Goal: Information Seeking & Learning: Check status

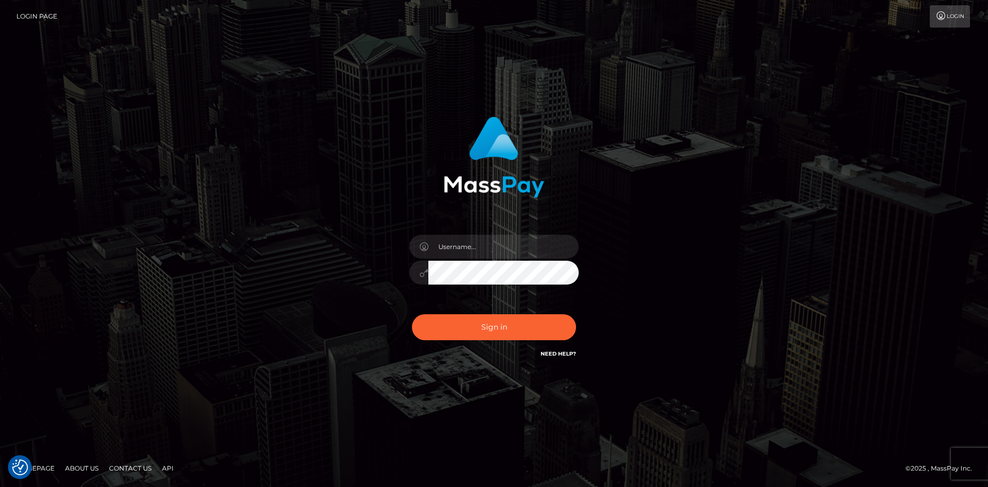
checkbox input "true"
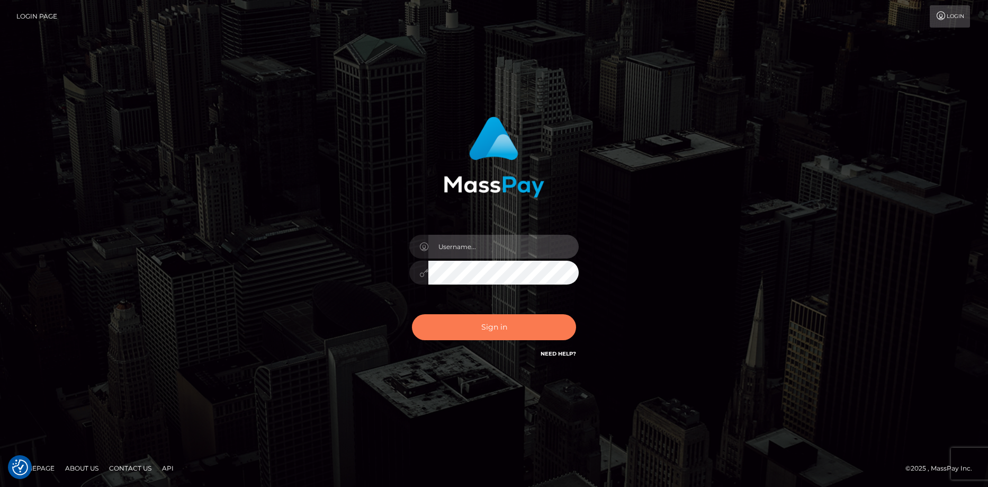
type input "Eduard Gavrilescu"
click at [479, 321] on button "Sign in" at bounding box center [494, 327] width 164 height 26
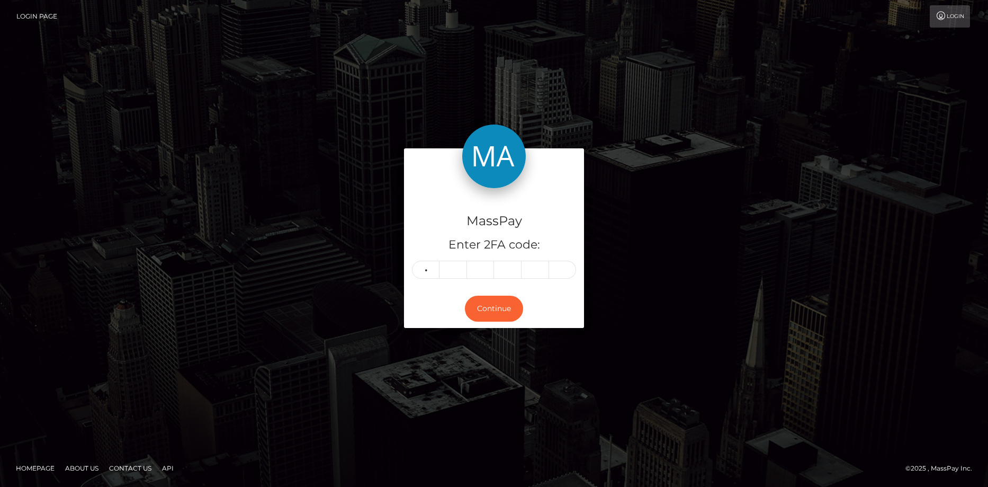
type input "7"
type input "0"
type input "8"
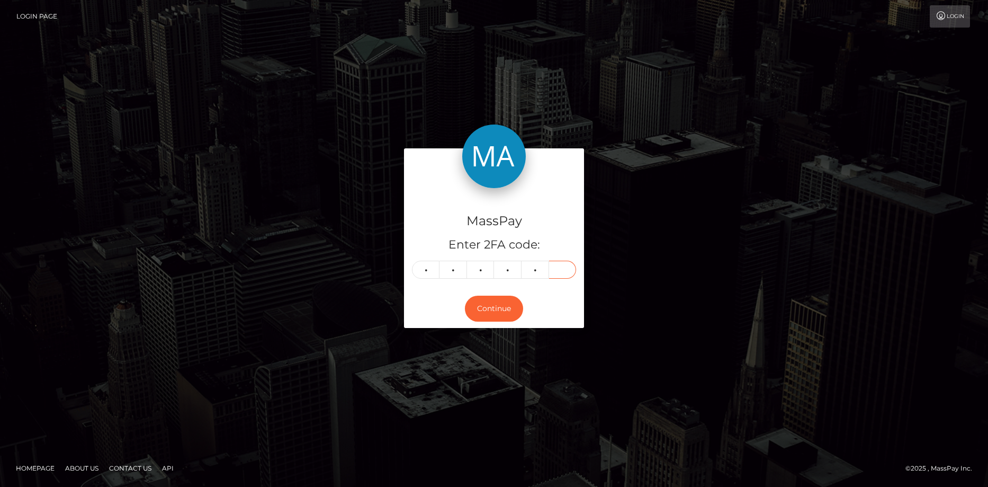
type input "2"
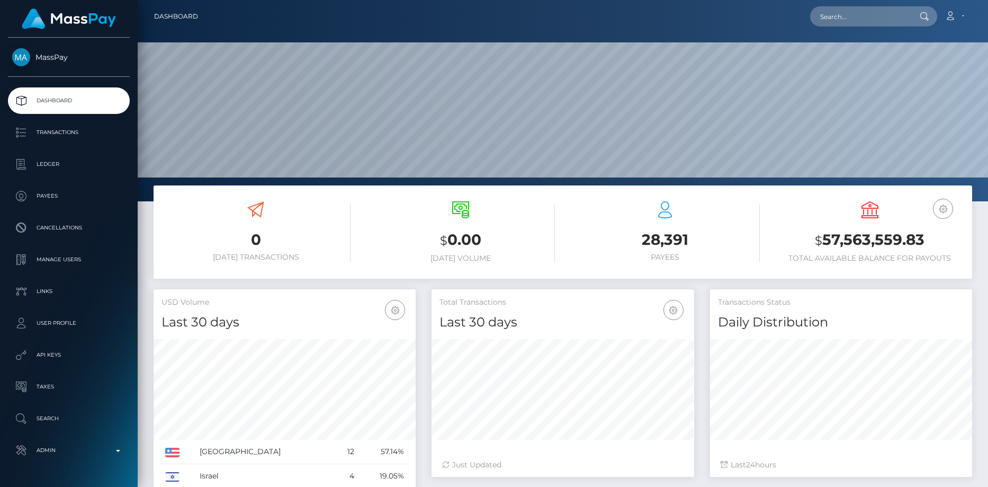
scroll to position [188, 263]
click at [839, 24] on input "text" at bounding box center [860, 16] width 100 height 20
paste input "Ticket ‭#132183‬"
type input "Ticket ‭#132183‬"
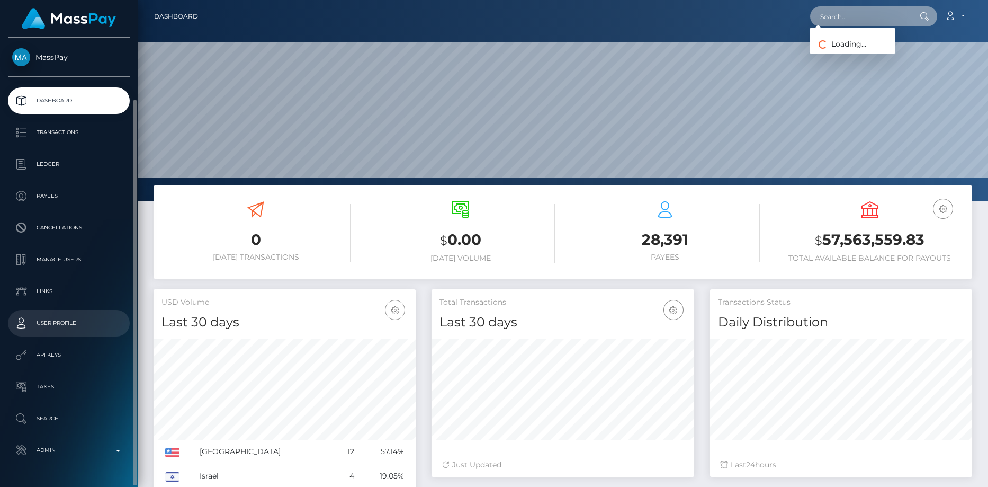
scroll to position [32, 0]
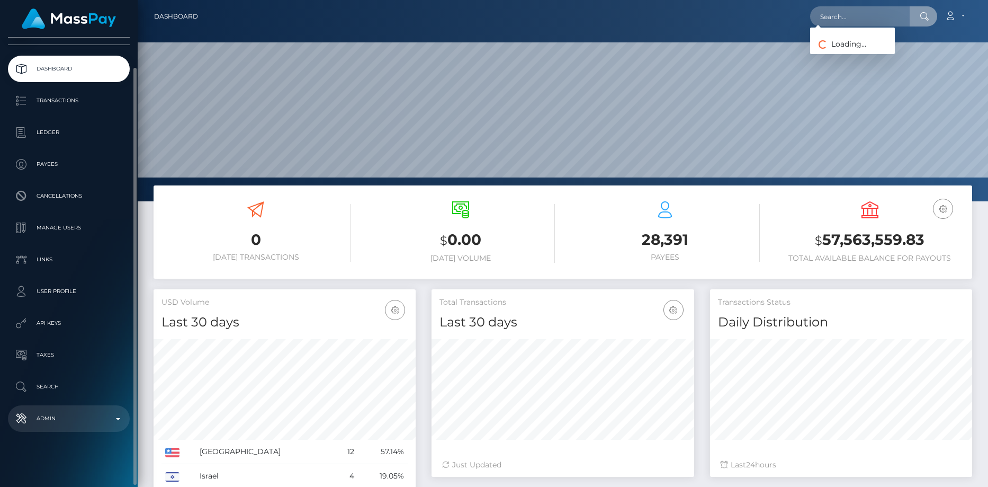
click at [55, 412] on p "Admin" at bounding box center [68, 418] width 113 height 16
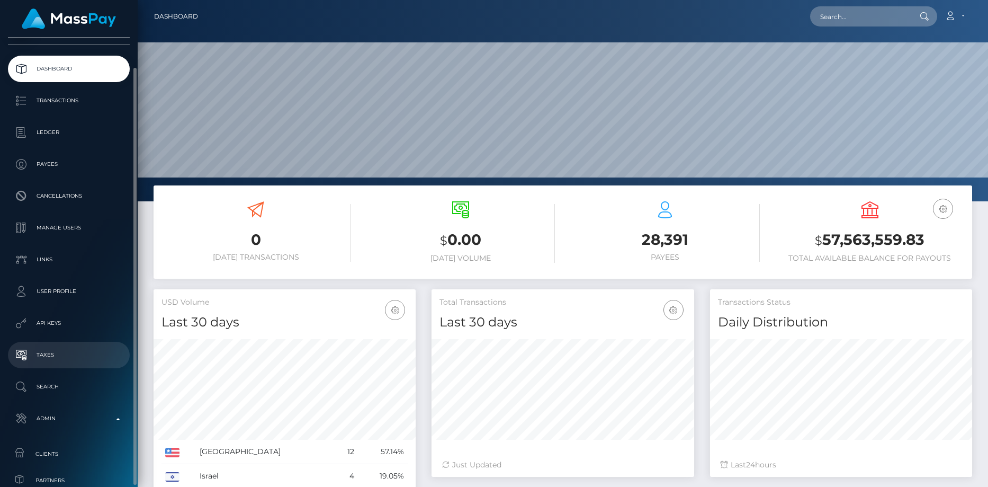
scroll to position [138, 0]
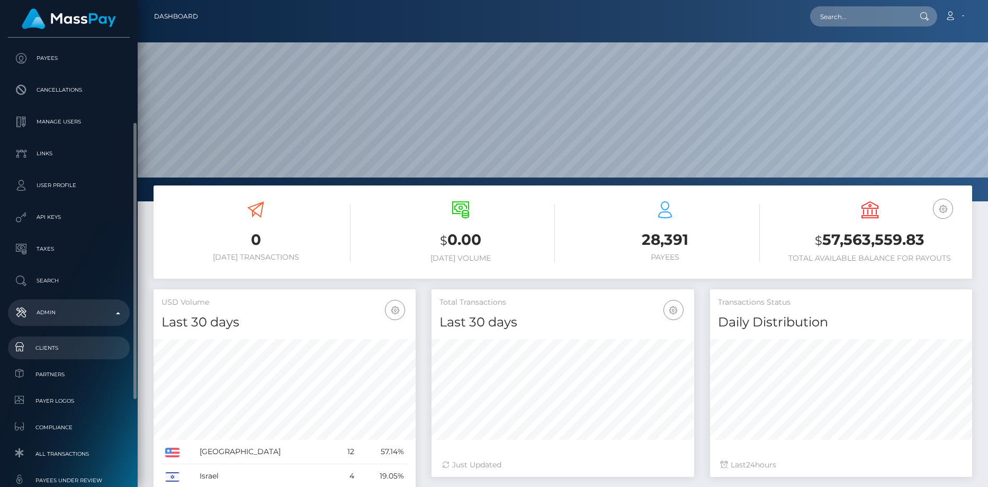
click at [56, 350] on span "Clients" at bounding box center [68, 348] width 113 height 12
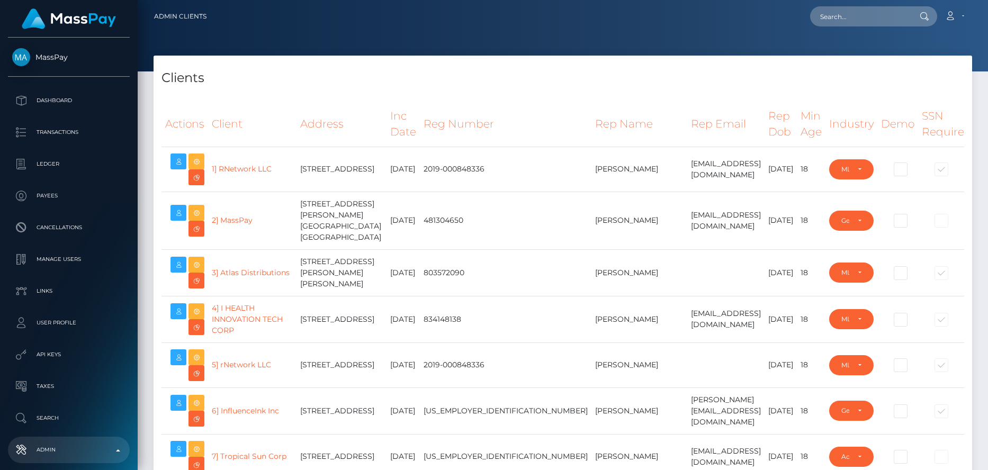
select select "223"
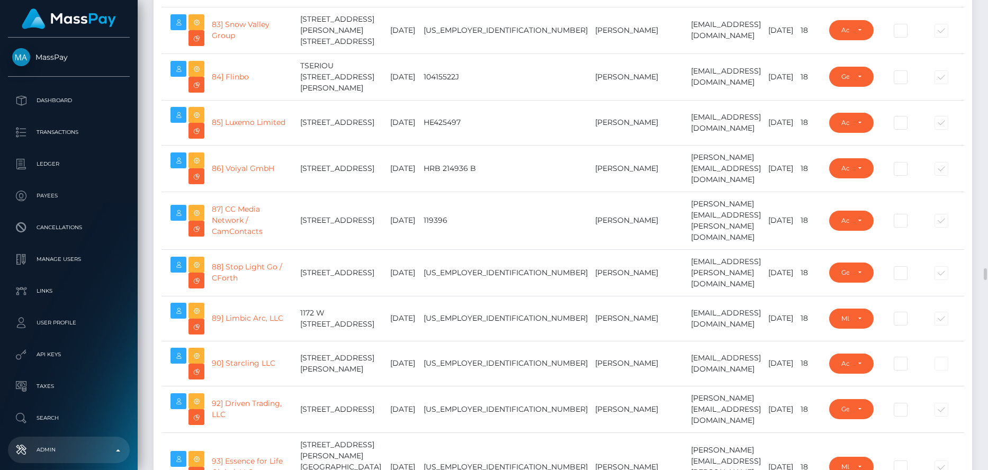
scroll to position [4342, 0]
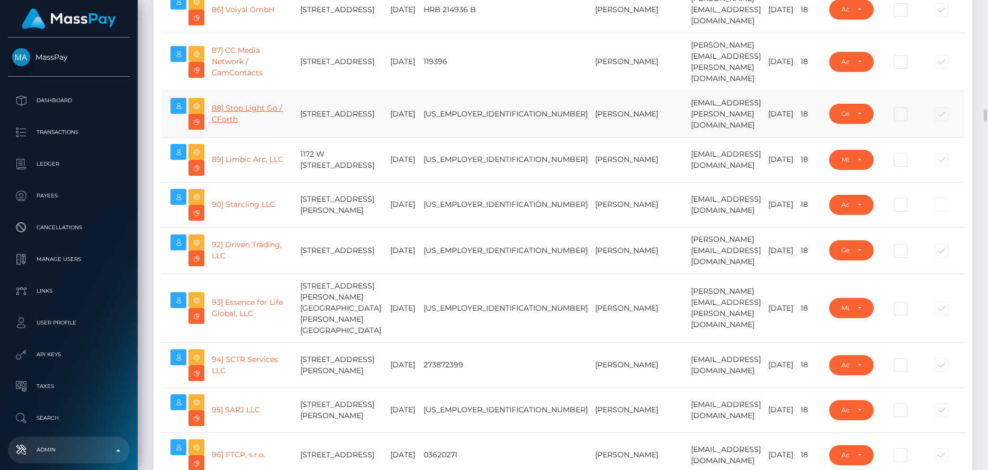
click at [233, 124] on link "88] Stop Light Go / CForth" at bounding box center [247, 113] width 70 height 21
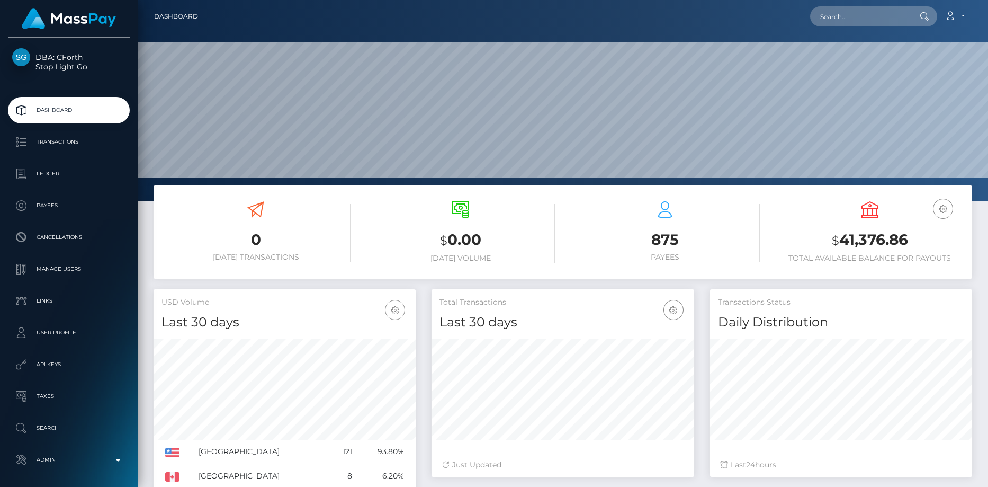
scroll to position [188, 263]
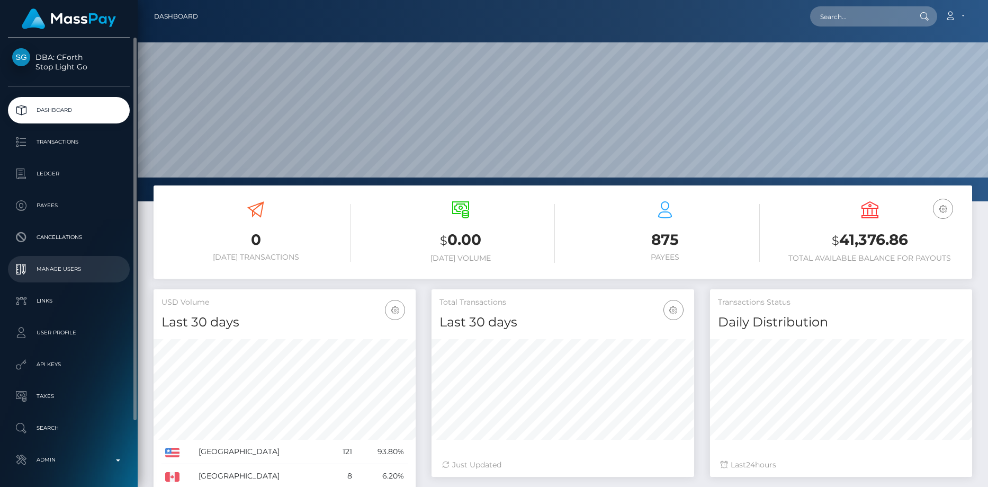
click at [59, 269] on p "Manage Users" at bounding box center [68, 269] width 113 height 16
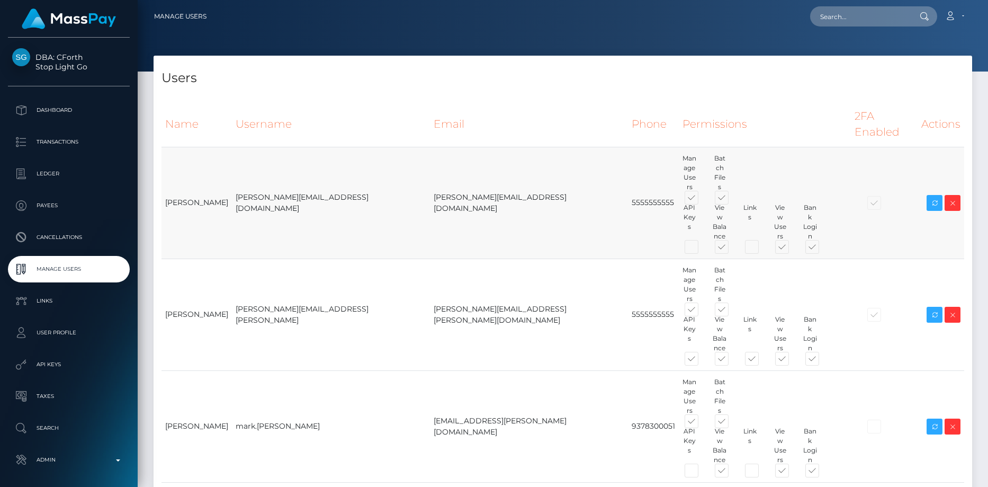
scroll to position [159, 0]
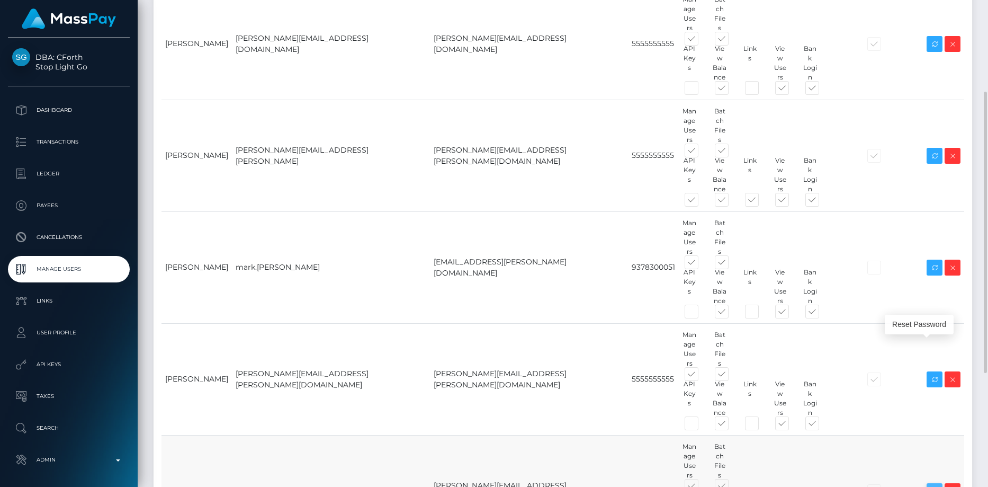
click at [935, 484] on icon at bounding box center [934, 490] width 13 height 13
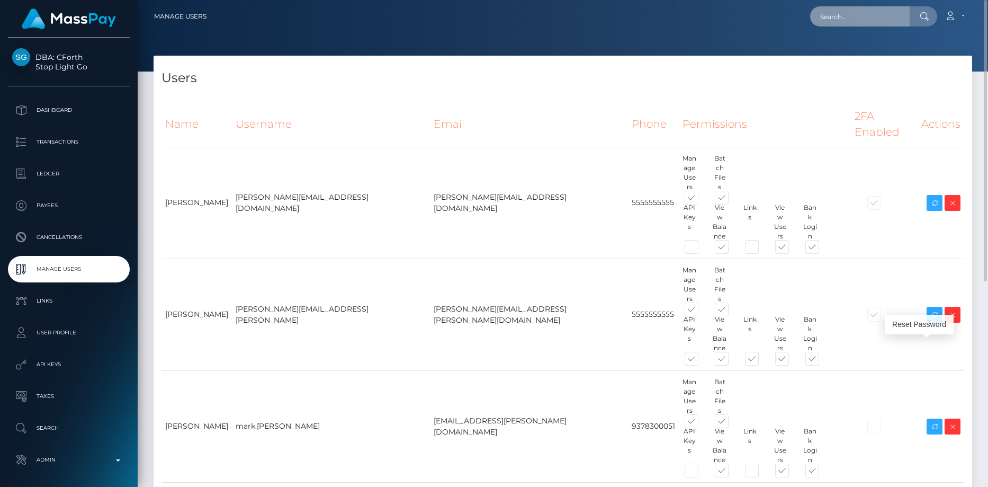
click at [821, 16] on input "text" at bounding box center [860, 16] width 100 height 20
paste input "bac3c9cc-997f-11f0-bd85-0694aced620b"
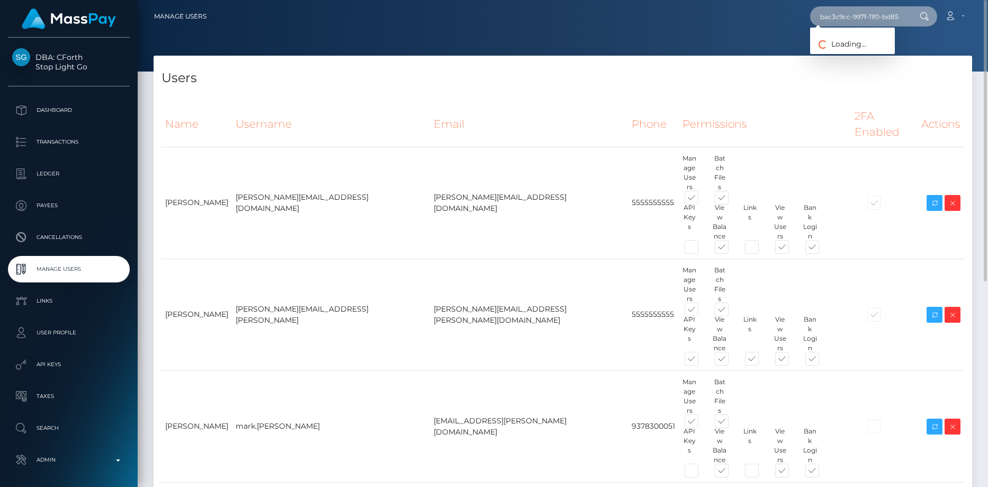
scroll to position [0, 54]
type input "bac3c9cc-997f-11f0-bd85-0694aced620b"
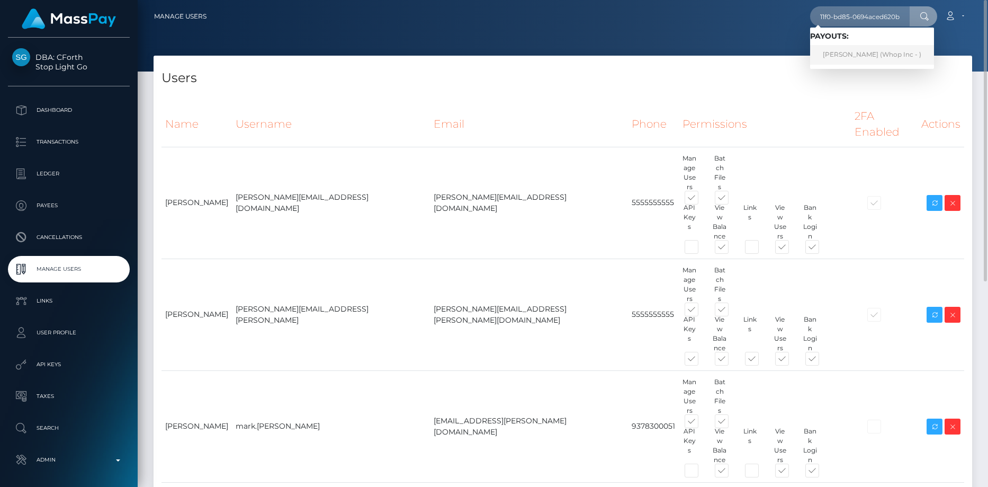
click at [839, 52] on link "FERNANDO LUCAS MAHESSE (Whop Inc - )" at bounding box center [872, 55] width 124 height 20
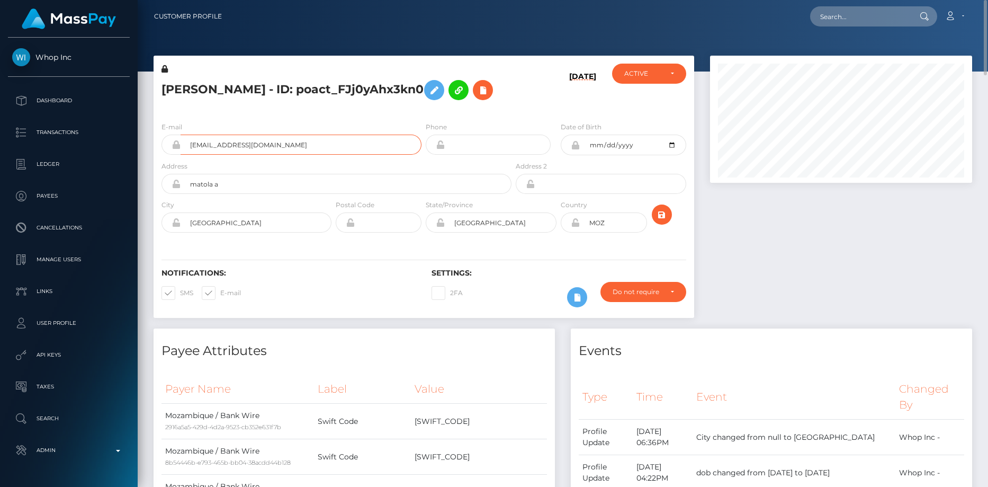
click at [251, 155] on input "astrocarsshop1+779c80fc50@gmail.com" at bounding box center [301, 144] width 241 height 20
click at [280, 83] on h5 "FERNANDO LUCAS MAHESSE - ID: poact_FJj0yAhx3kn0" at bounding box center [333, 90] width 344 height 31
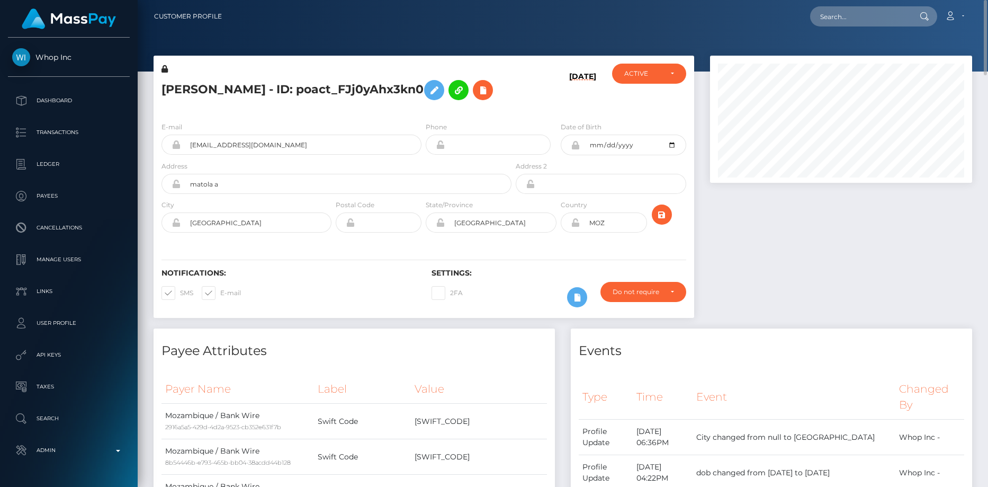
click at [280, 83] on h5 "FERNANDO LUCAS MAHESSE - ID: poact_FJj0yAhx3kn0" at bounding box center [333, 90] width 344 height 31
click at [473, 100] on button at bounding box center [483, 90] width 20 height 20
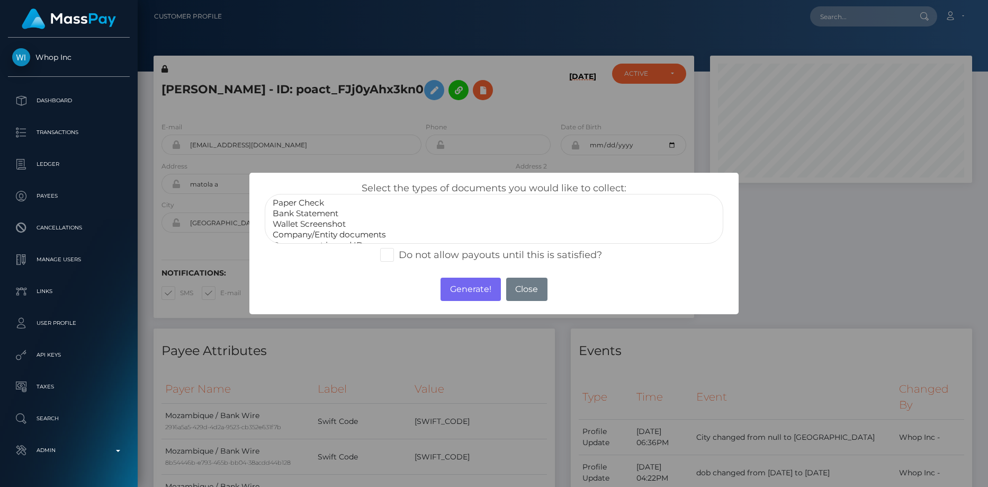
click at [295, 200] on option "Paper Check" at bounding box center [494, 202] width 445 height 11
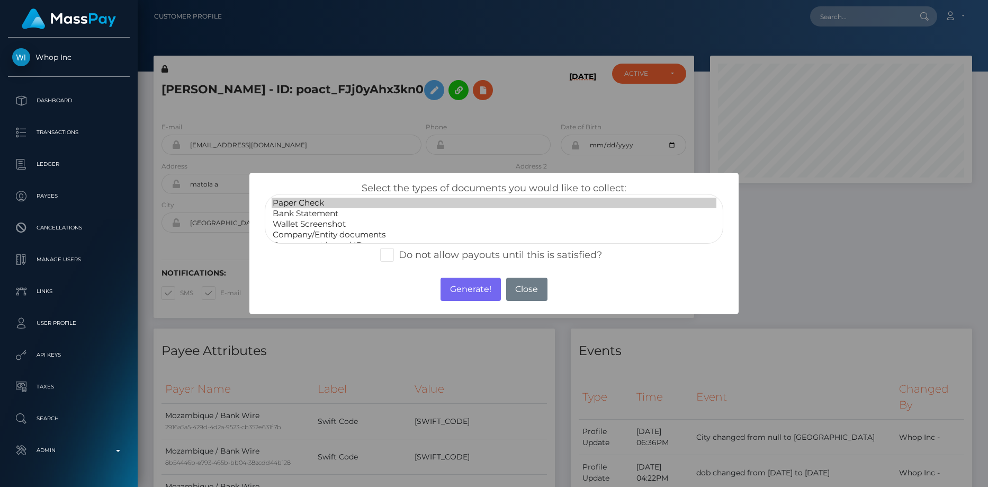
select select "Bank Statement"
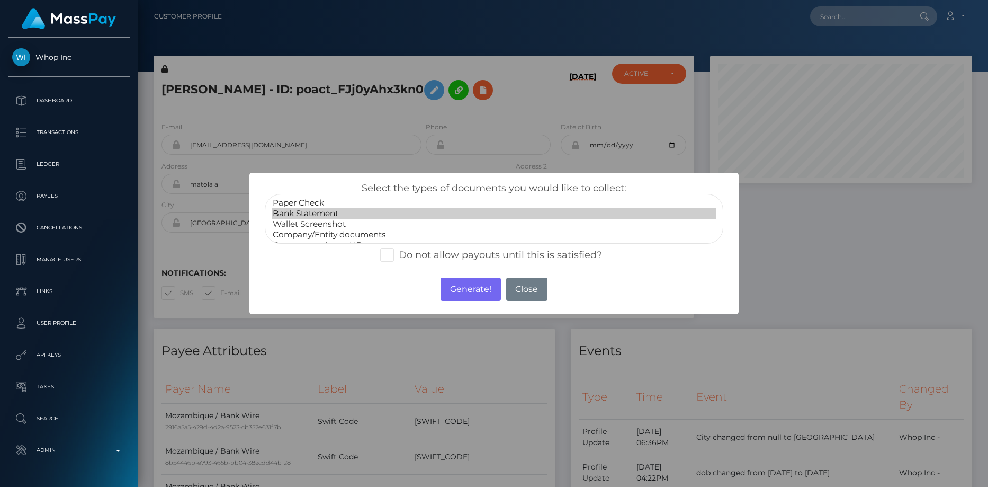
click at [300, 213] on option "Bank Statement" at bounding box center [494, 213] width 445 height 11
click at [454, 282] on button "Generate!" at bounding box center [471, 288] width 60 height 23
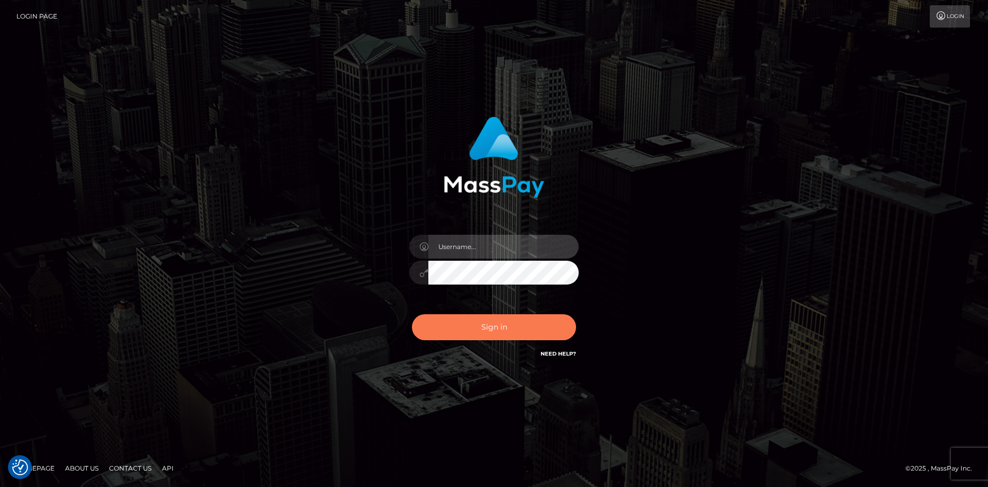
type input "[PERSON_NAME]"
click at [501, 323] on button "Sign in" at bounding box center [494, 327] width 164 height 26
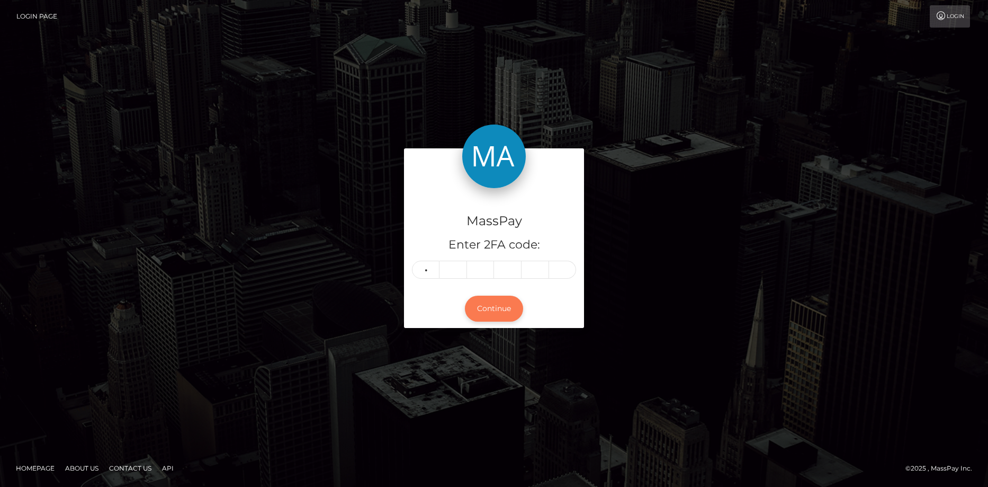
type input "6"
type input "7"
type input "5"
type input "1"
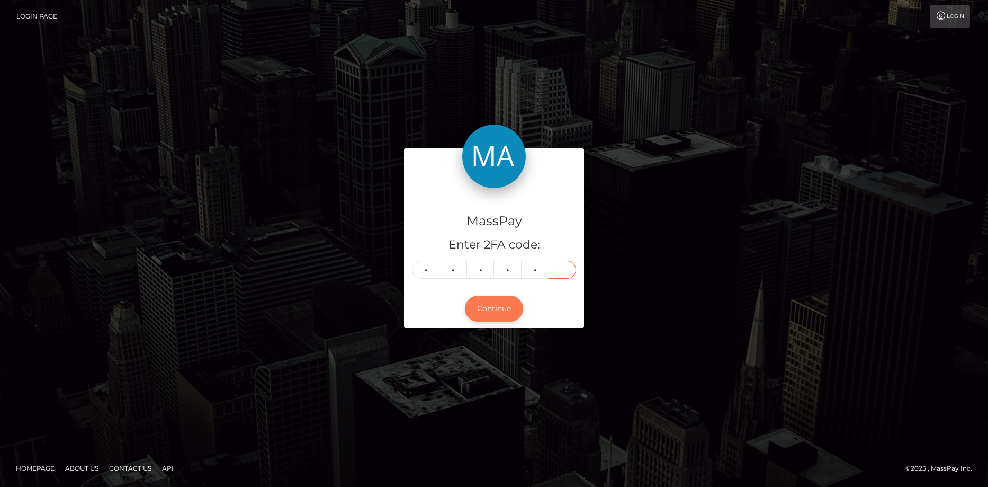
type input "8"
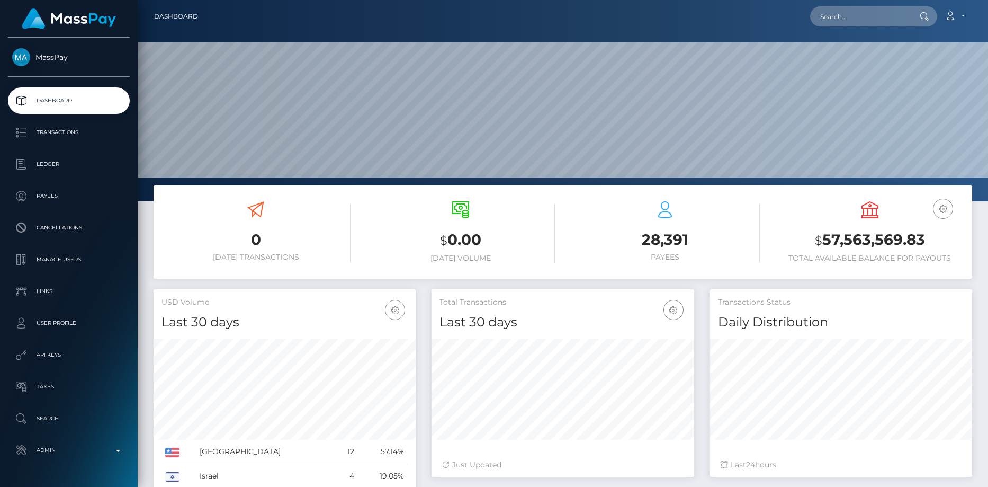
scroll to position [188, 263]
click at [879, 15] on input "text" at bounding box center [860, 16] width 100 height 20
paste input "04d32503-99cd-11f0-bd85-0694aced620b"
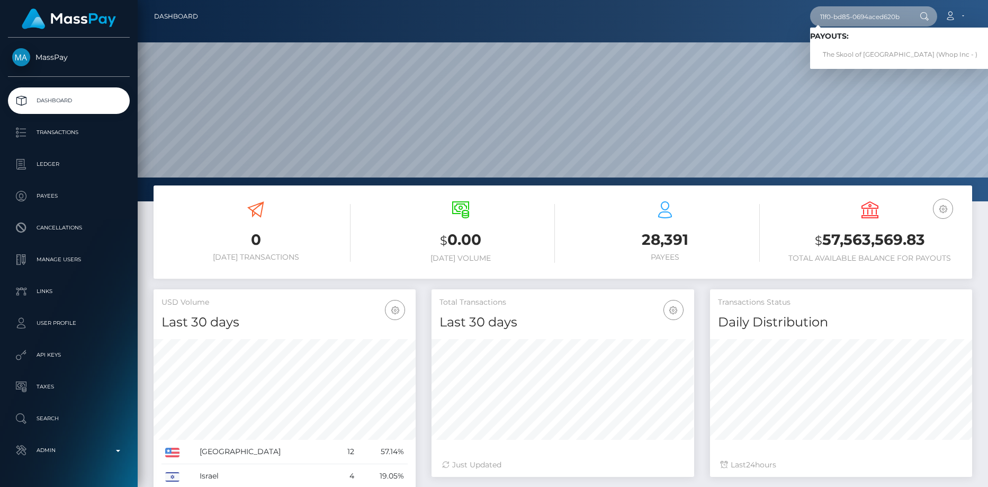
type input "04d32503-99cd-11f0-bd85-0694aced620b"
click at [848, 51] on link "The Skool of [GEOGRAPHIC_DATA] (Whop Inc - )" at bounding box center [900, 55] width 180 height 20
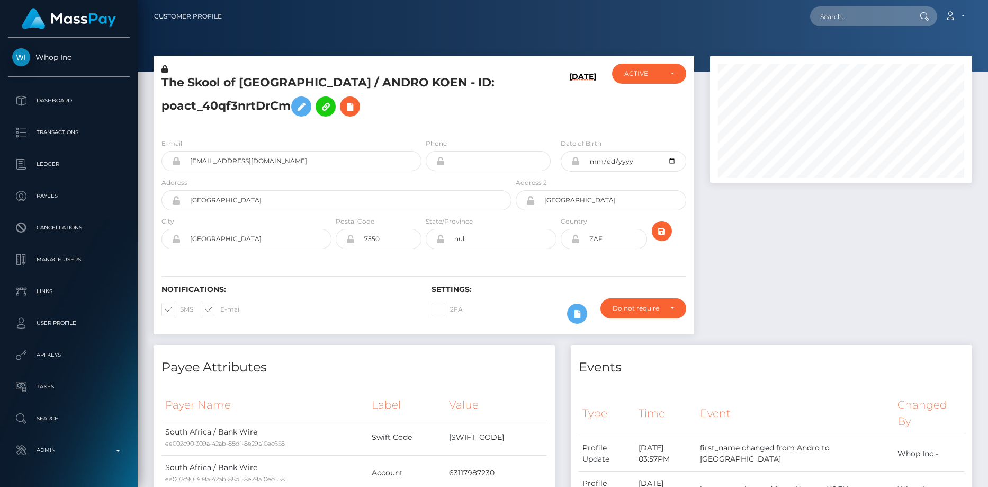
scroll to position [127, 263]
click at [223, 155] on input "andro@ark-advertising.com" at bounding box center [301, 161] width 241 height 20
click at [222, 159] on input "andro@ark-advertising.com" at bounding box center [301, 161] width 241 height 20
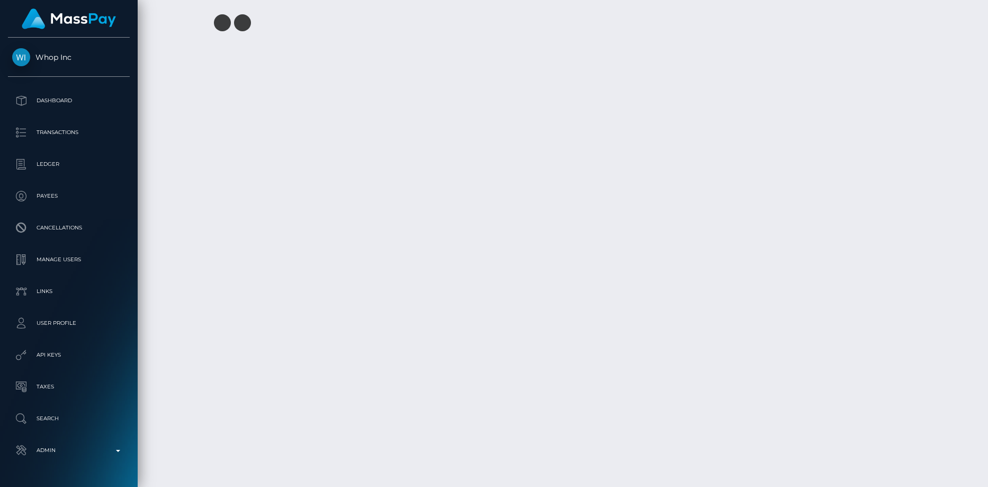
scroll to position [3378, 0]
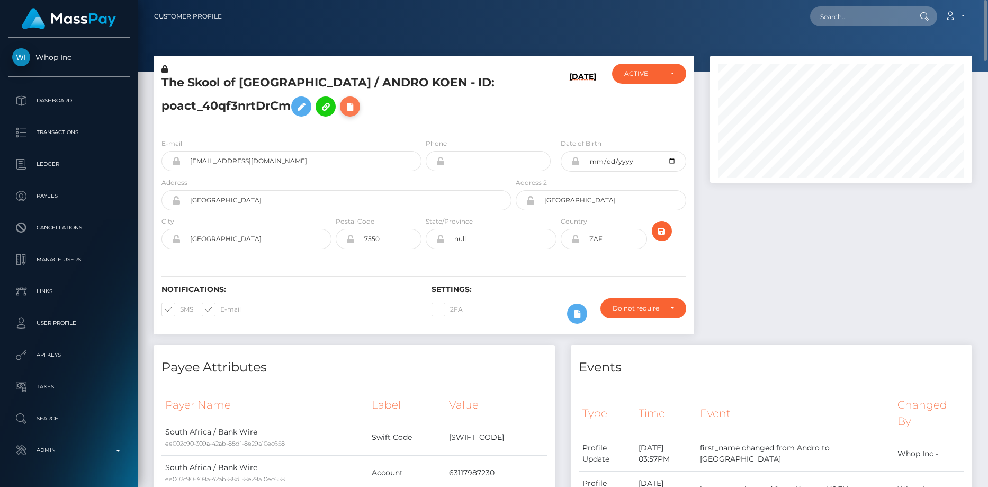
click at [352, 103] on icon at bounding box center [350, 106] width 13 height 13
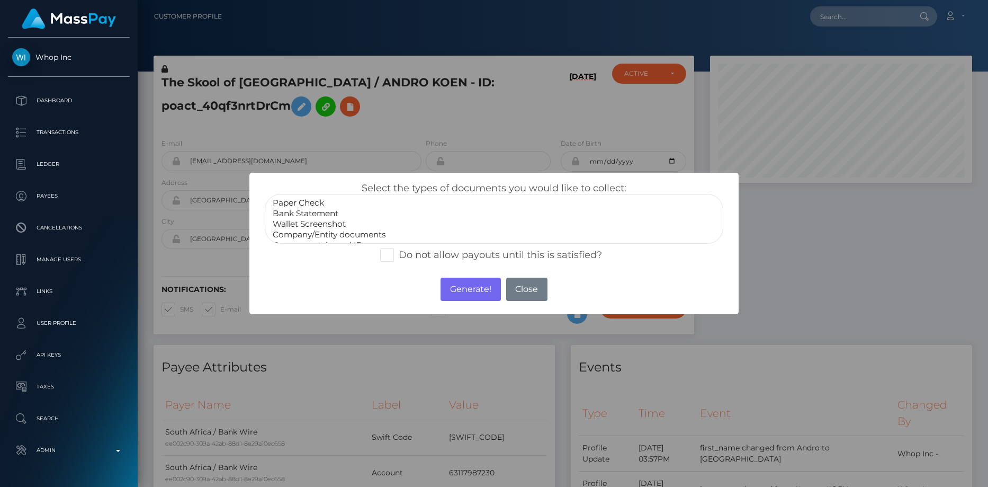
select select "Bank Statement"
click at [320, 215] on option "Bank Statement" at bounding box center [494, 213] width 445 height 11
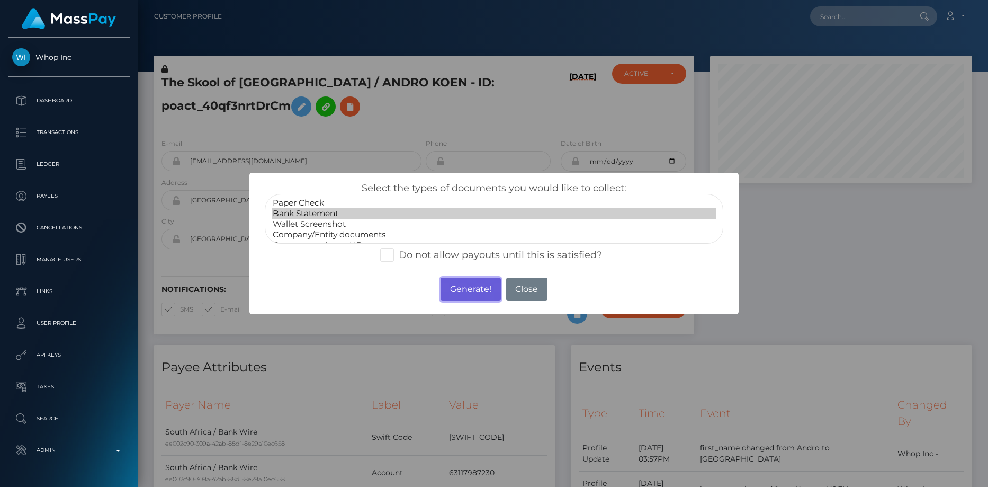
click at [448, 287] on button "Generate!" at bounding box center [471, 288] width 60 height 23
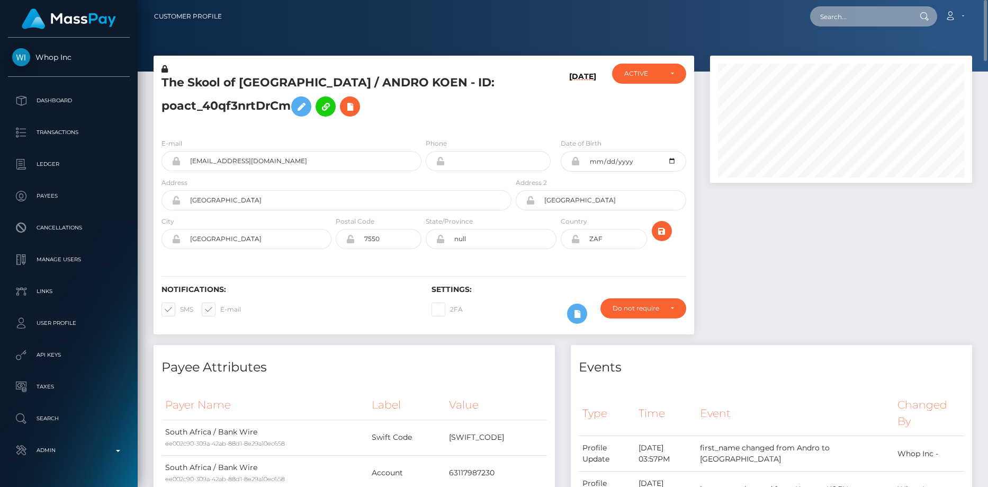
click at [840, 24] on input "text" at bounding box center [860, 16] width 100 height 20
paste input "a710548e-99cf-11f0-bd85-0694aced620b"
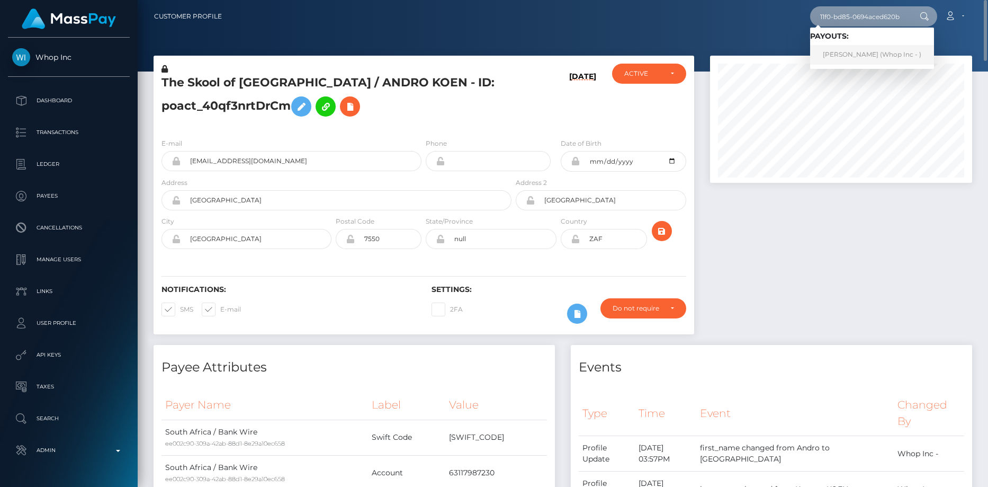
type input "a710548e-99cf-11f0-bd85-0694aced620b"
click at [839, 56] on link "VICTOR OKOTH OLWEYA (Whop Inc - )" at bounding box center [872, 55] width 124 height 20
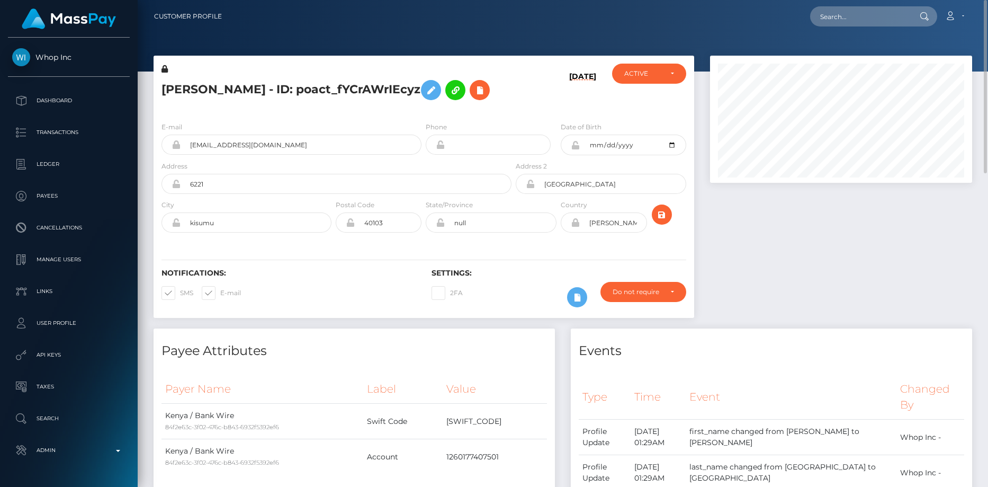
scroll to position [127, 263]
click at [473, 97] on icon at bounding box center [479, 90] width 13 height 13
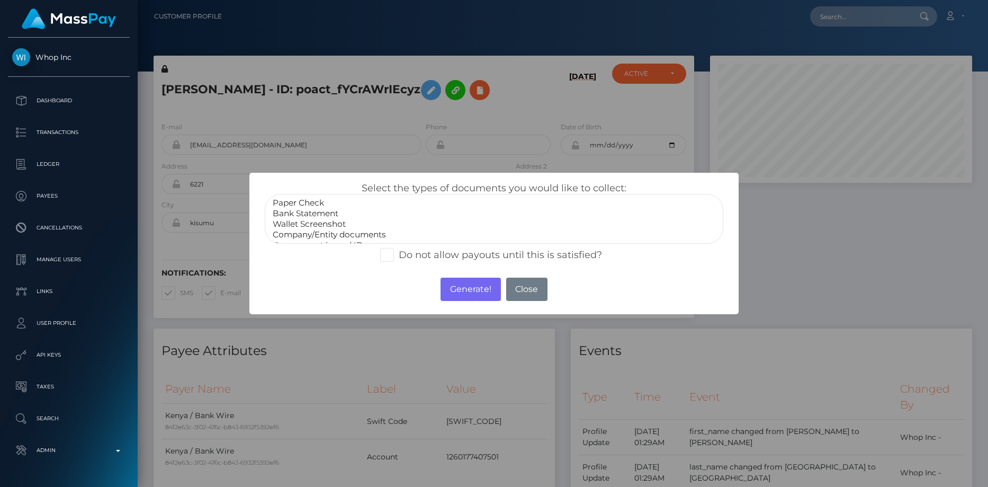
select select "Bank Statement"
click at [331, 212] on option "Bank Statement" at bounding box center [494, 213] width 445 height 11
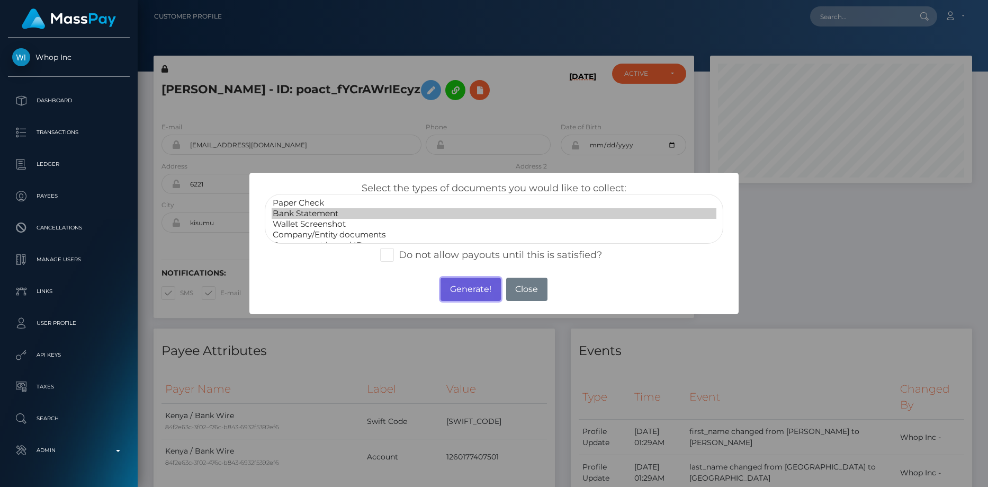
click at [443, 280] on button "Generate!" at bounding box center [471, 288] width 60 height 23
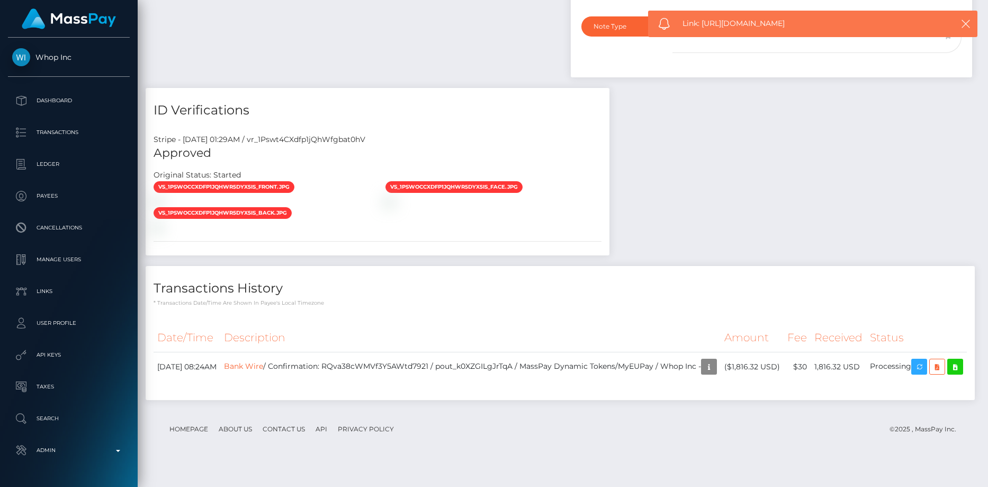
scroll to position [825, 0]
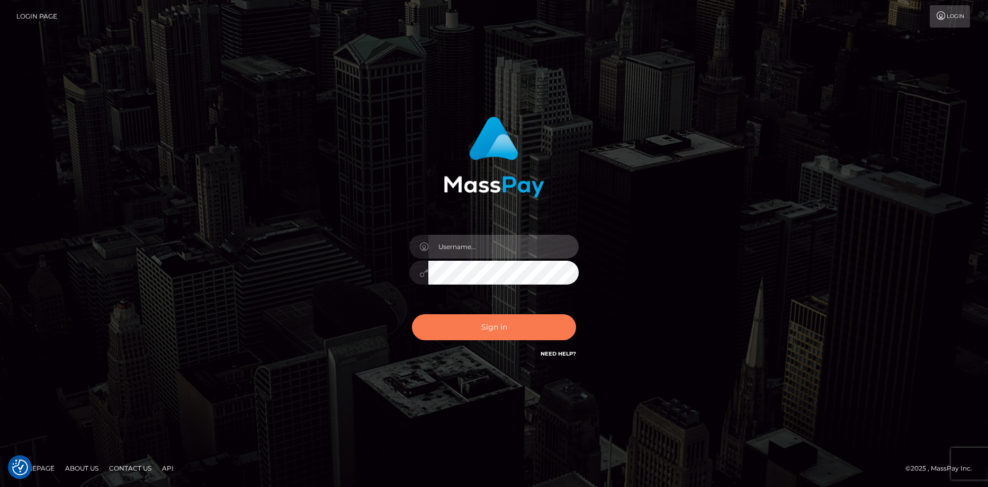
type input "[PERSON_NAME]"
click at [529, 335] on button "Sign in" at bounding box center [494, 327] width 164 height 26
type input "Eduard Gavrilescu"
click at [485, 329] on button "Sign in" at bounding box center [494, 327] width 164 height 26
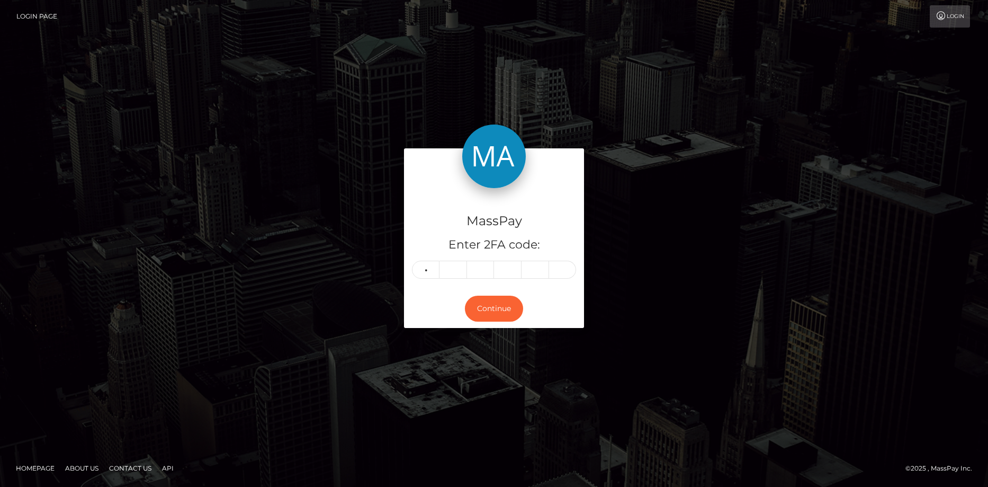
type input "3"
type input "2"
type input "0"
type input "9"
type input "7"
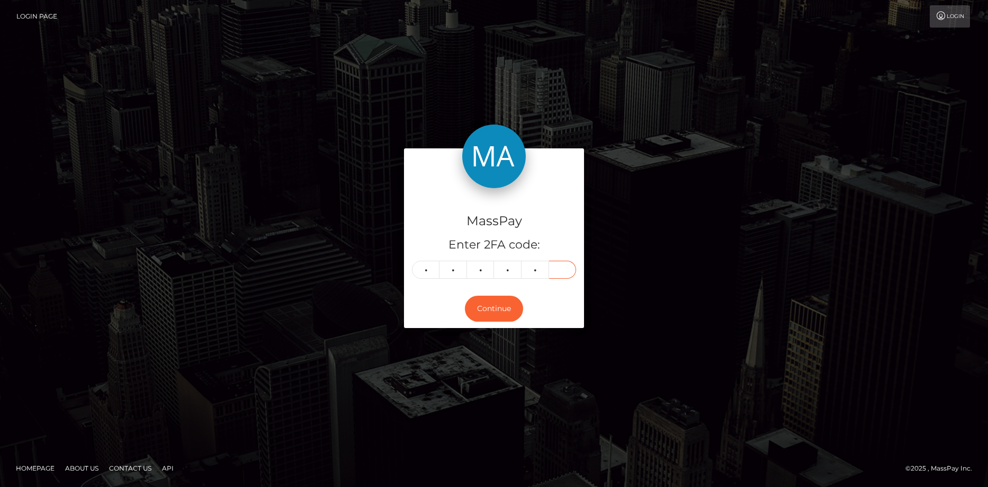
type input "2"
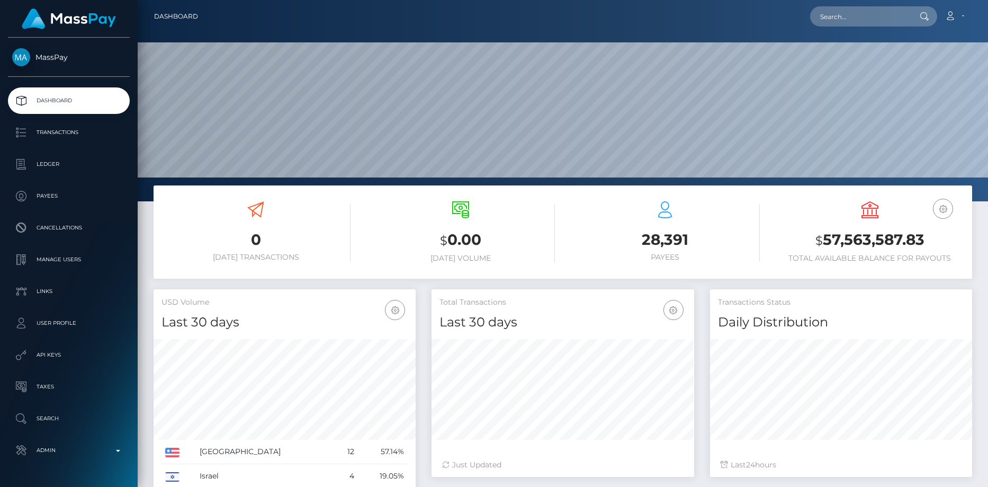
scroll to position [188, 263]
click at [873, 24] on input "text" at bounding box center [860, 16] width 100 height 20
paste input "poact_urYNo4ufsOtY"
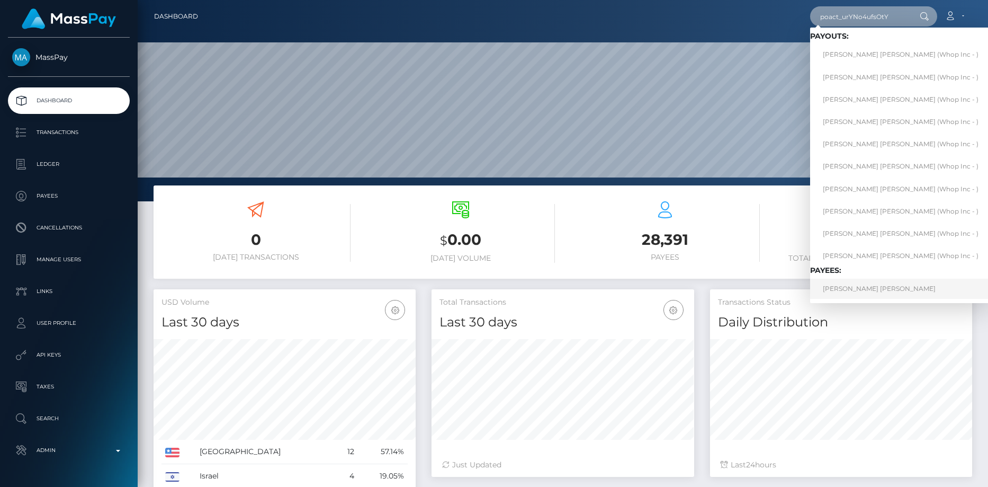
type input "poact_urYNo4ufsOtY"
click at [855, 291] on link "ISAAC AFEEZ OKEOWO" at bounding box center [900, 288] width 181 height 20
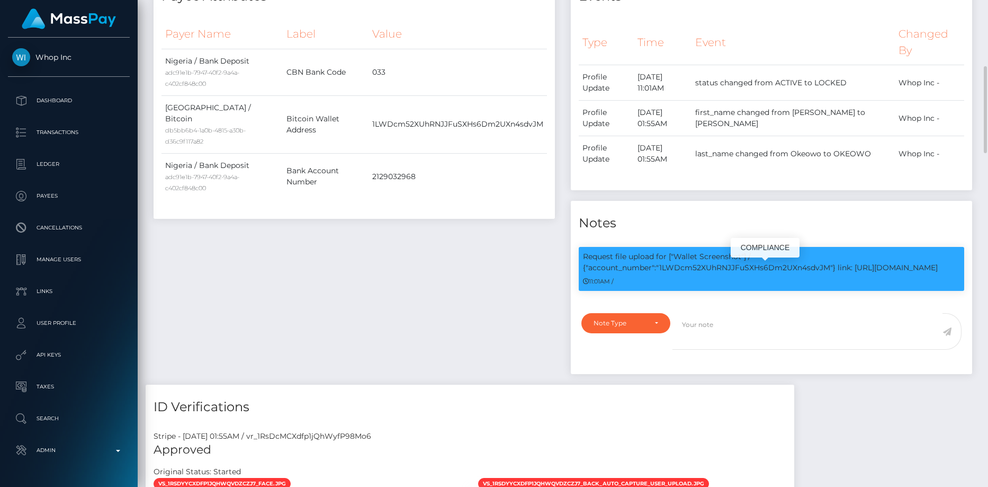
scroll to position [127, 263]
click at [756, 273] on p "Request file upload for ["Wallet Screenshot"] / {"account_number":"1LWDcm52XUhR…" at bounding box center [771, 262] width 377 height 22
copy p "1LWDcm52XUhRNJJFuSXHs6Dm2UXn4sdvJM"
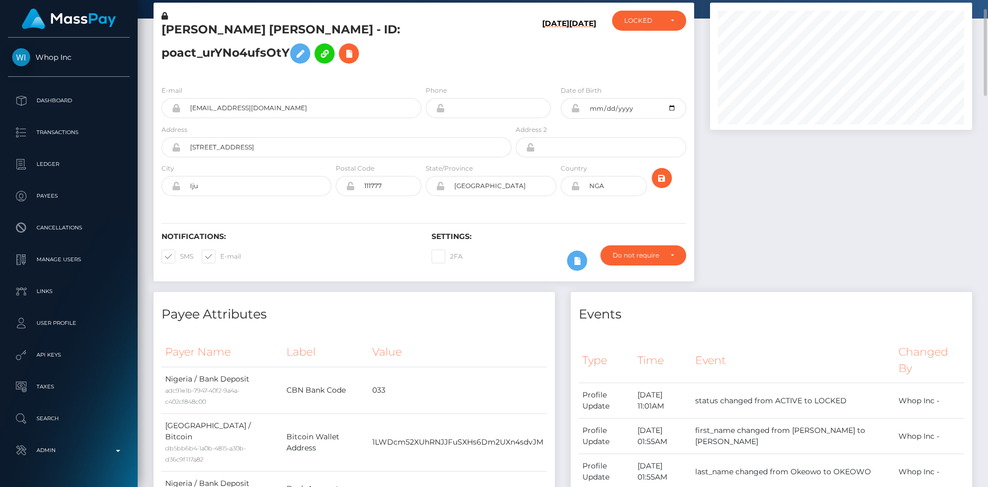
click at [213, 69] on h5 "ISAAC AFEEZ OKEOWO - ID: poact_urYNo4ufsOtY" at bounding box center [333, 45] width 344 height 47
click at [343, 60] on icon at bounding box center [349, 53] width 13 height 13
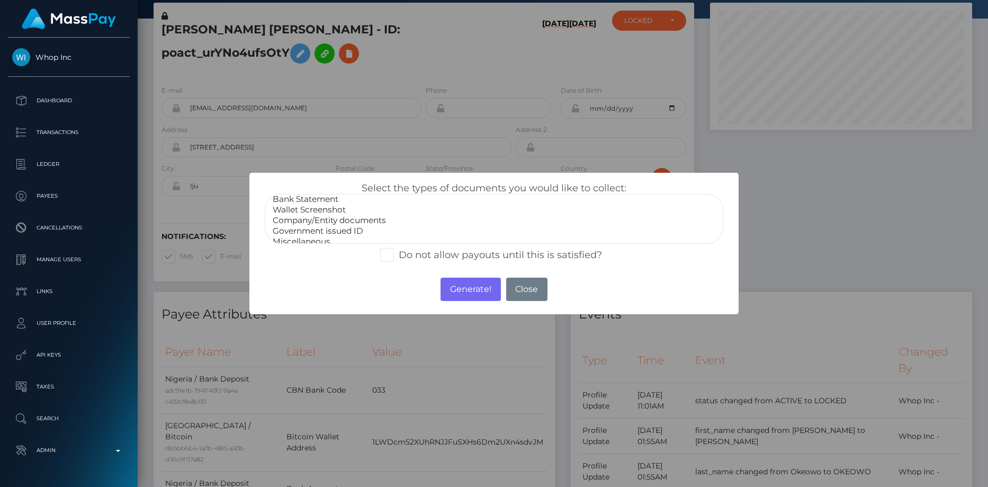
scroll to position [21, 0]
select select "Wallet Screenshot"
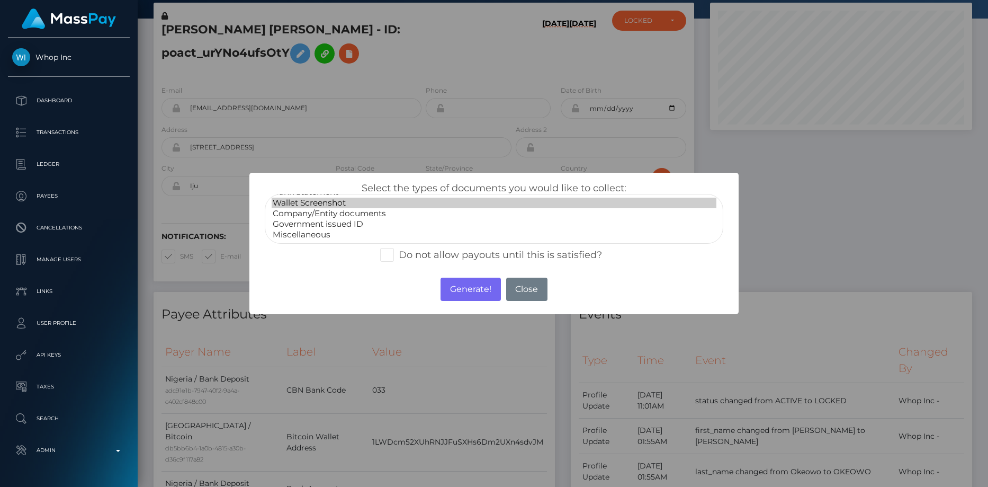
click at [309, 199] on option "Wallet Screenshot" at bounding box center [494, 202] width 445 height 11
drag, startPoint x: 457, startPoint y: 278, endPoint x: 452, endPoint y: 271, distance: 9.3
click at [457, 278] on button "Generate!" at bounding box center [471, 288] width 60 height 23
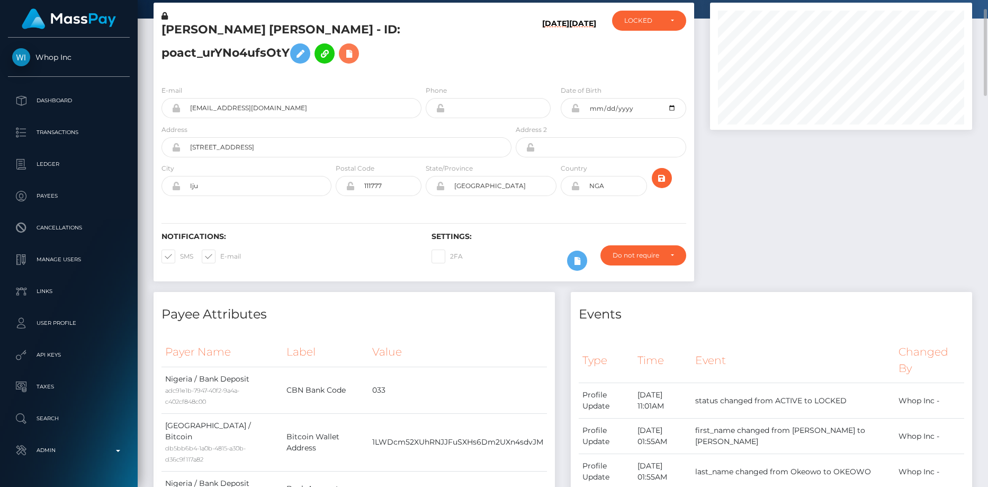
scroll to position [0, 0]
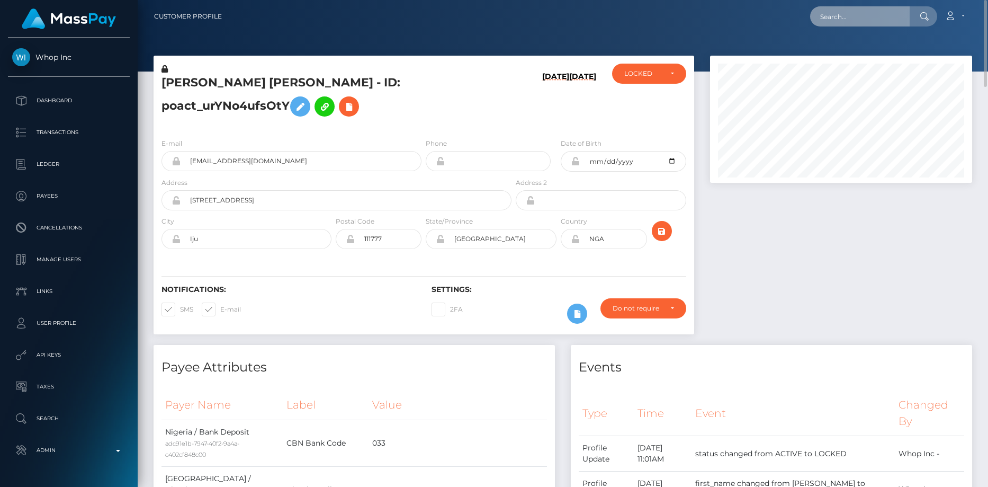
click at [871, 10] on input "text" at bounding box center [860, 16] width 100 height 20
paste input "7c5f1eab-db64-47b7-973f-20f6902cdc6"
click at [889, 16] on input "7c5f1eab-db64-47b7-973f-20f6902cdc6" at bounding box center [860, 16] width 100 height 20
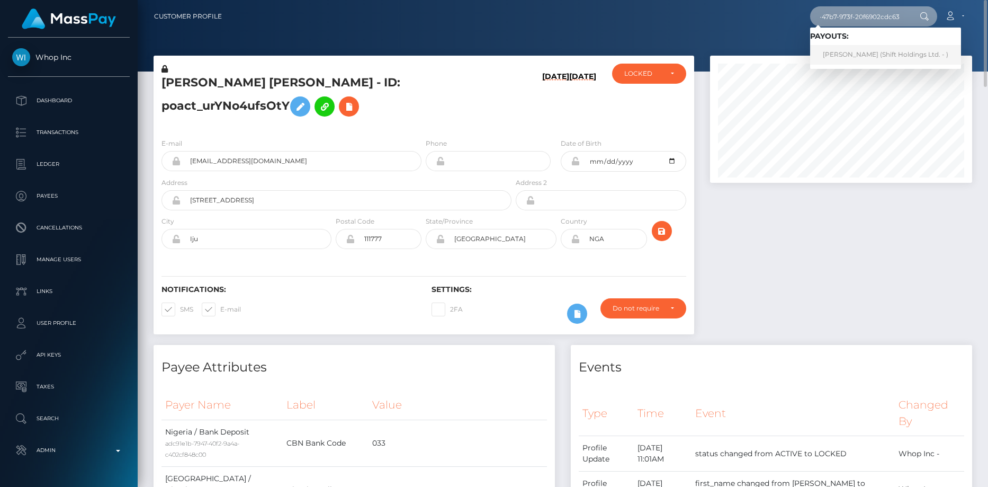
type input "7c5f1eab-db64-47b7-973f-20f6902cdc63"
click at [860, 53] on link "Guilherme Pescuma (Shift Holdings Ltd. - )" at bounding box center [885, 55] width 151 height 20
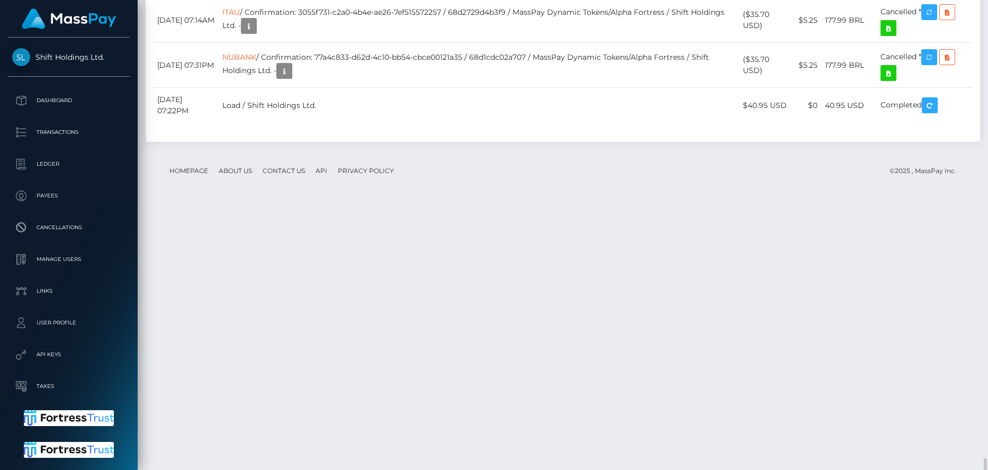
scroll to position [1629, 0]
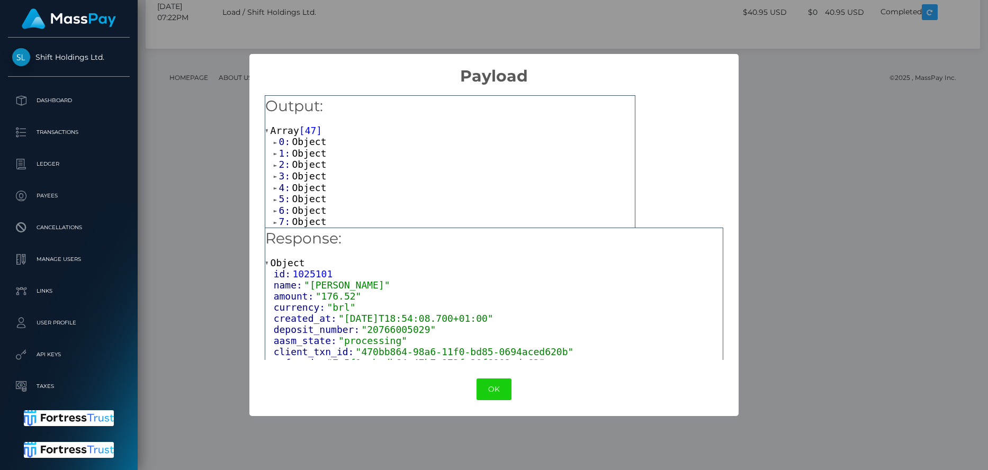
click at [303, 143] on span "Object" at bounding box center [309, 141] width 34 height 11
click at [310, 124] on span "Object" at bounding box center [309, 122] width 34 height 11
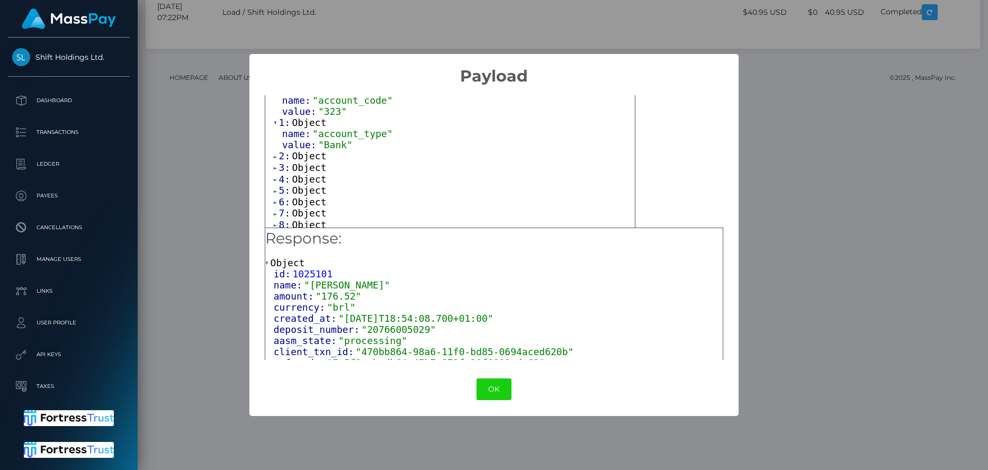
click at [304, 150] on span "value:" at bounding box center [300, 144] width 36 height 11
click at [310, 157] on span "Object" at bounding box center [309, 155] width 34 height 11
click at [304, 195] on span "Object" at bounding box center [309, 189] width 34 height 11
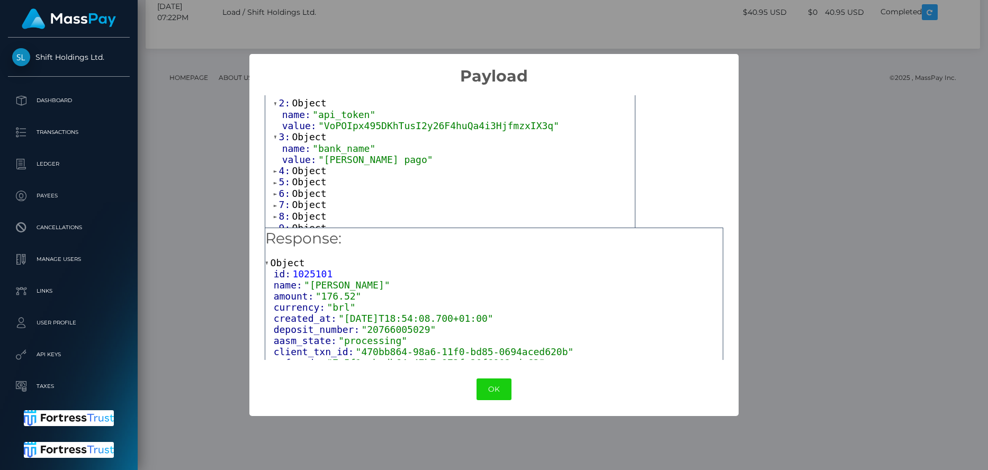
click at [301, 172] on span "Object" at bounding box center [309, 170] width 34 height 11
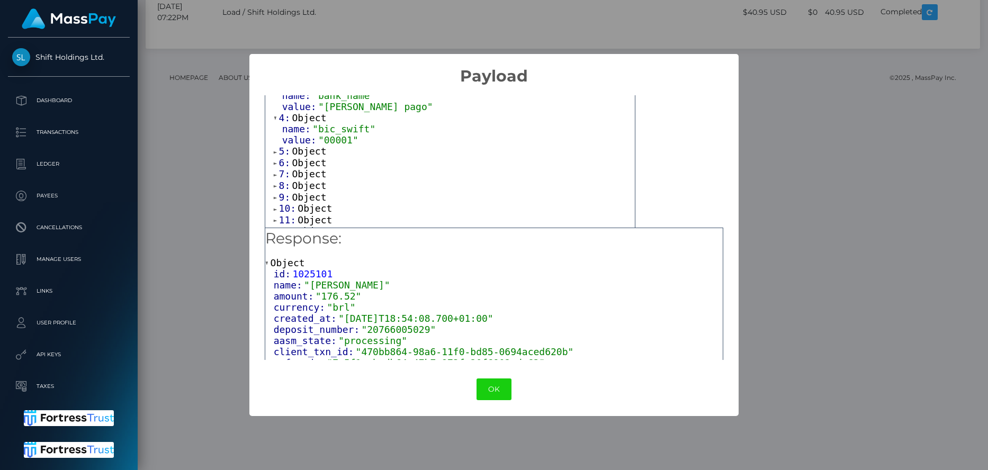
click at [303, 157] on span "Object" at bounding box center [309, 151] width 34 height 11
click at [310, 190] on span "Object" at bounding box center [309, 184] width 34 height 11
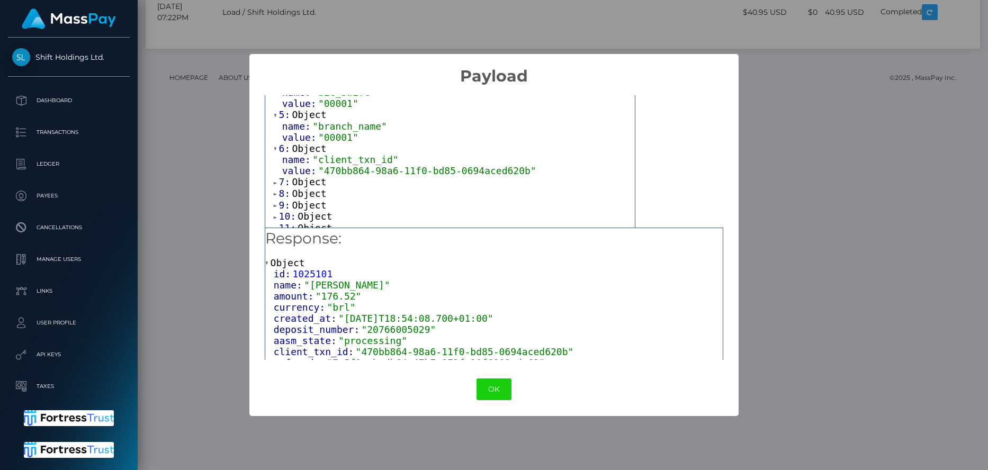
scroll to position [212, 0]
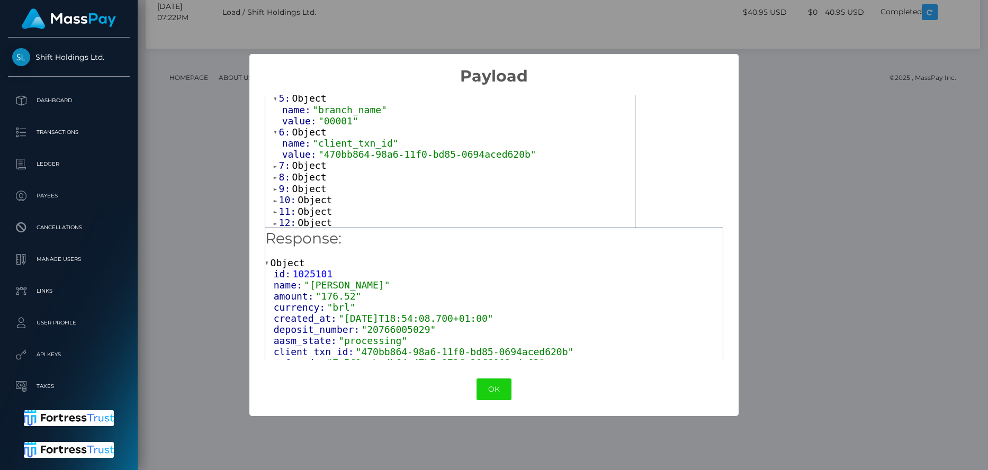
click at [305, 160] on span "value:" at bounding box center [300, 154] width 36 height 11
click at [298, 171] on span "Object" at bounding box center [309, 165] width 34 height 11
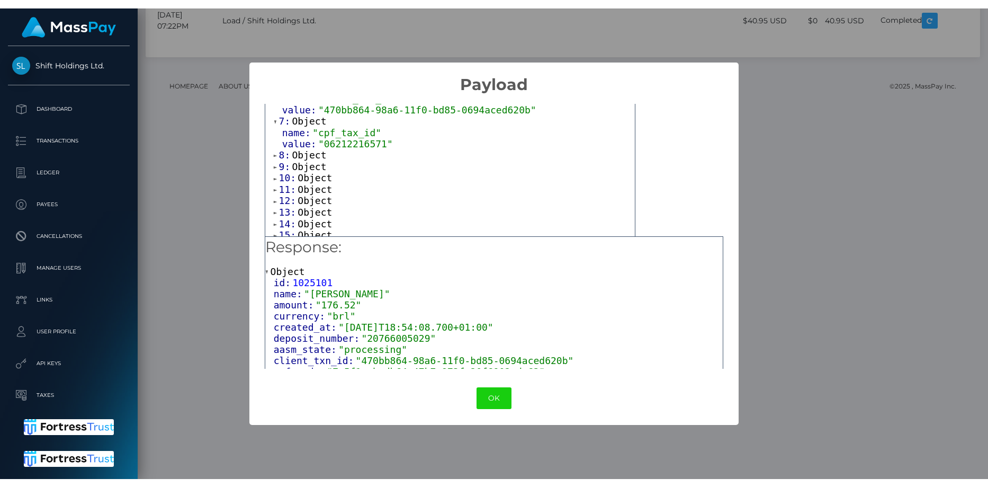
scroll to position [1612, 0]
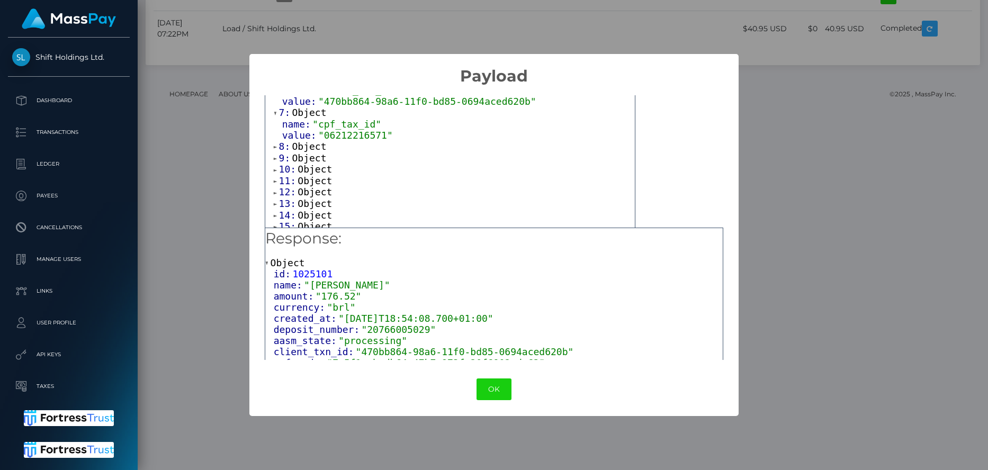
click at [285, 152] on span "8:" at bounding box center [285, 146] width 13 height 11
click at [295, 186] on span "Object" at bounding box center [309, 180] width 34 height 11
click at [343, 141] on span ""06212216571"" at bounding box center [355, 135] width 75 height 11
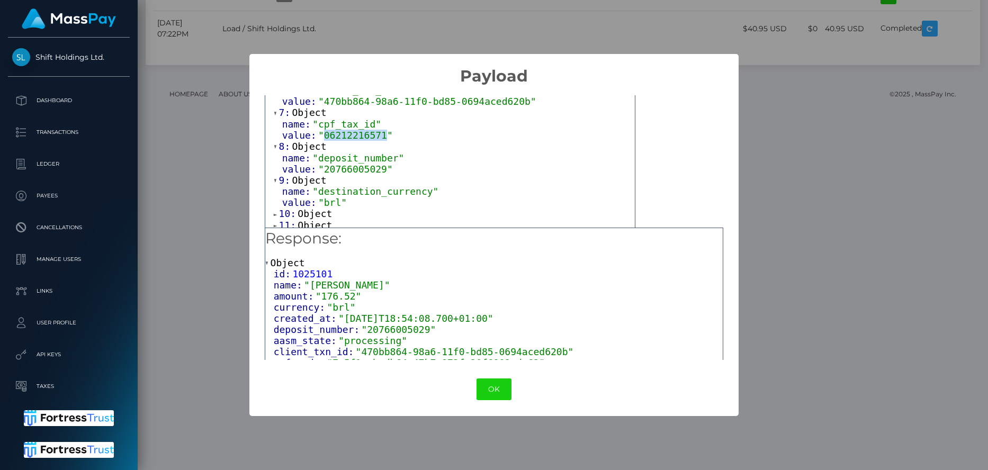
click at [343, 141] on span ""06212216571"" at bounding box center [355, 135] width 75 height 11
copy span "06212216571"
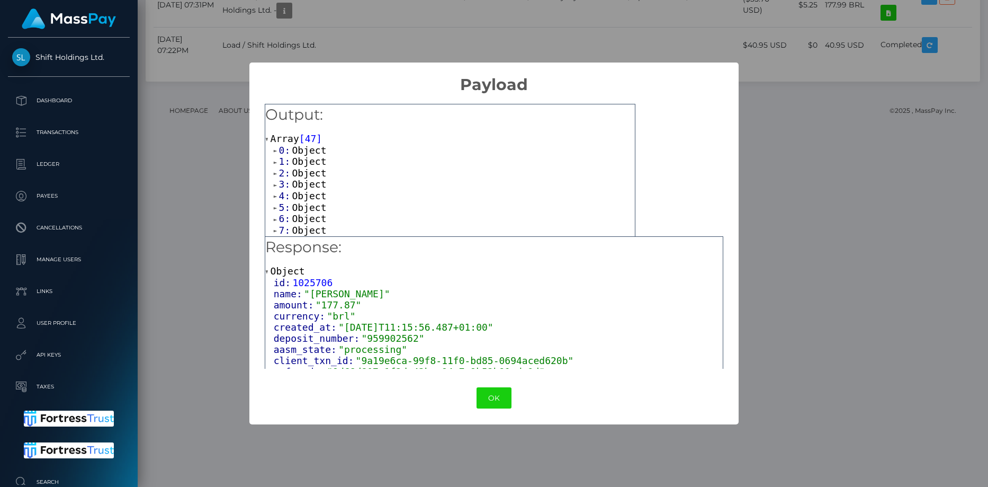
click at [306, 156] on span "Object" at bounding box center [309, 161] width 34 height 11
click at [321, 193] on span "Object" at bounding box center [309, 195] width 34 height 11
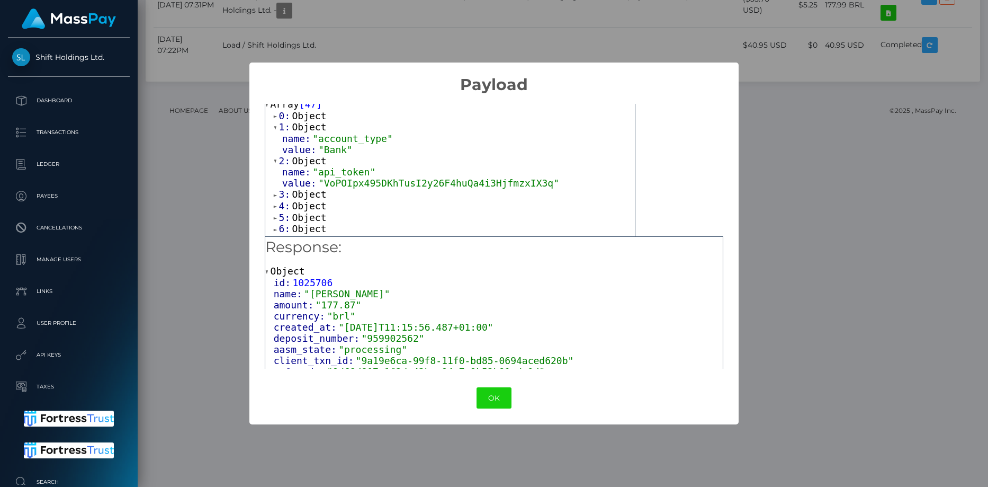
scroll to position [53, 0]
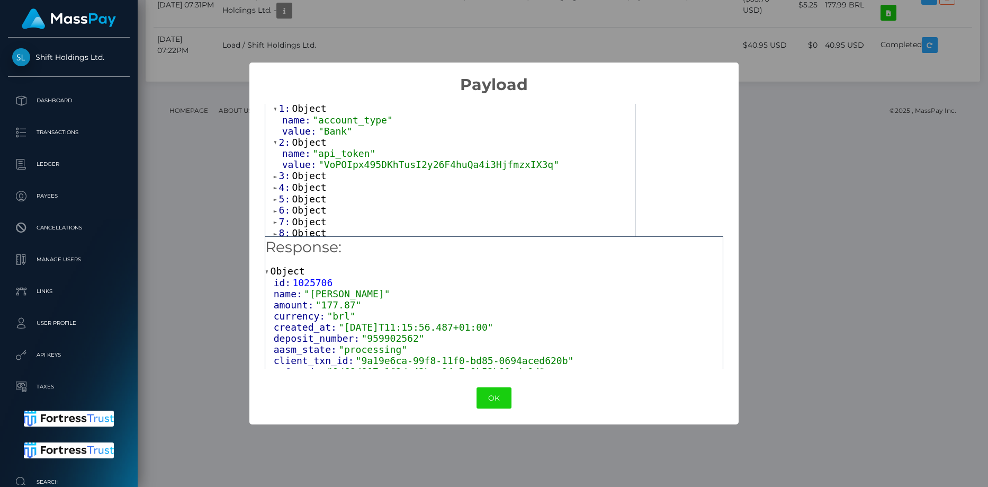
click at [306, 170] on span "value:" at bounding box center [300, 164] width 36 height 11
click at [312, 180] on span "Object" at bounding box center [309, 175] width 34 height 11
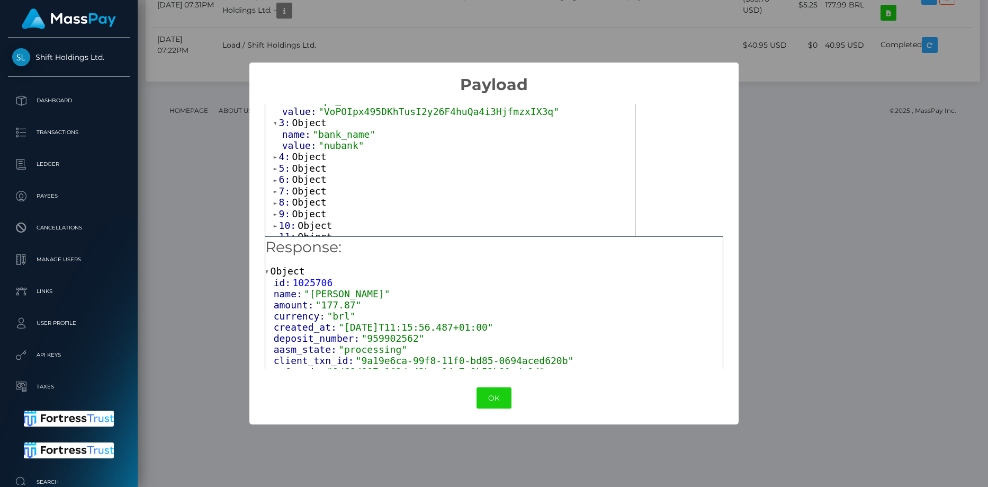
click at [307, 151] on span "value:" at bounding box center [300, 145] width 36 height 11
click at [315, 162] on span "Object" at bounding box center [309, 156] width 34 height 11
click at [313, 185] on span "value:" at bounding box center [300, 179] width 36 height 11
click at [313, 192] on span "Object" at bounding box center [309, 190] width 34 height 11
click at [313, 193] on span "Object" at bounding box center [309, 190] width 34 height 11
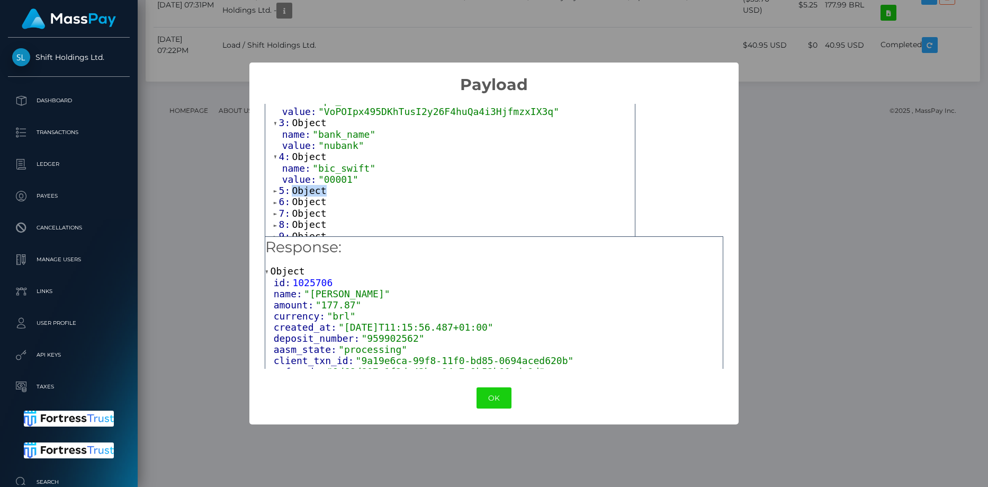
click at [313, 193] on span "Object" at bounding box center [309, 190] width 34 height 11
click at [316, 229] on span "Object" at bounding box center [309, 223] width 34 height 11
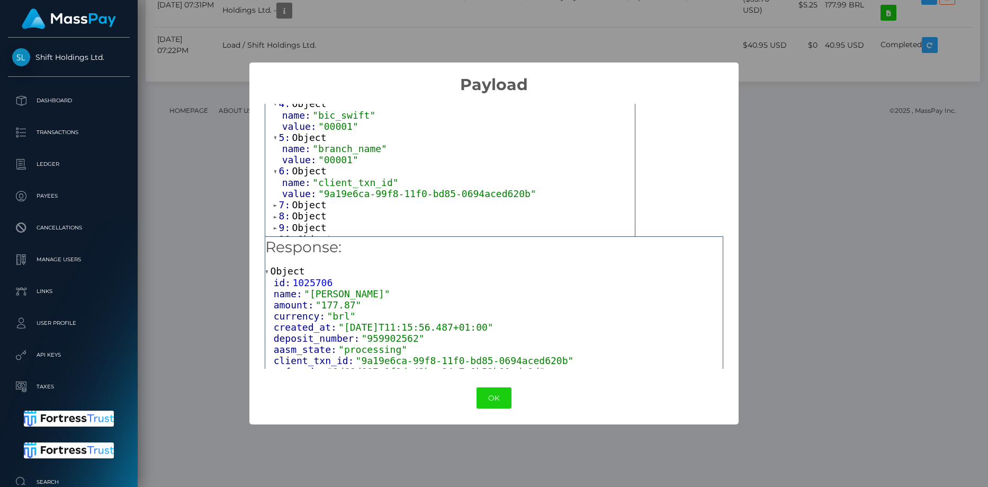
scroll to position [212, 0]
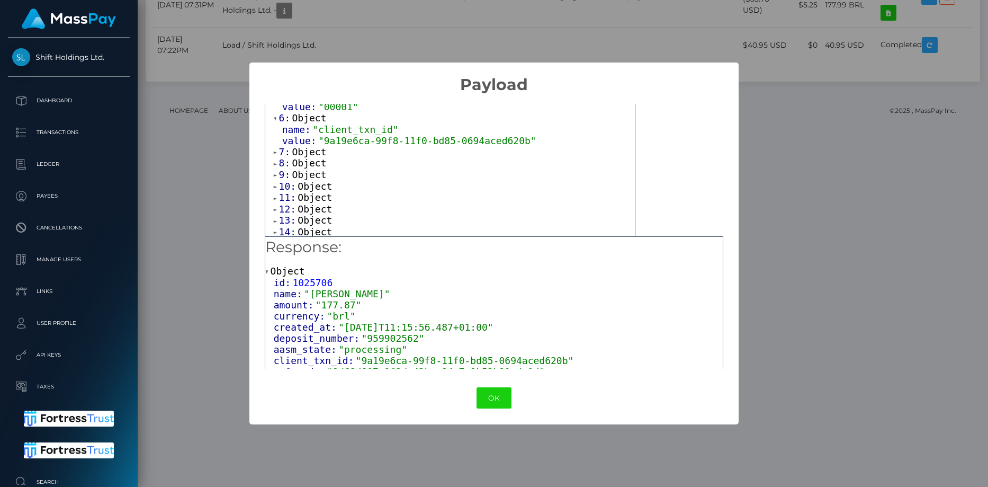
click at [315, 157] on span "Object" at bounding box center [309, 151] width 34 height 11
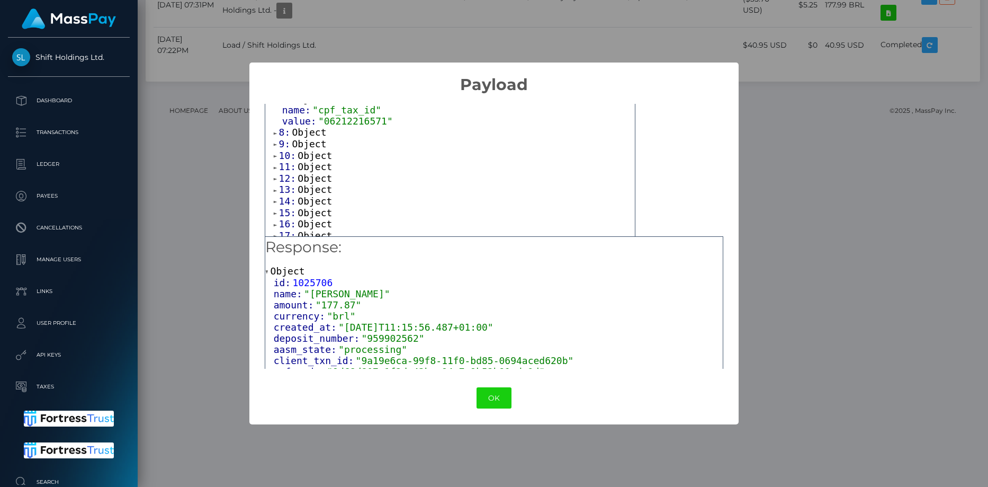
click at [309, 138] on span "Object" at bounding box center [309, 132] width 34 height 11
click at [200, 219] on div "× Payload Output: Array [ 47 ] 0: Object 1: Object name: "account_type" value: …" at bounding box center [494, 243] width 988 height 487
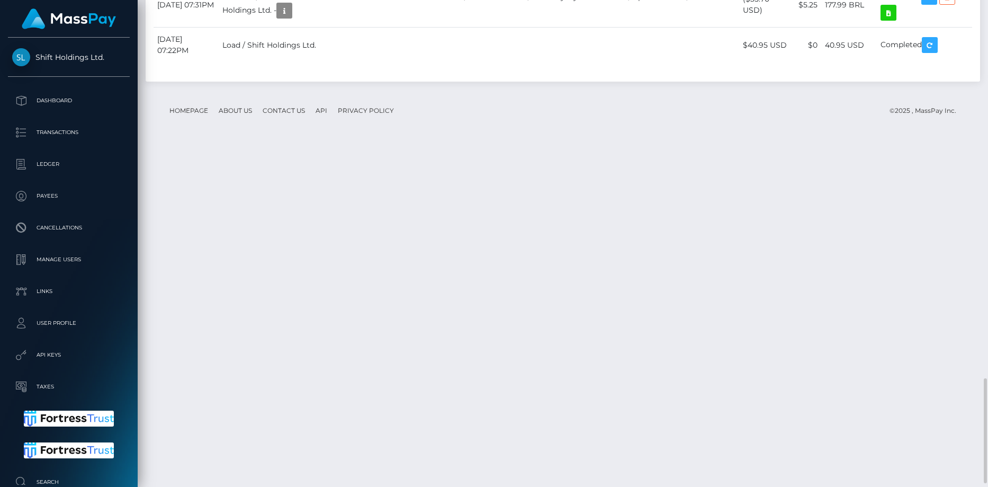
drag, startPoint x: 260, startPoint y: 244, endPoint x: 313, endPoint y: 247, distance: 53.1
copy link "Mercado Pago"
drag, startPoint x: 256, startPoint y: 202, endPoint x: 294, endPoint y: 202, distance: 38.1
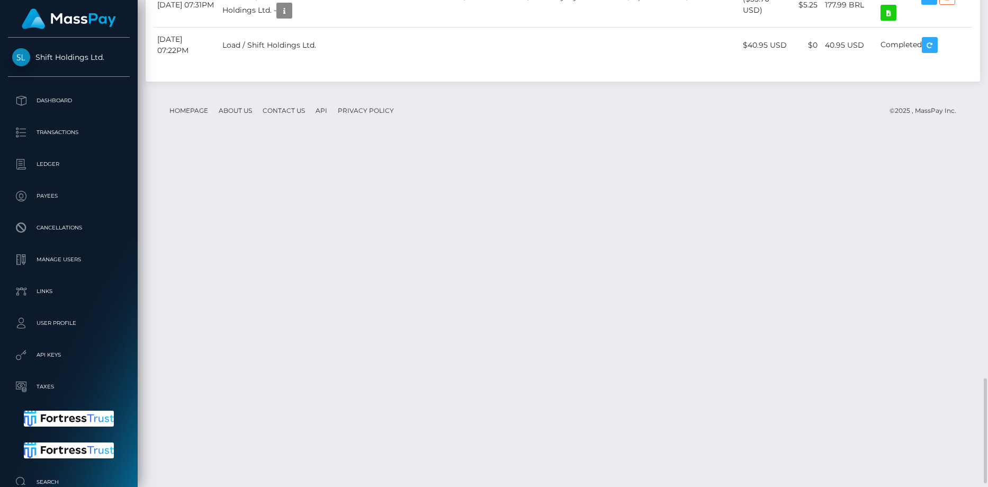
drag, startPoint x: 296, startPoint y: 203, endPoint x: 263, endPoint y: 208, distance: 33.7
copy link "NUBANK"
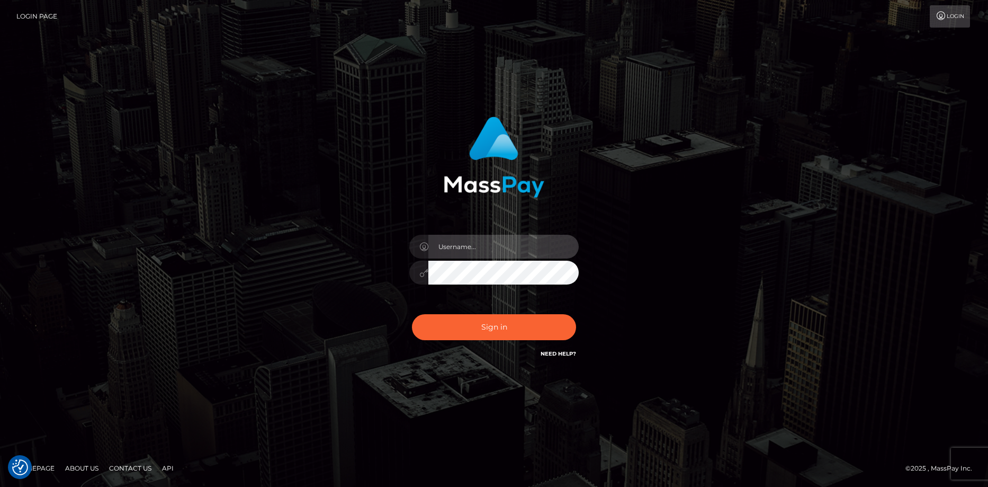
type input "[PERSON_NAME]"
click at [474, 345] on div "Sign in Need Help?" at bounding box center [493, 331] width 185 height 47
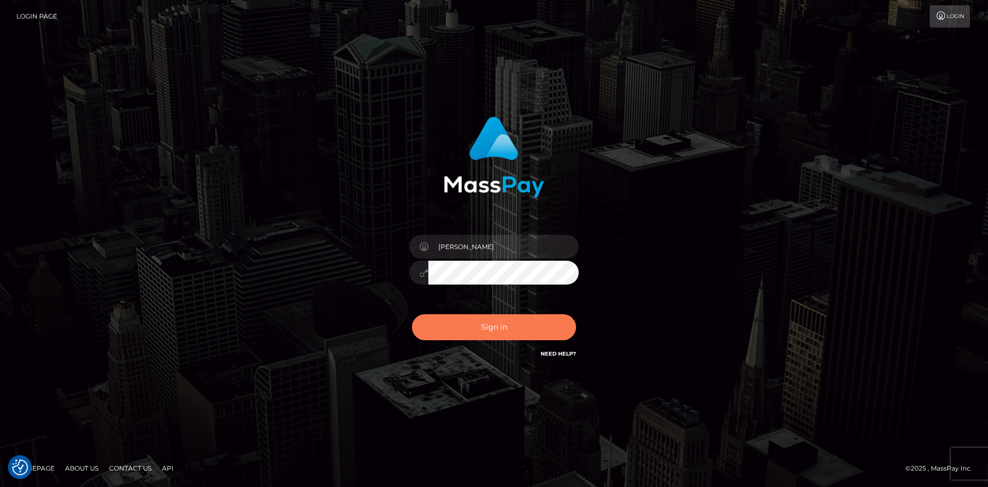
click at [470, 334] on button "Sign in" at bounding box center [494, 327] width 164 height 26
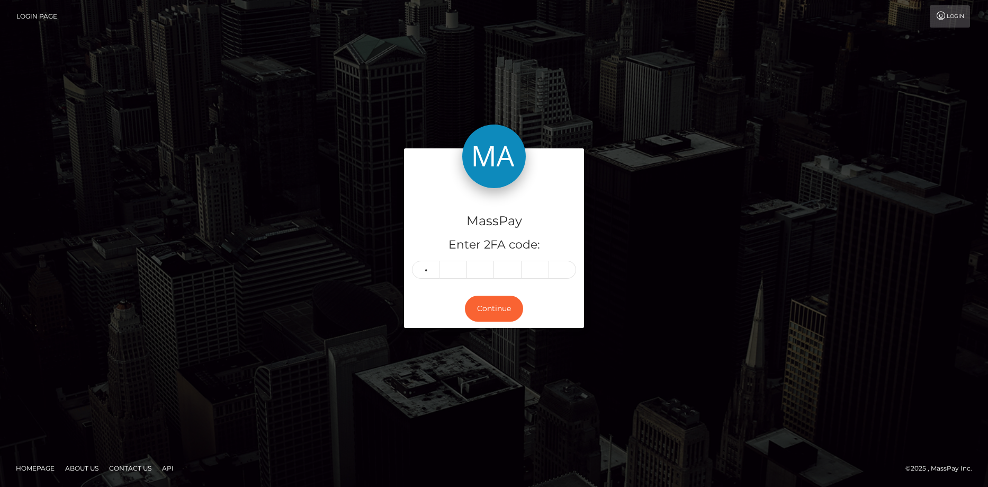
type input "3"
type input "9"
type input "2"
type input "1"
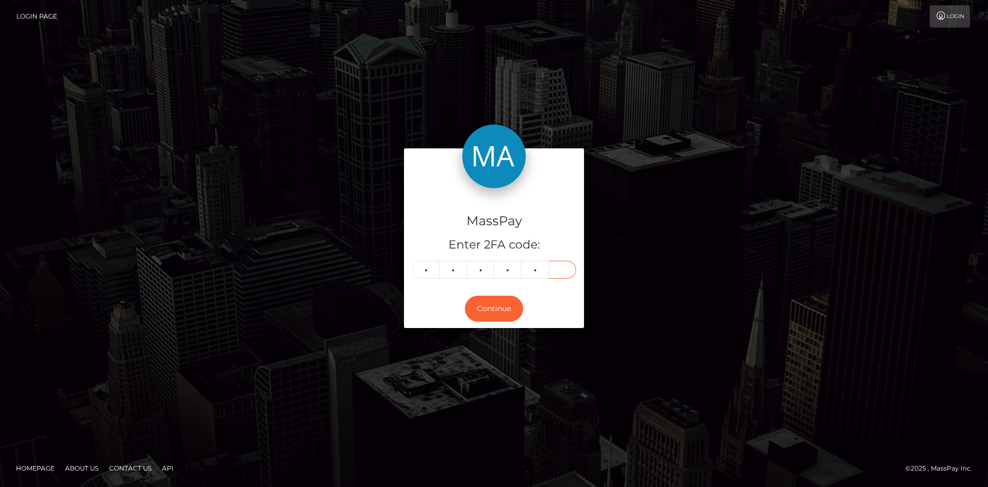
type input "4"
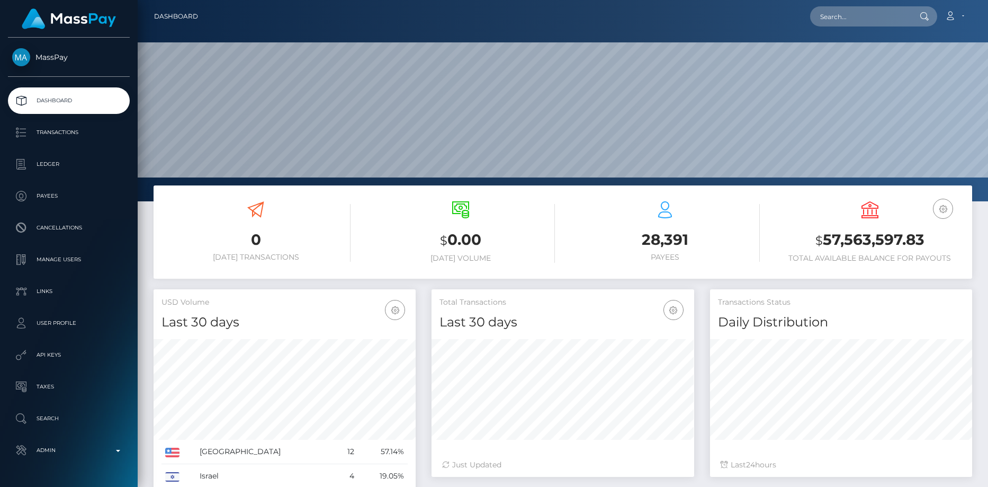
scroll to position [188, 263]
paste input "162361"
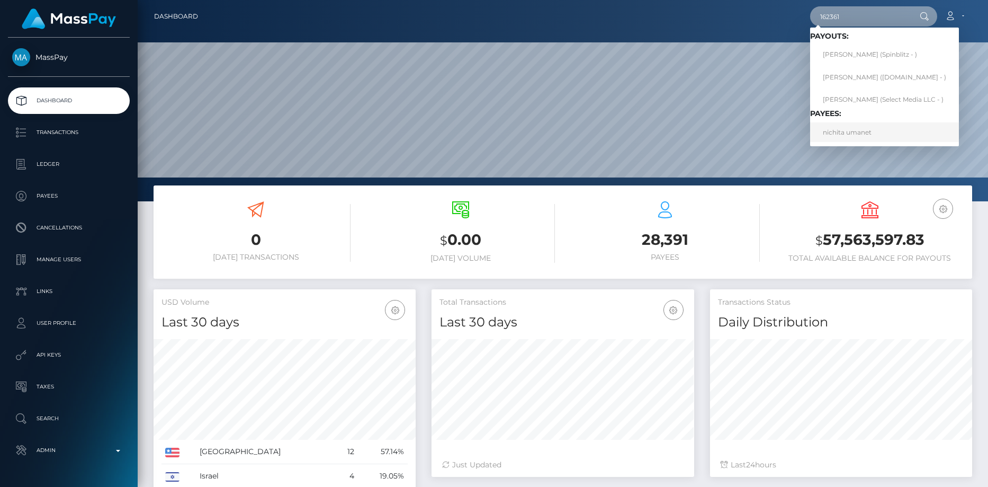
type input "162361"
click at [832, 133] on link "nichita umanet" at bounding box center [884, 132] width 149 height 20
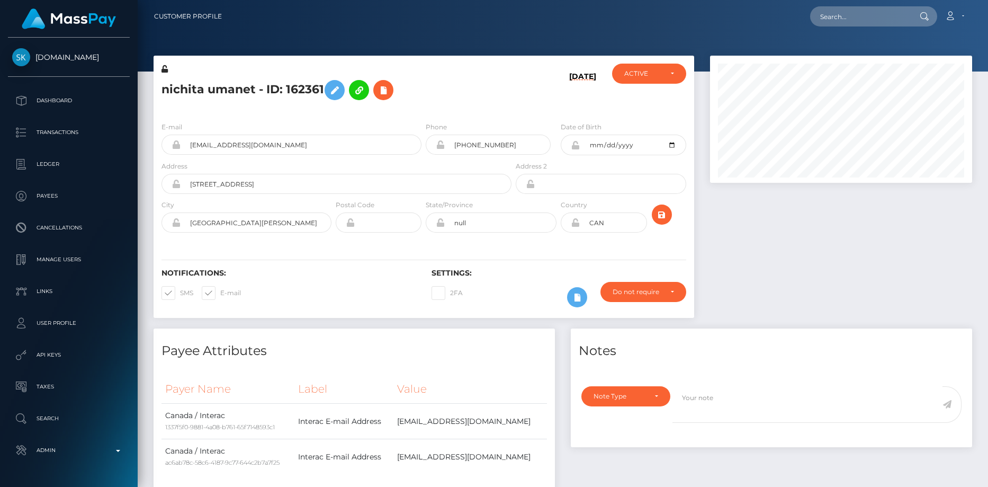
scroll to position [127, 263]
click at [247, 85] on h5 "nichita umanet - ID: 162361" at bounding box center [333, 90] width 344 height 31
copy h5 "nichita umanet - ID: 162361"
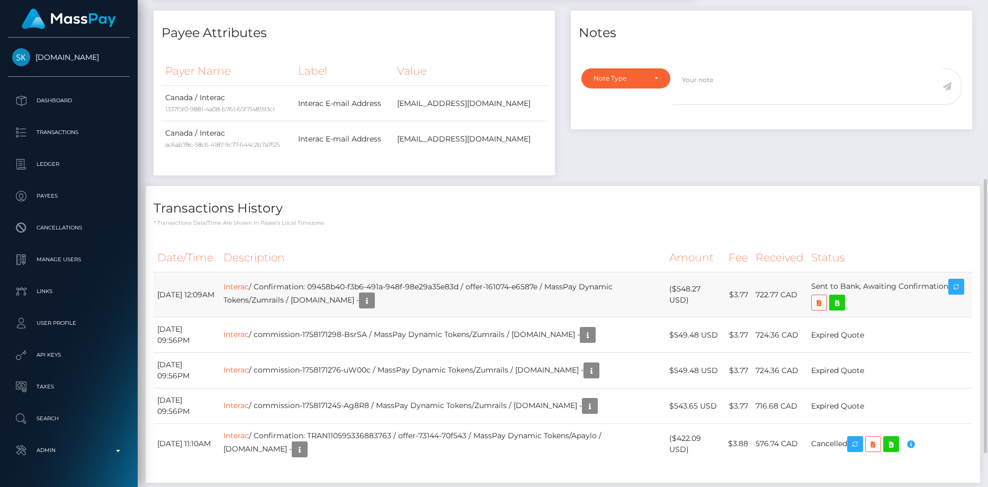
scroll to position [377, 0]
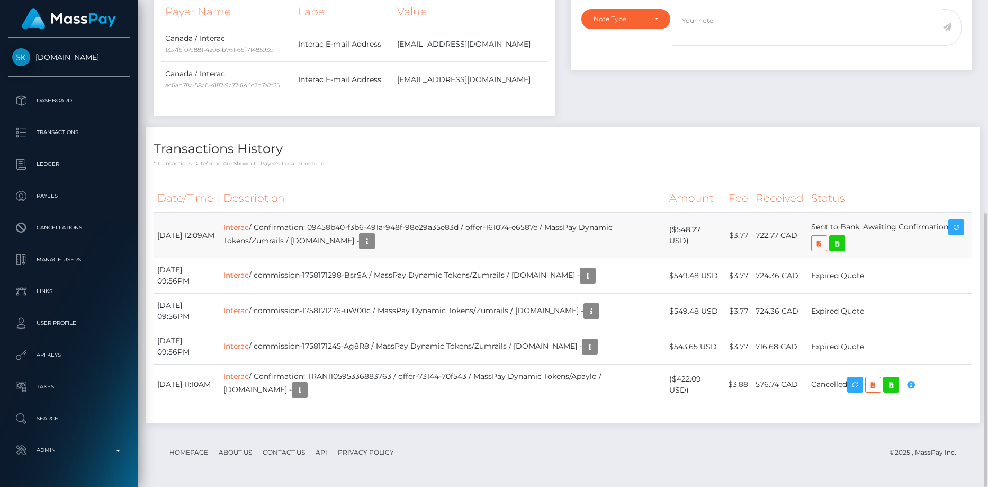
click at [249, 224] on link "Interac" at bounding box center [235, 227] width 25 height 10
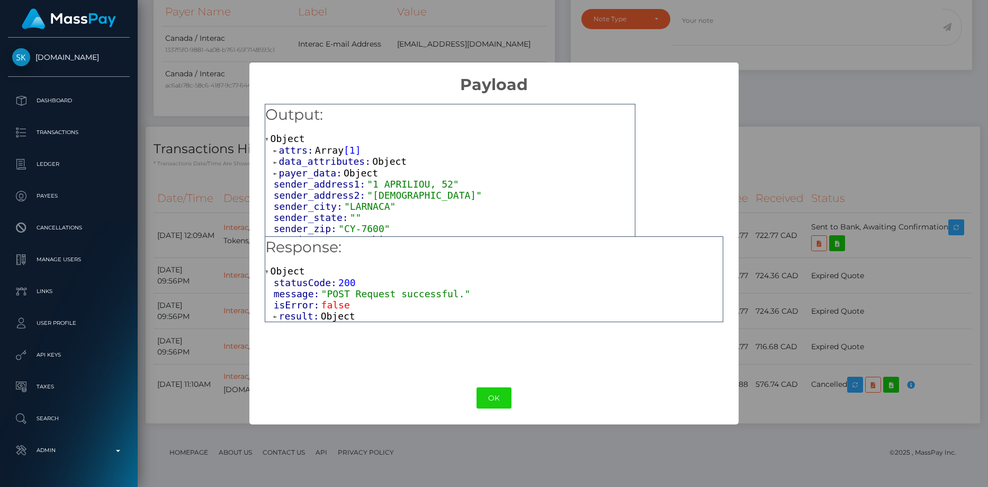
click at [316, 317] on span "result:" at bounding box center [300, 315] width 42 height 11
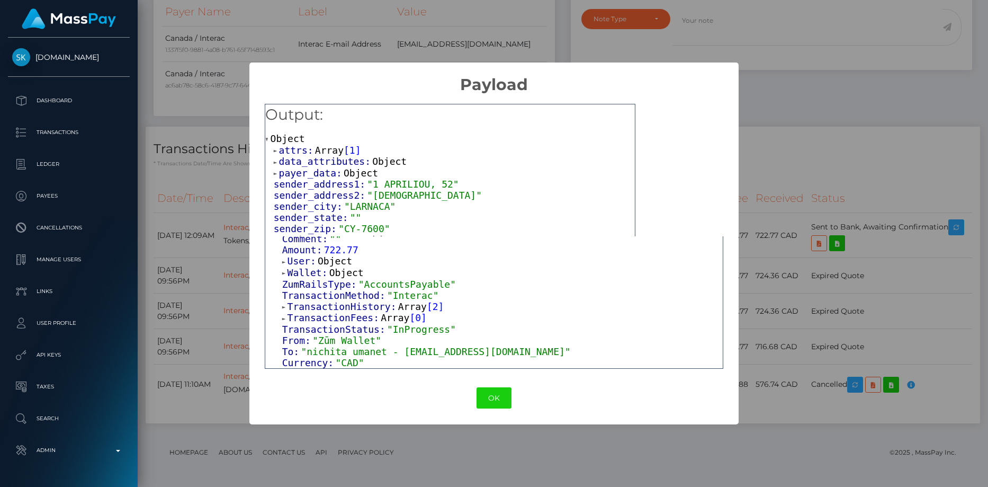
scroll to position [224, 0]
click at [477, 394] on button "OK" at bounding box center [494, 398] width 35 height 22
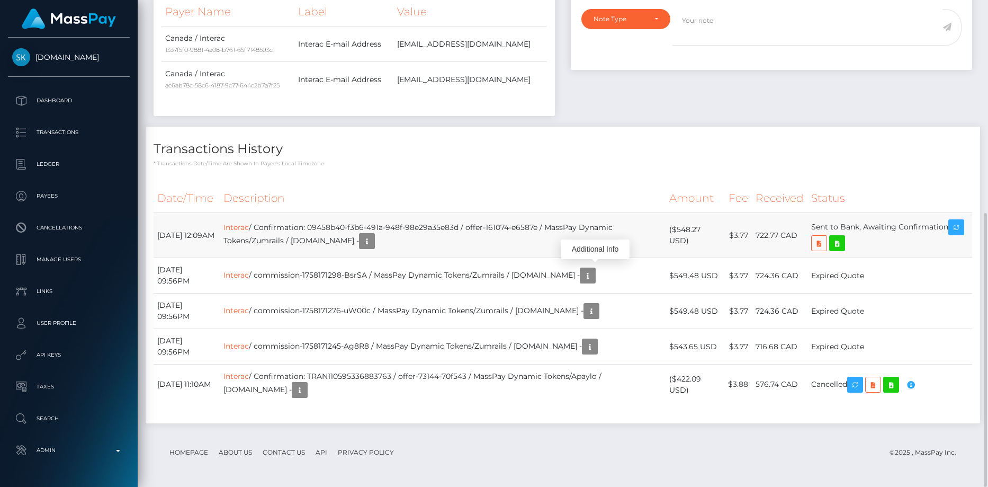
scroll to position [127, 263]
click at [249, 229] on link "Interac" at bounding box center [235, 227] width 25 height 10
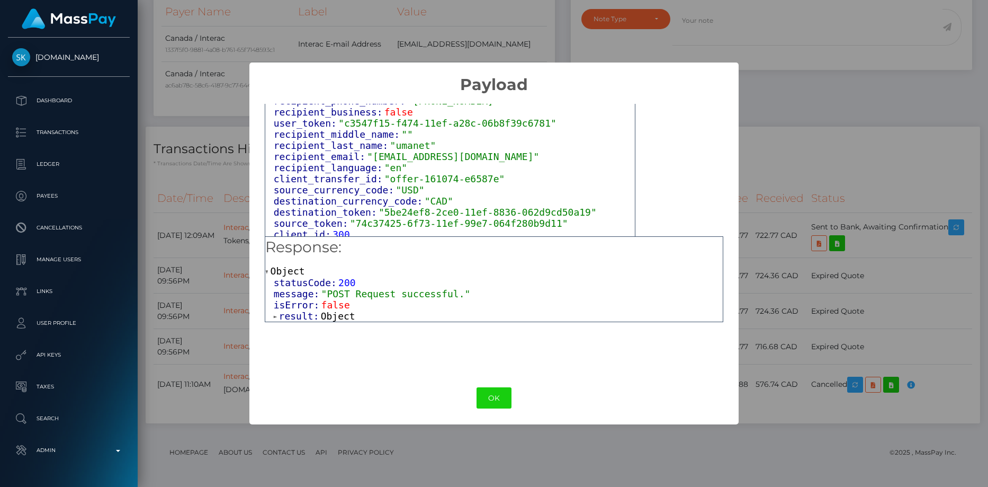
scroll to position [424, 0]
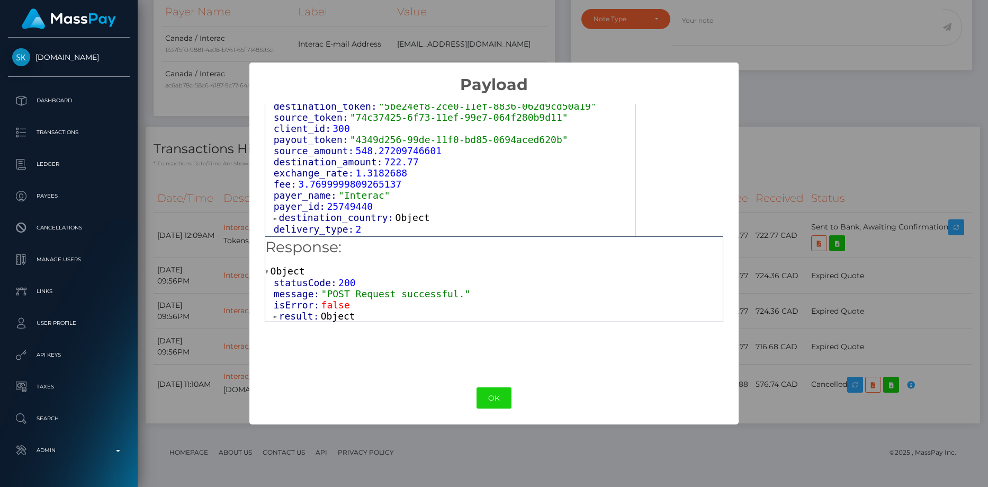
click at [333, 321] on span "Object" at bounding box center [338, 315] width 34 height 11
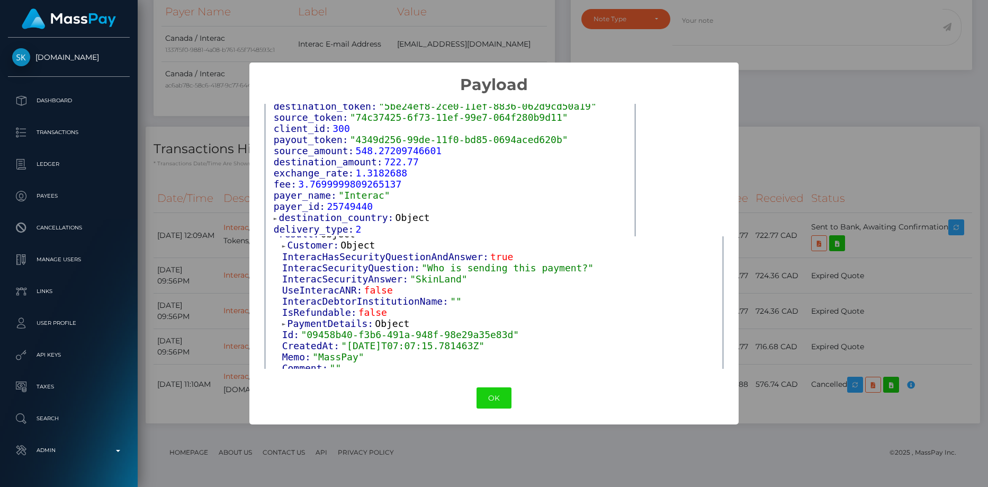
scroll to position [66, 0]
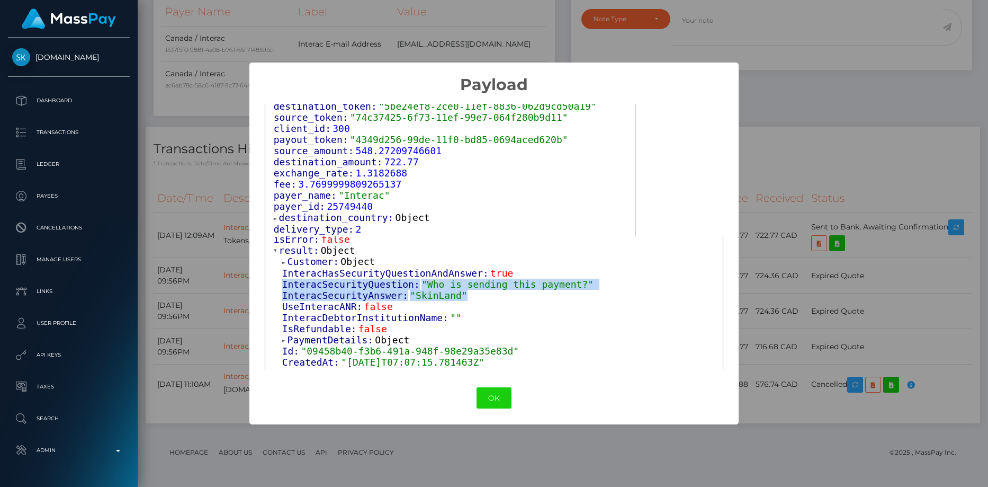
drag, startPoint x: 284, startPoint y: 287, endPoint x: 466, endPoint y: 296, distance: 181.8
click at [466, 296] on div "Customer: Object InteracHasSecurityQuestionAndAnswer: true InteracSecurityQuest…" at bounding box center [499, 385] width 450 height 258
copy div "InteracSecurityQuestion: "Who is sending this payment?" InteracSecurityAnswer: …"
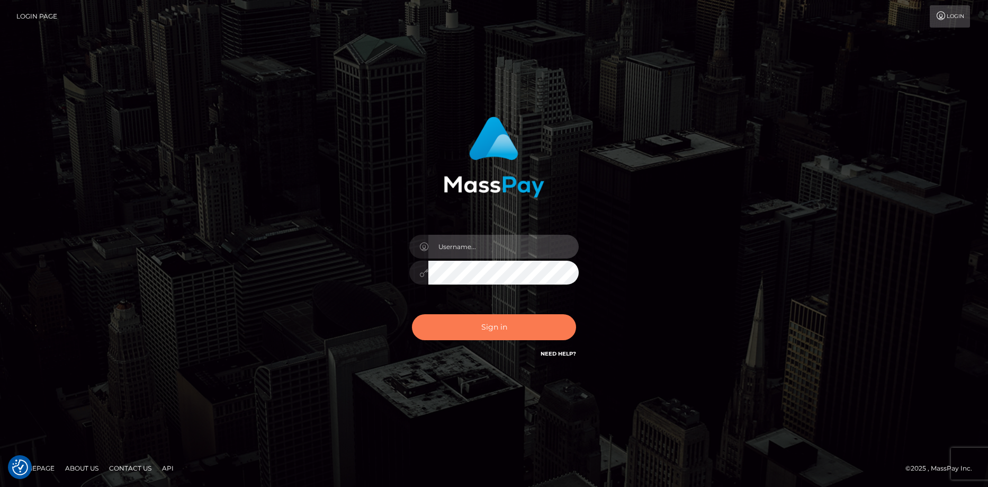
type input "[PERSON_NAME]"
click at [477, 323] on button "Sign in" at bounding box center [494, 327] width 164 height 26
type input "Eduard Gavrilescu"
click at [502, 331] on button "Sign in" at bounding box center [494, 327] width 164 height 26
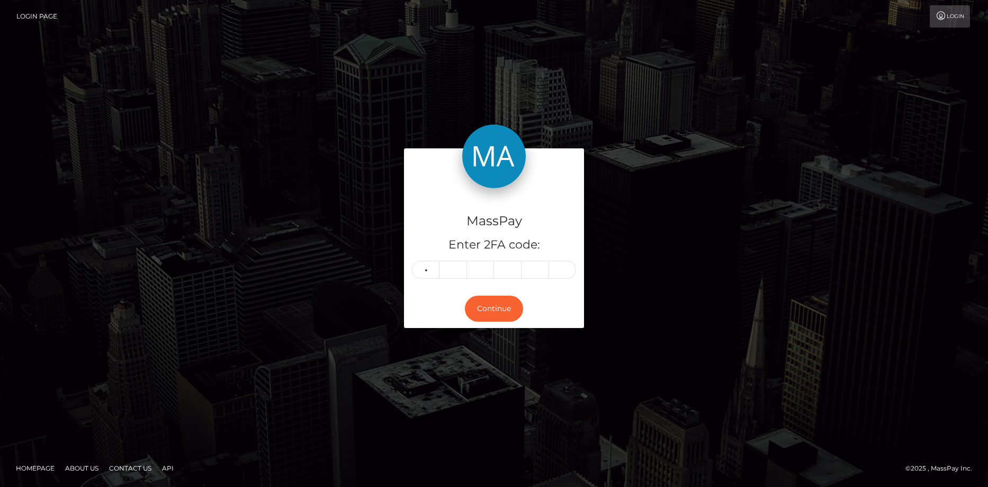
type input "5"
type input "0"
type input "8"
type input "4"
type input "9"
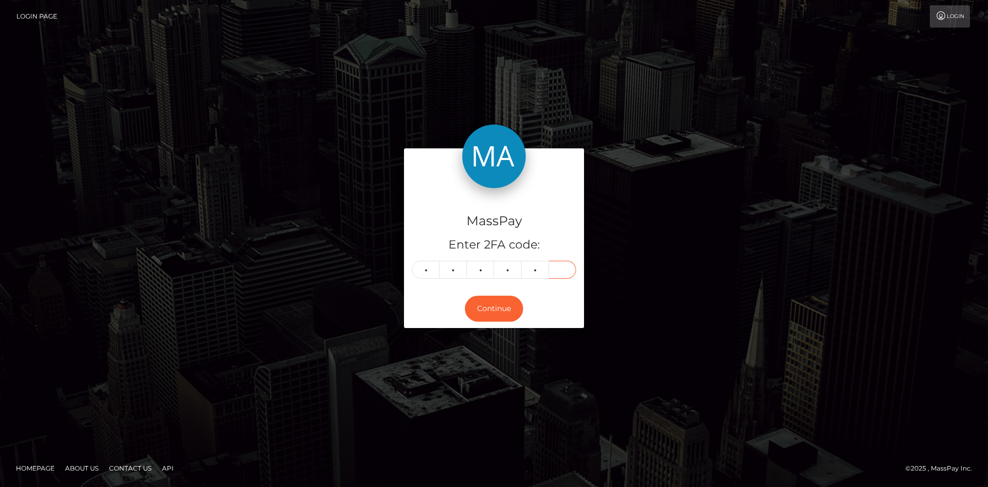
type input "8"
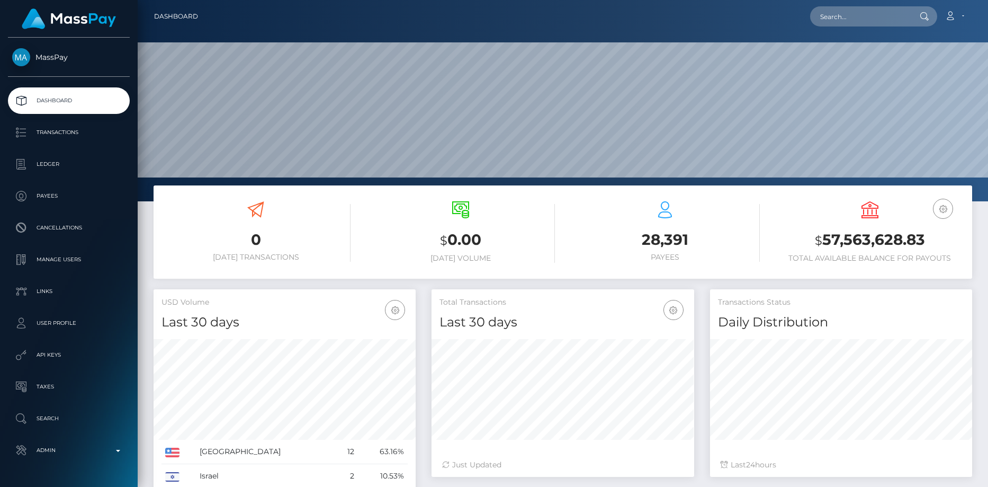
scroll to position [188, 263]
click at [813, 18] on div "Loading... Loading... Account Edit Profile Logout" at bounding box center [588, 16] width 765 height 22
click at [818, 18] on input "text" at bounding box center [860, 16] width 100 height 20
paste input "poact_bHTc5he2bPM8"
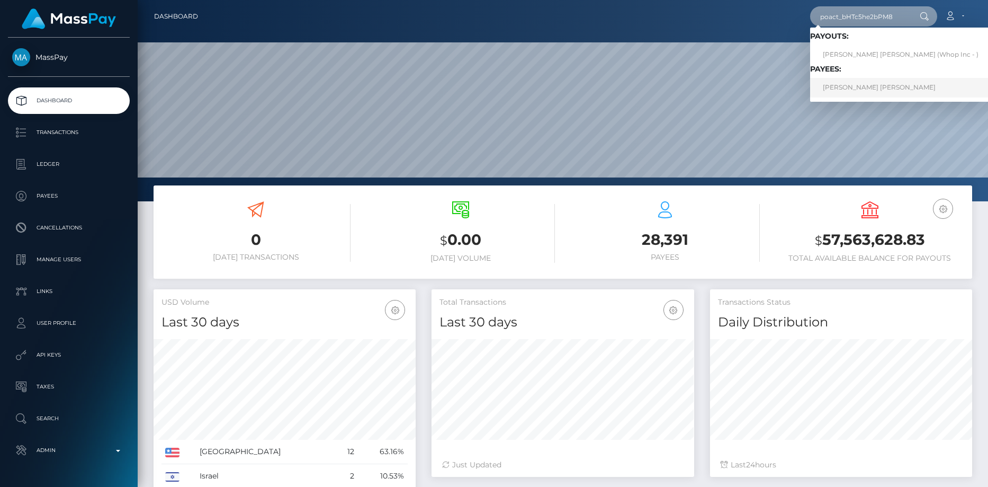
type input "poact_bHTc5he2bPM8"
click at [846, 86] on link "[PERSON_NAME] [PERSON_NAME]" at bounding box center [900, 88] width 181 height 20
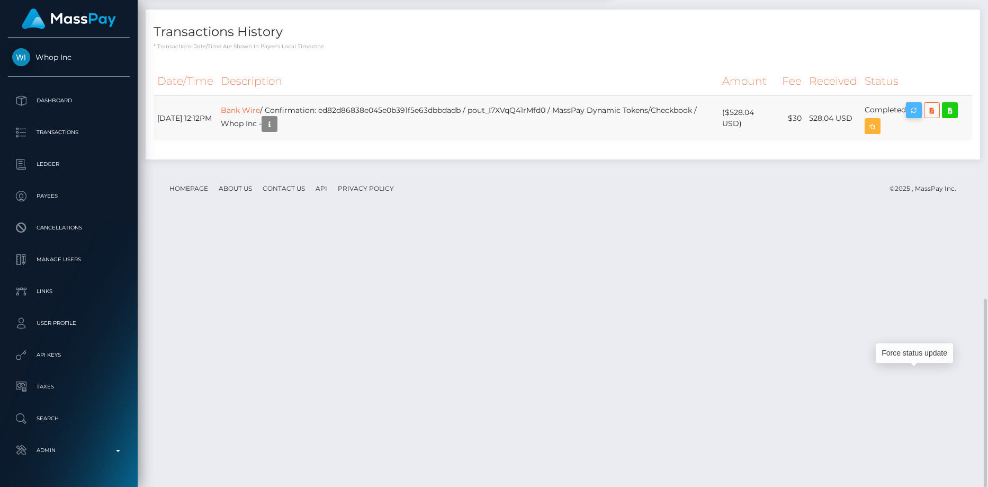
scroll to position [127, 263]
drag, startPoint x: 920, startPoint y: 371, endPoint x: 620, endPoint y: 240, distance: 327.2
click at [920, 117] on icon "button" at bounding box center [914, 110] width 13 height 13
click at [395, 141] on td "Bank Wire / Confirmation: ed82d86838e045e0b391f5e63dbbdadb / pout_I7XVqQ41rMfd0…" at bounding box center [467, 118] width 501 height 45
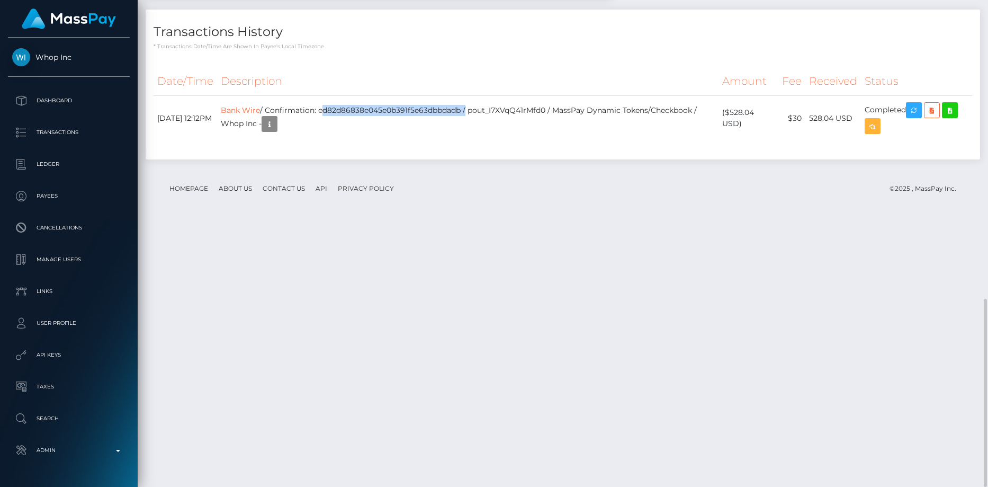
copy td "ed82d86838e045e0b391f5e63dbbdadb"
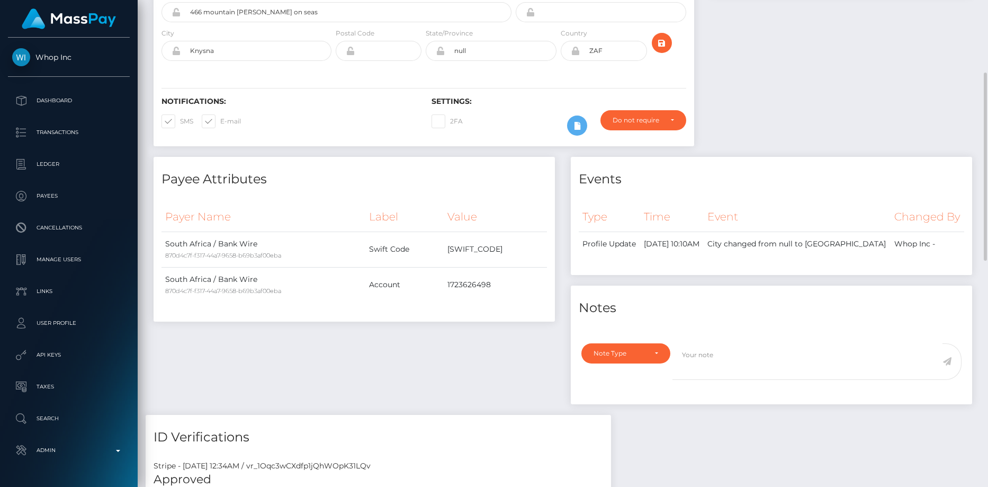
scroll to position [0, 0]
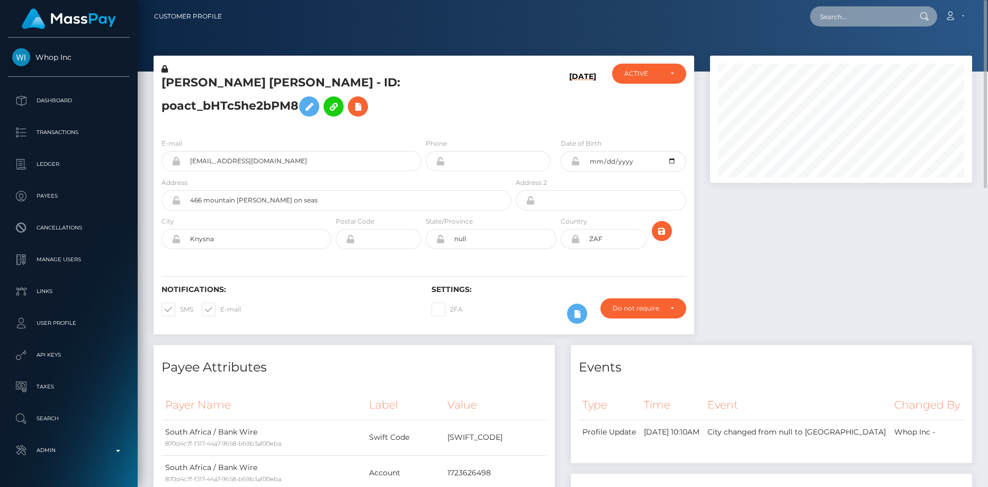
drag, startPoint x: 845, startPoint y: 24, endPoint x: 843, endPoint y: 17, distance: 7.2
click at [845, 24] on input "text" at bounding box center [860, 16] width 100 height 20
paste input "poact_mzRllYqCblcl"
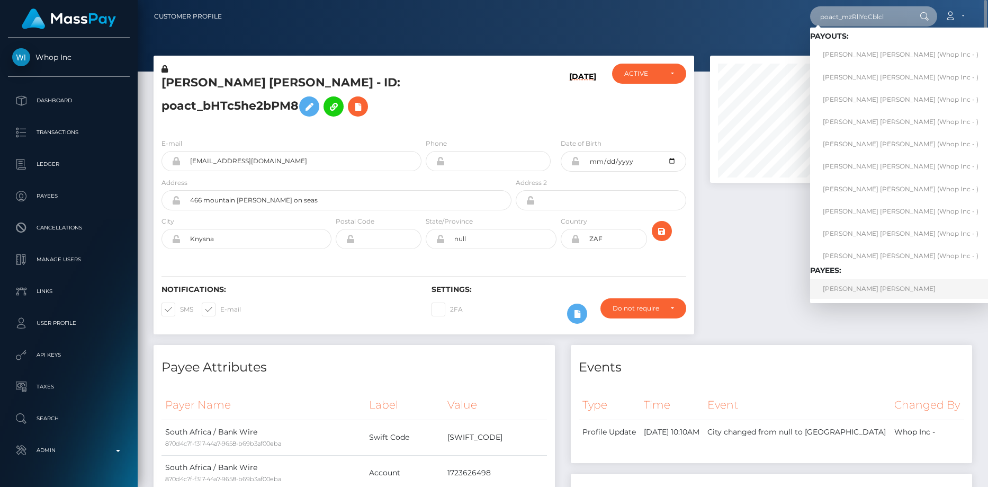
type input "poact_mzRllYqCblcl"
click at [846, 293] on link "[PERSON_NAME] [PERSON_NAME]" at bounding box center [900, 288] width 181 height 20
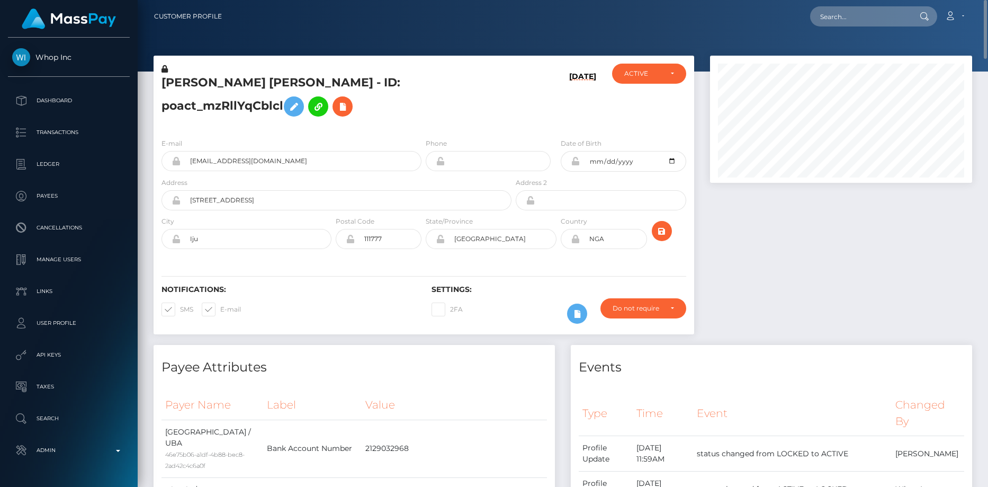
click at [257, 74] on div "ISAAC AFEEZ OKEOWO - ID: poact_mzRllYqCblcl" at bounding box center [334, 97] width 360 height 66
click at [223, 81] on h5 "ISAAC AFEEZ OKEOWO - ID: poact_mzRllYqCblcl" at bounding box center [333, 98] width 344 height 47
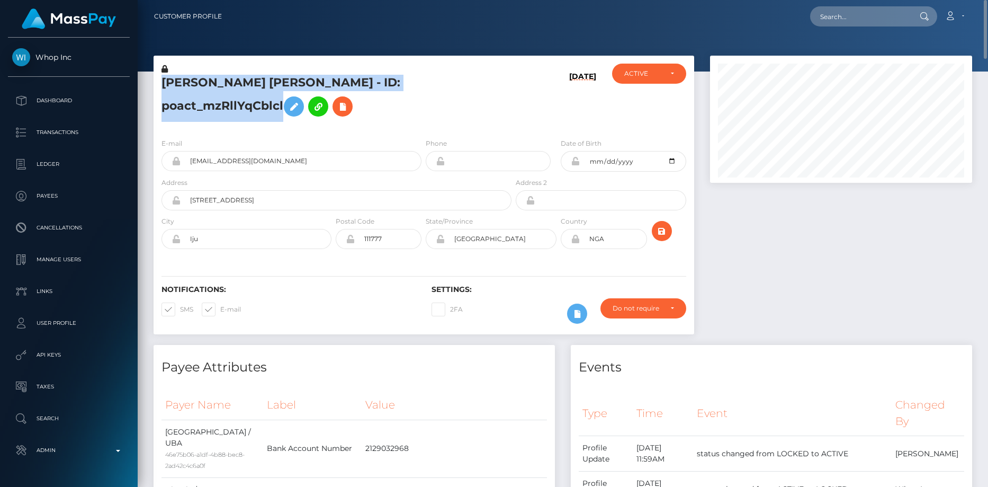
click at [223, 81] on h5 "ISAAC AFEEZ OKEOWO - ID: poact_mzRllYqCblcl" at bounding box center [333, 98] width 344 height 47
copy h5 "ISAAC AFEEZ OKEOWO - ID: poact_mzRllYqCblcl"
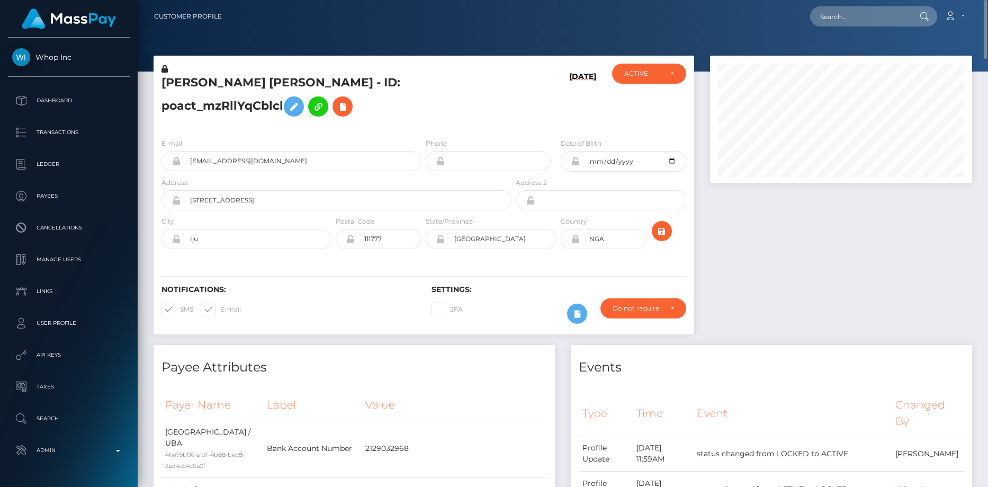
drag, startPoint x: 810, startPoint y: 29, endPoint x: 821, endPoint y: 25, distance: 11.7
click at [818, 25] on nav "Customer Profile Loading... Loading... Account" at bounding box center [563, 16] width 850 height 33
click at [821, 25] on input "text" at bounding box center [860, 16] width 100 height 20
paste input "poact_6xotvcyopHFM"
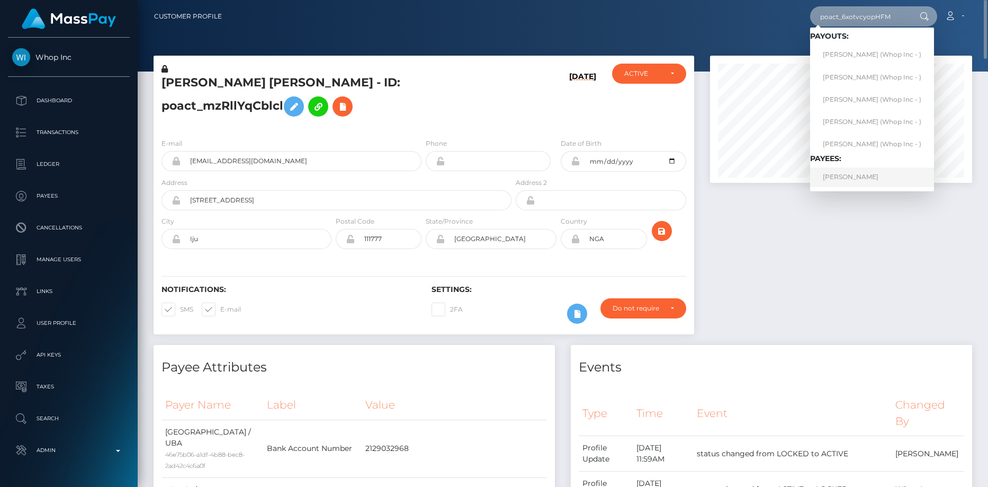
type input "poact_6xotvcyopHFM"
click at [865, 175] on link "MBIKO KHAMBULE" at bounding box center [872, 177] width 124 height 20
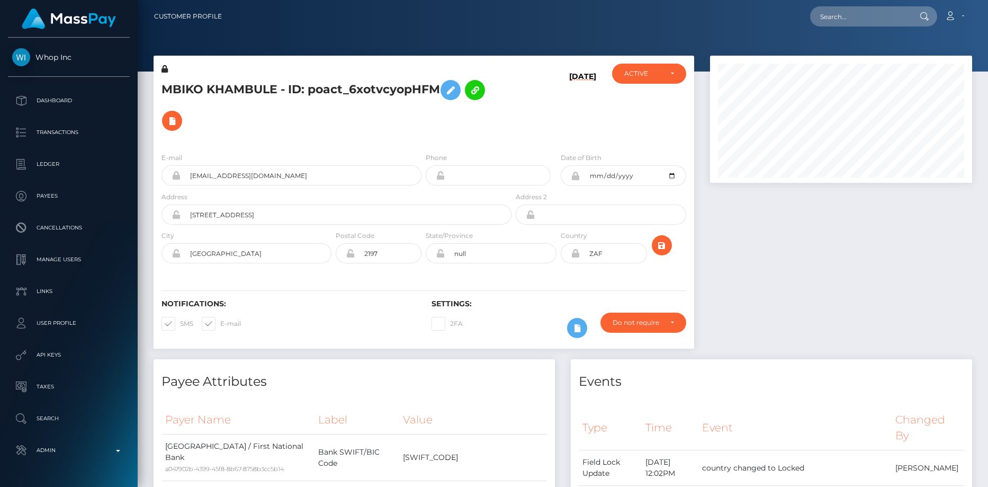
scroll to position [127, 263]
click at [226, 175] on input "[EMAIL_ADDRESS][DOMAIN_NAME]" at bounding box center [301, 175] width 241 height 20
click at [226, 175] on input "mbikokhambule7@gmail.com" at bounding box center [301, 175] width 241 height 20
click at [832, 24] on input "text" at bounding box center [860, 16] width 100 height 20
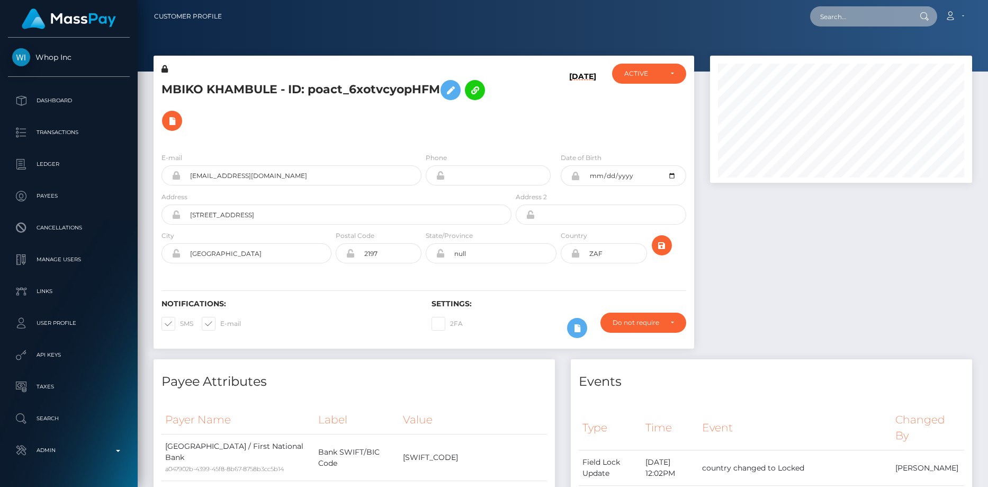
paste input "855637a5-de70-4787-a489-3cdfc1b670cf"
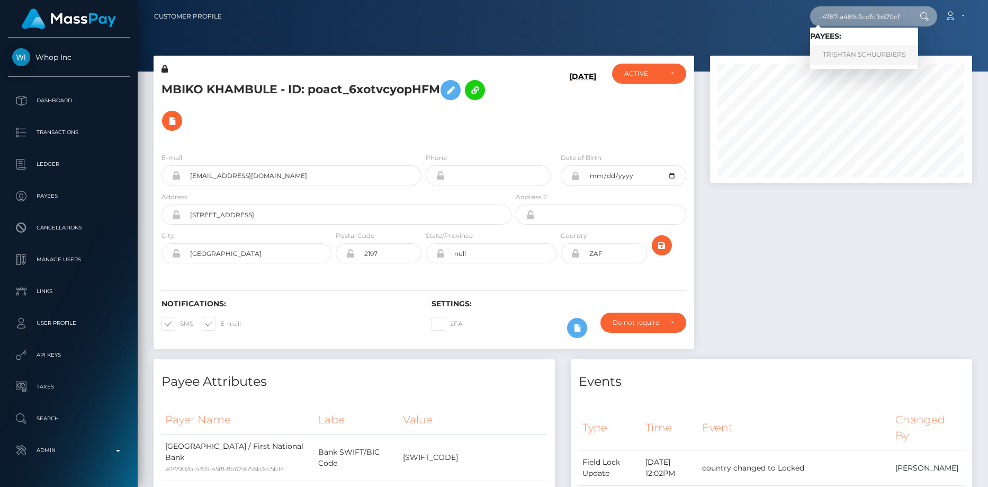
type input "855637a5-de70-4787-a489-3cdfc1b670cf"
click at [848, 51] on link "TRISHTAN SCHUURBIERS" at bounding box center [864, 55] width 108 height 20
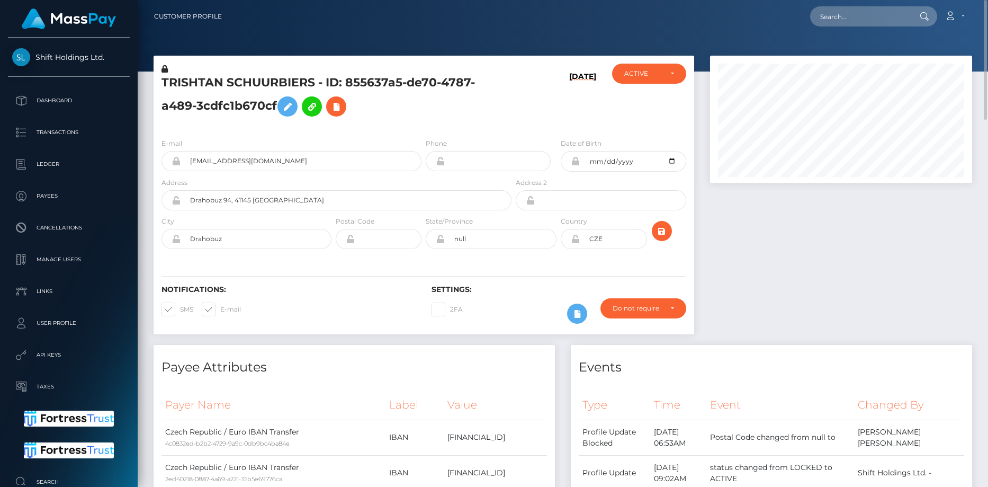
scroll to position [127, 263]
click at [841, 11] on input "text" at bounding box center [860, 16] width 100 height 20
paste input "support@fanvue.com"
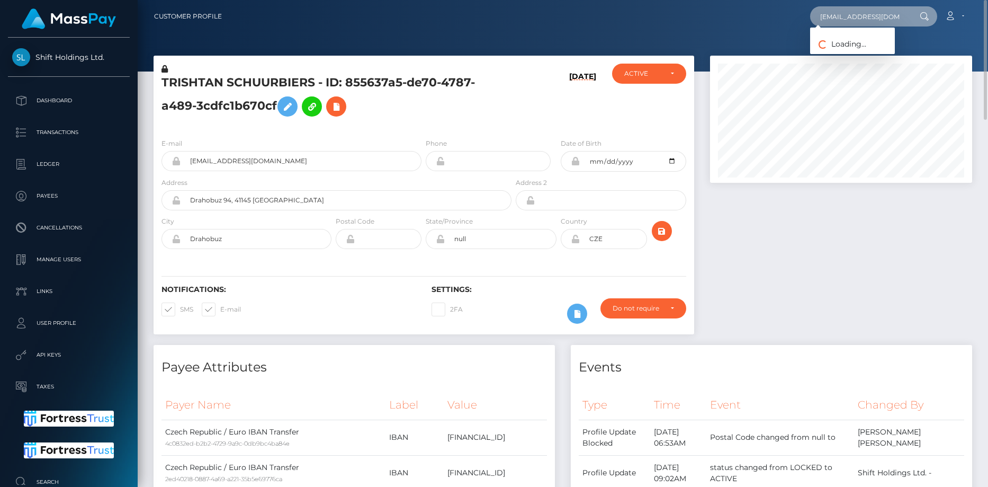
paste input "6f500a9b-f1ec-4edc-88eb-fe126e53191d"
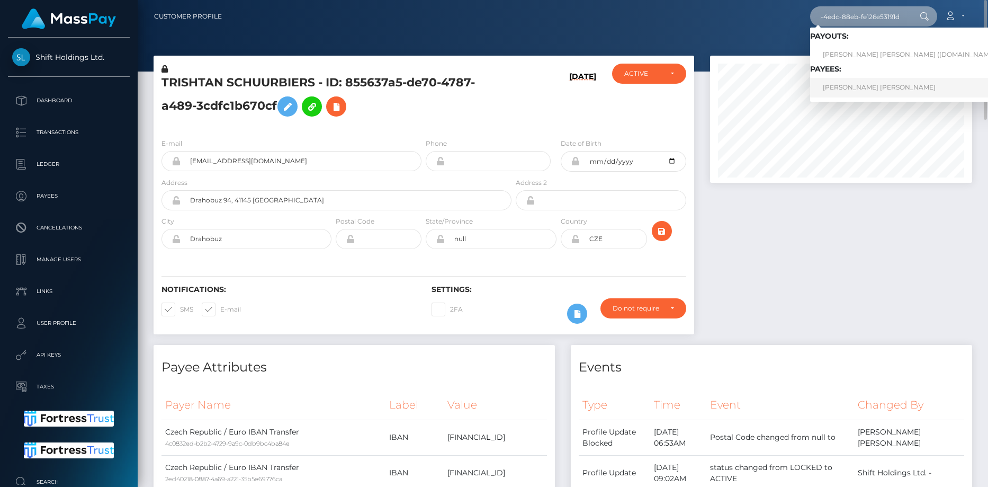
type input "6f500a9b-f1ec-4edc-88eb-fe126e53191d"
click at [839, 86] on link "LUIS ALFREDO COLON TORRES" at bounding box center [913, 88] width 206 height 20
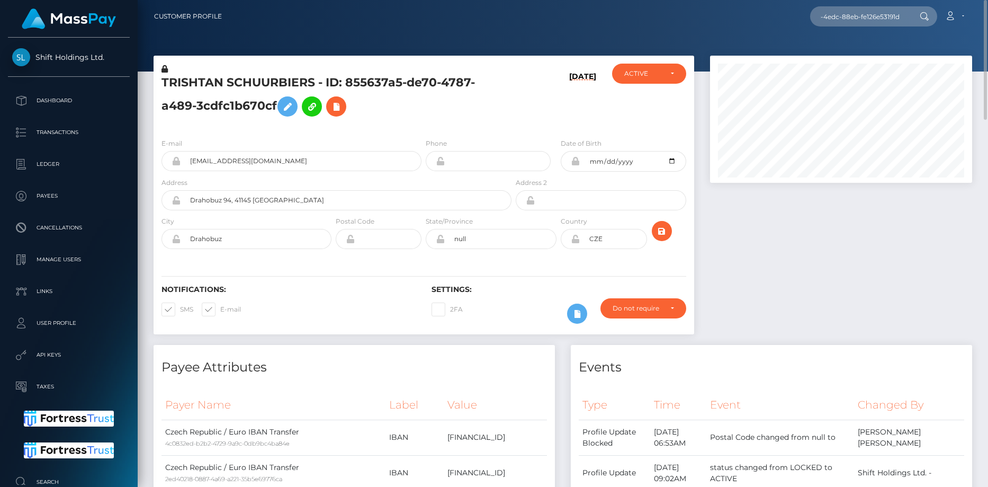
scroll to position [0, 0]
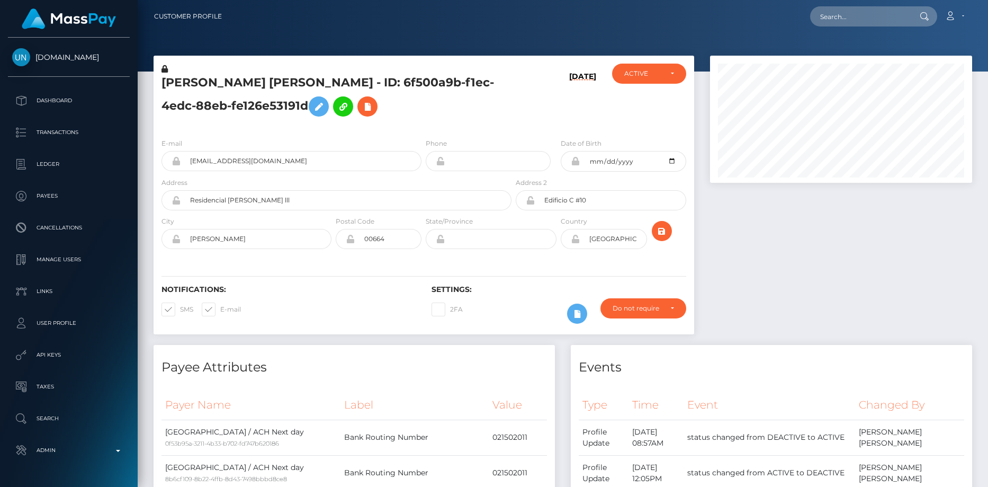
scroll to position [127, 263]
click at [196, 78] on h5 "[PERSON_NAME] [PERSON_NAME] - ID: 6f500a9b-f1ec-4edc-88eb-fe126e53191d" at bounding box center [333, 98] width 344 height 47
click at [236, 157] on input "[EMAIL_ADDRESS][DOMAIN_NAME]" at bounding box center [301, 161] width 241 height 20
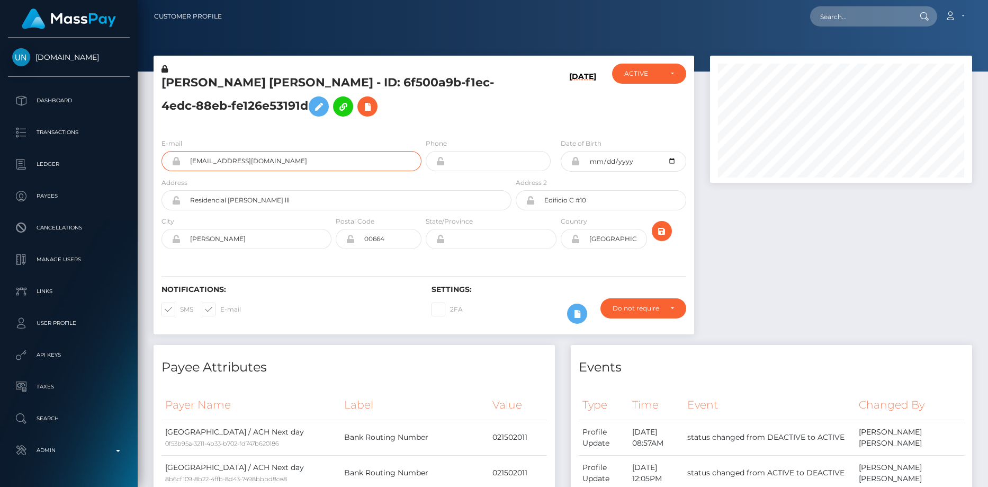
click at [236, 157] on input "[EMAIL_ADDRESS][DOMAIN_NAME]" at bounding box center [301, 161] width 241 height 20
click at [236, 157] on input "mariierobles8@gmail.com" at bounding box center [301, 161] width 241 height 20
click at [811, 14] on div "Loading... Loading... Account Edit Profile Logout" at bounding box center [600, 16] width 741 height 22
click at [819, 15] on input "text" at bounding box center [860, 16] width 100 height 20
paste input "poact_bu9jfm51544d"
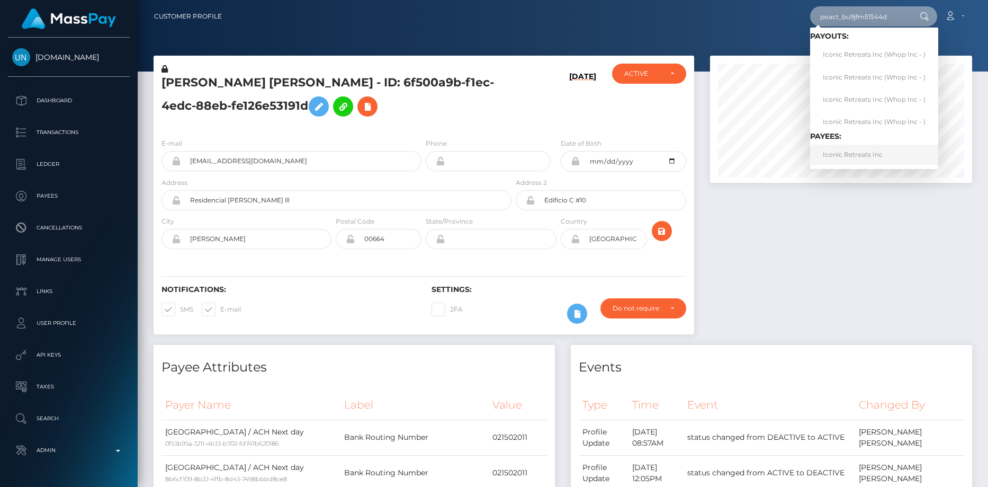
type input "poact_bu9jfm51544d"
click at [849, 146] on link "Iconic Retreats Inc" at bounding box center [874, 155] width 128 height 20
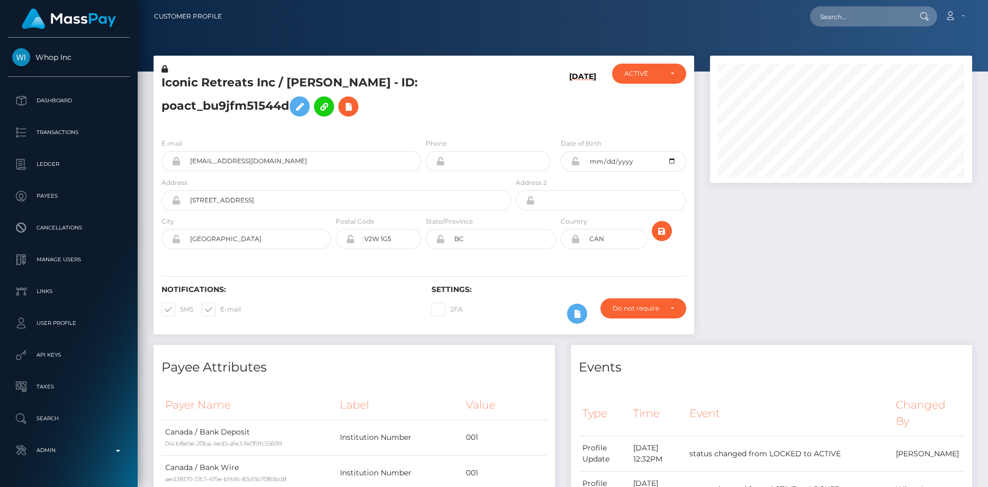
scroll to position [127, 263]
click at [215, 149] on div "E-mail [EMAIL_ADDRESS][DOMAIN_NAME]" at bounding box center [291, 154] width 260 height 33
click at [216, 162] on input "[EMAIL_ADDRESS][DOMAIN_NAME]" at bounding box center [301, 161] width 241 height 20
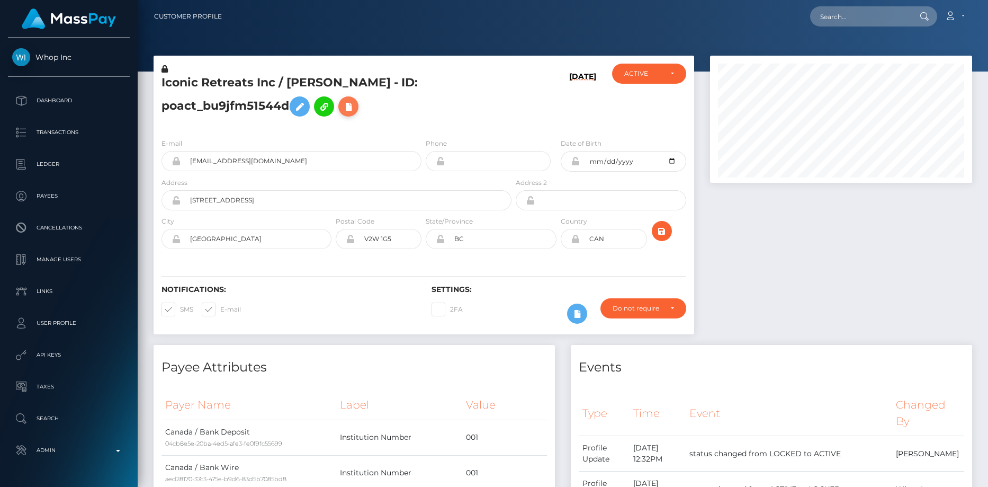
click at [349, 109] on icon at bounding box center [348, 106] width 13 height 13
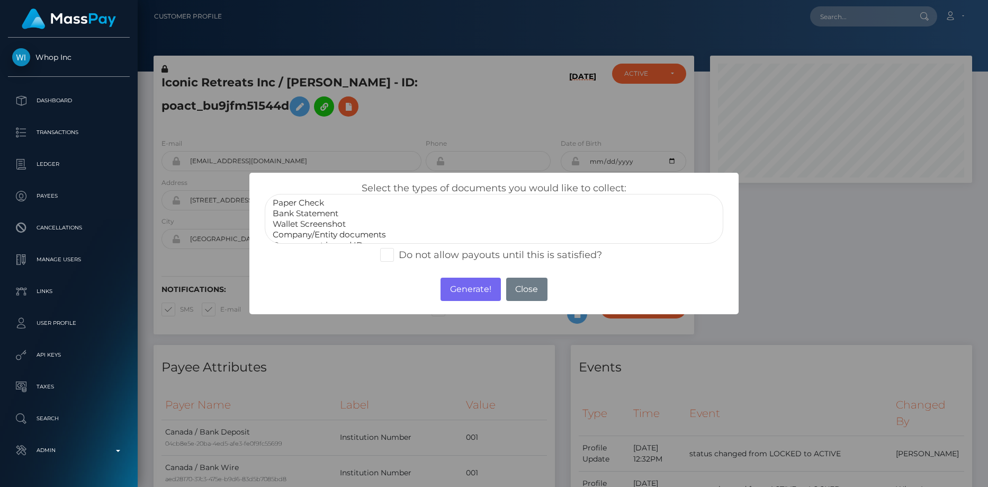
select select "Company/Entity documents"
click at [368, 237] on option "Company/Entity documents" at bounding box center [494, 234] width 445 height 11
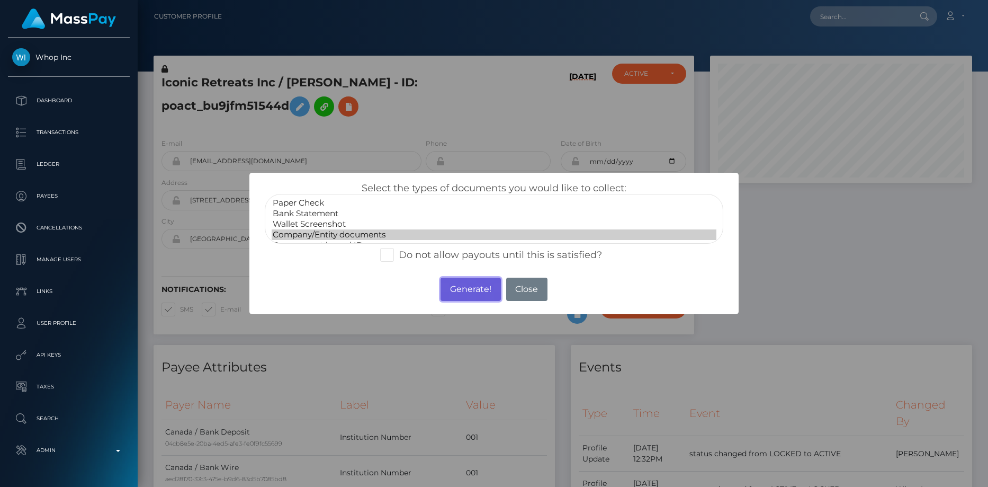
click at [463, 296] on button "Generate!" at bounding box center [471, 288] width 60 height 23
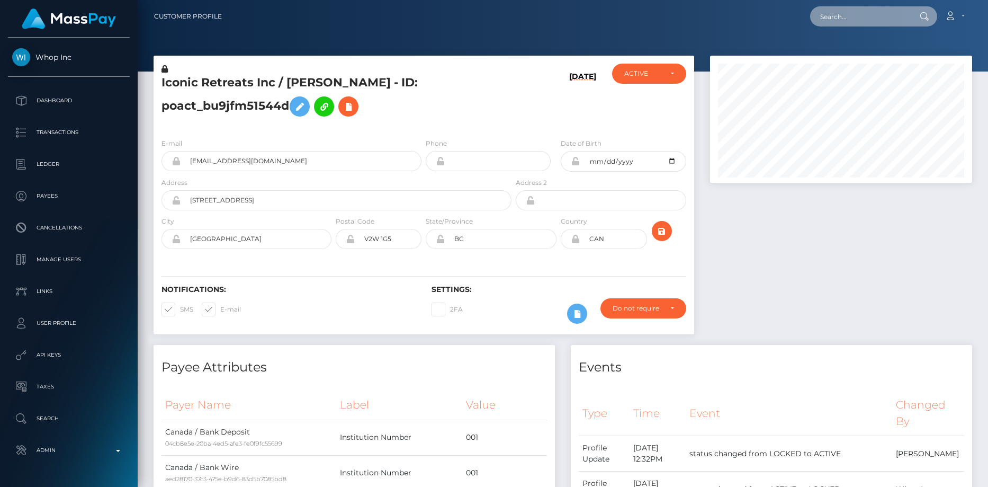
click at [884, 20] on input "text" at bounding box center [860, 16] width 100 height 20
paste input "poact_pTESP6vrthpR"
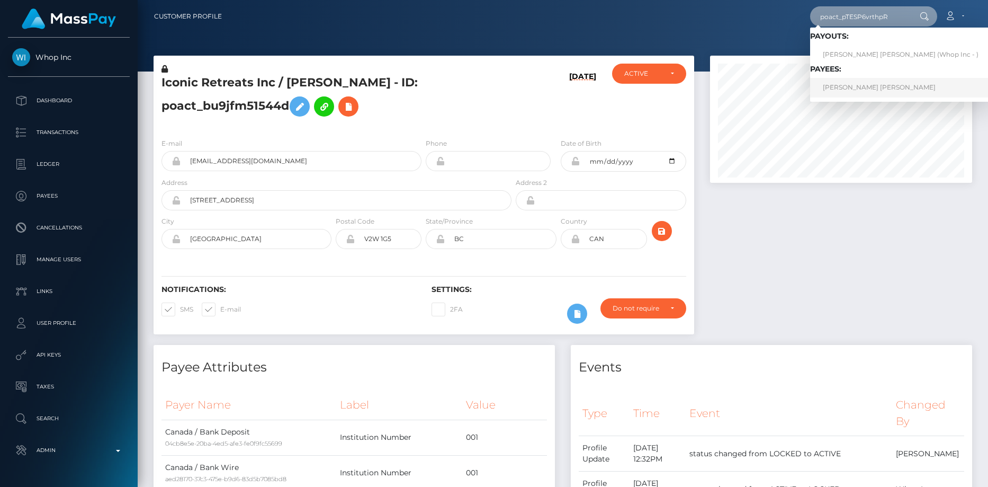
type input "poact_pTESP6vrthpR"
click at [849, 85] on link "RAHMAN RAHMAN" at bounding box center [900, 88] width 181 height 20
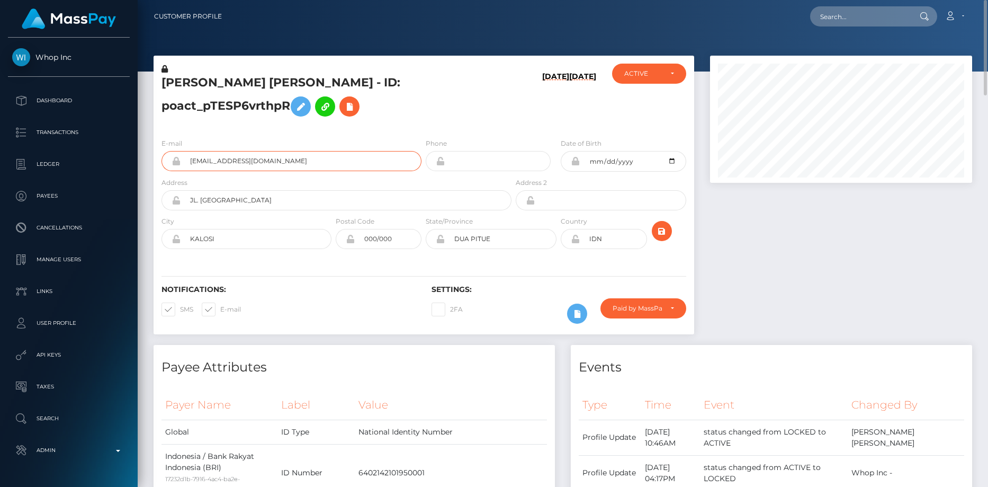
click at [238, 166] on input "[EMAIL_ADDRESS][DOMAIN_NAME]" at bounding box center [301, 161] width 241 height 20
click at [842, 20] on input "text" at bounding box center [860, 16] width 100 height 20
paste input "poact_041ue4zHmiQO"
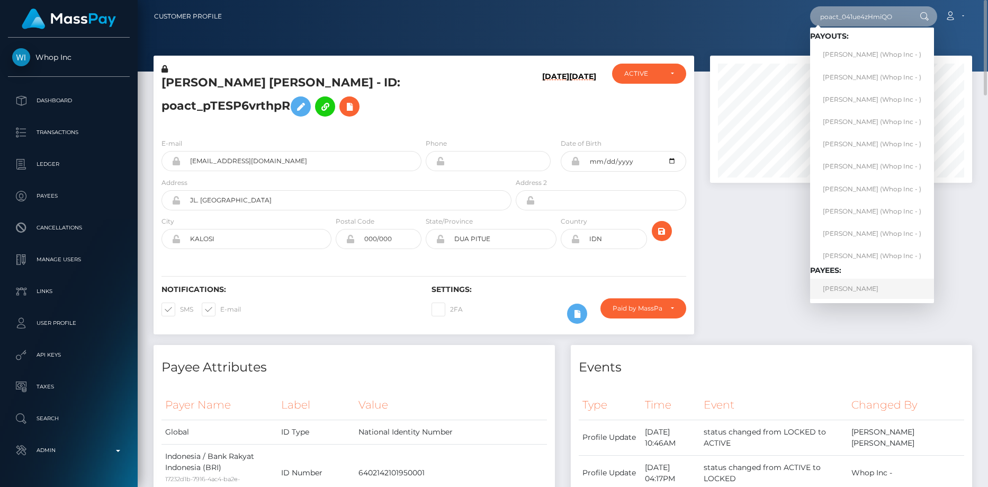
type input "poact_041ue4zHmiQO"
click at [857, 289] on link "SELVI MONICA" at bounding box center [872, 288] width 124 height 20
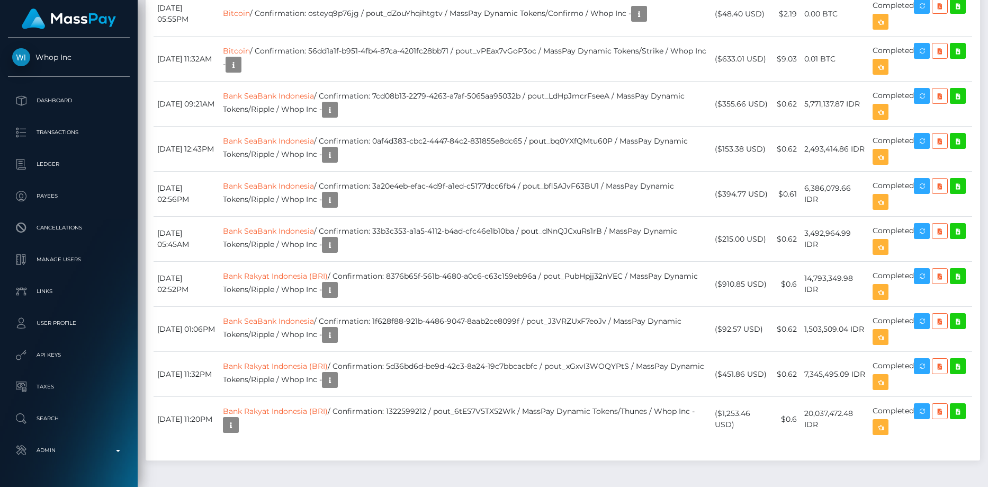
scroll to position [2224, 0]
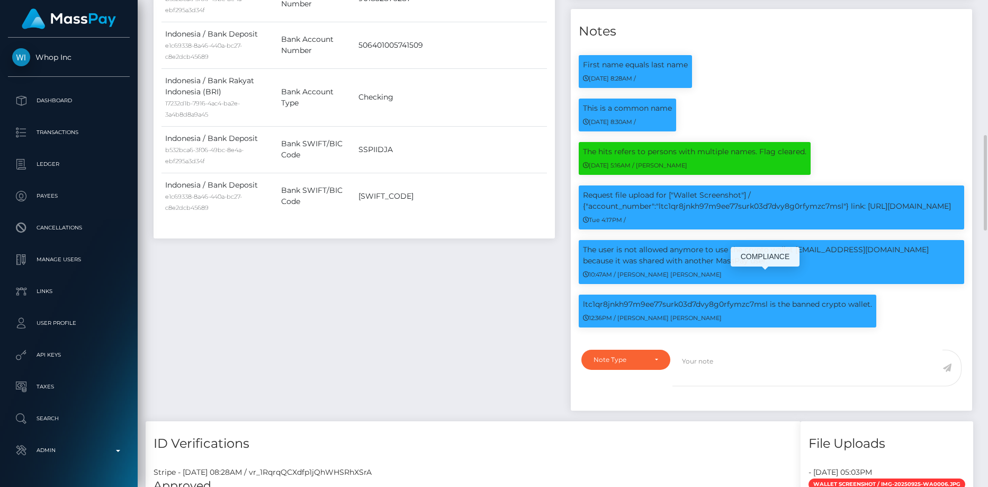
scroll to position [127, 263]
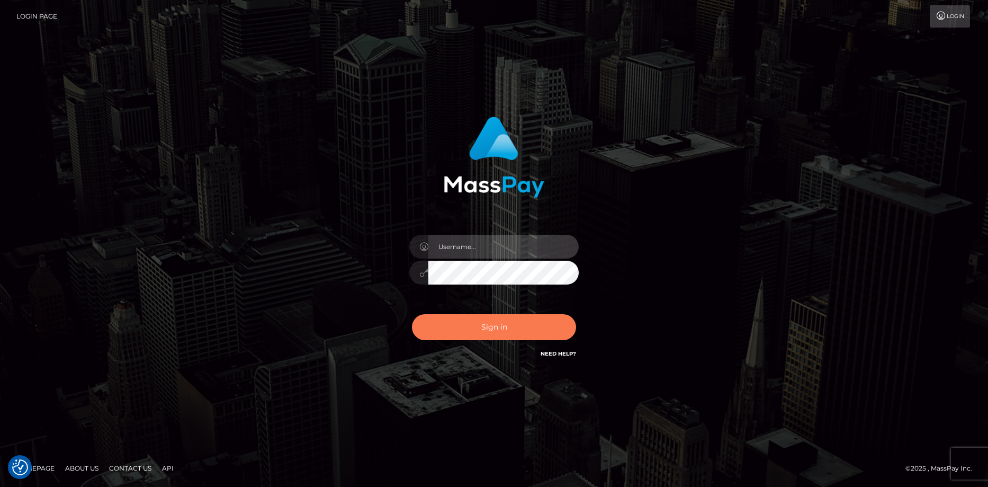
type input "Eduard Gavrilescu"
click at [487, 318] on button "Sign in" at bounding box center [494, 327] width 164 height 26
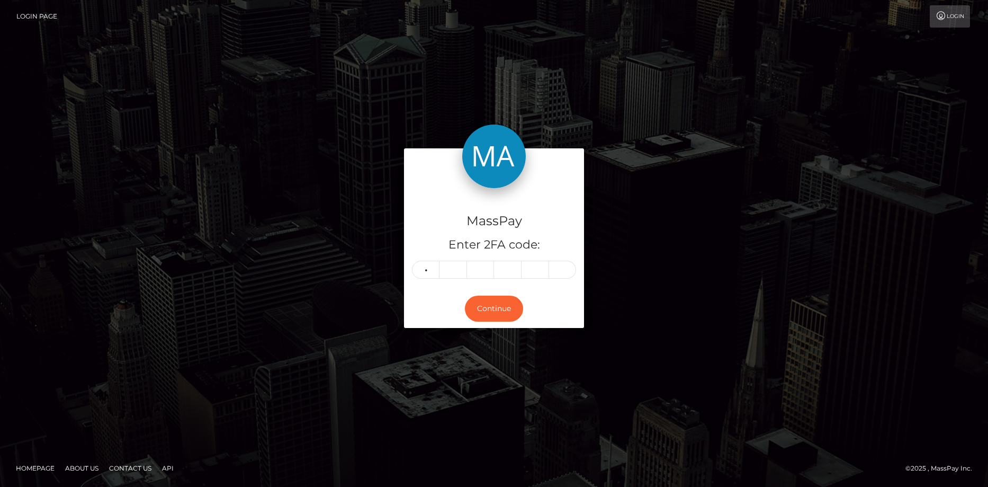
type input "6"
type input "7"
type input "3"
type input "0"
type input "8"
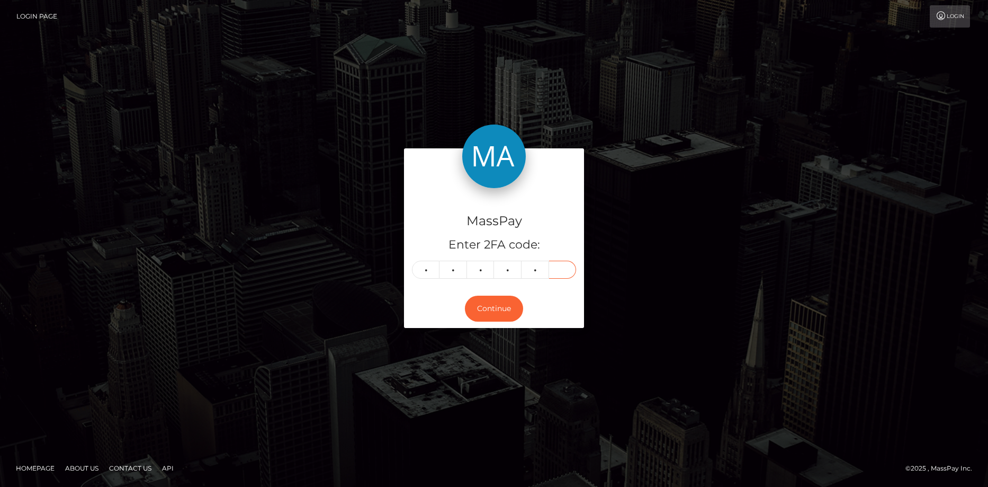
type input "1"
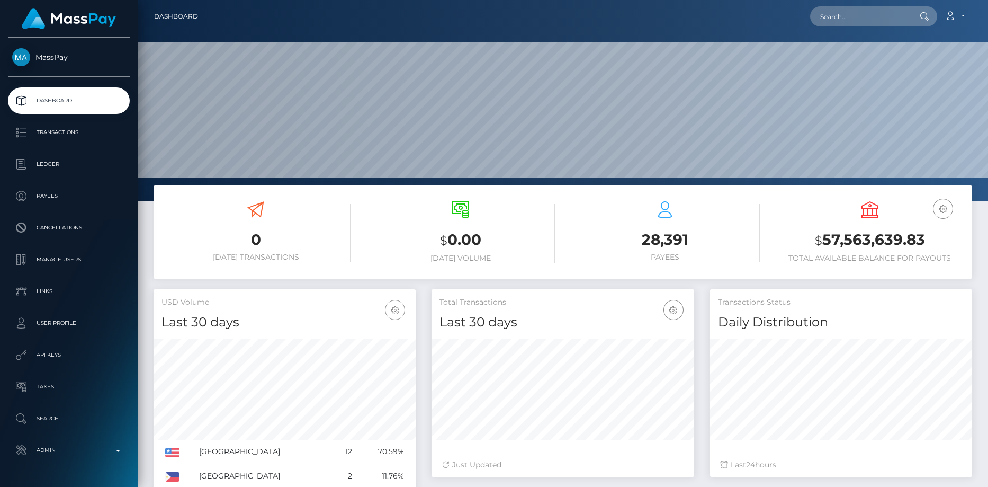
scroll to position [188, 263]
click at [830, 6] on input "text" at bounding box center [860, 16] width 100 height 20
paste input "MSP8d6a4461071adbc"
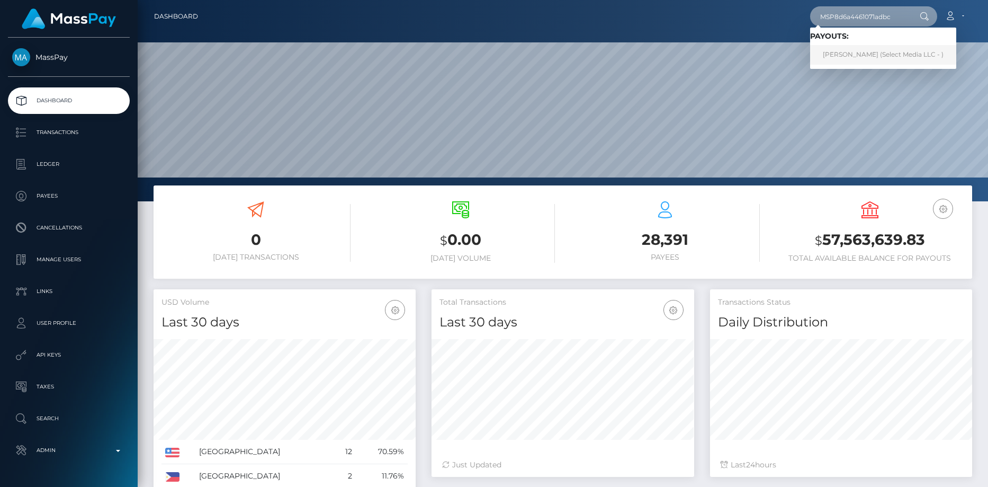
type input "MSP8d6a4461071adbc"
click at [848, 50] on link "[PERSON_NAME] (Select Media LLC - )" at bounding box center [883, 55] width 146 height 20
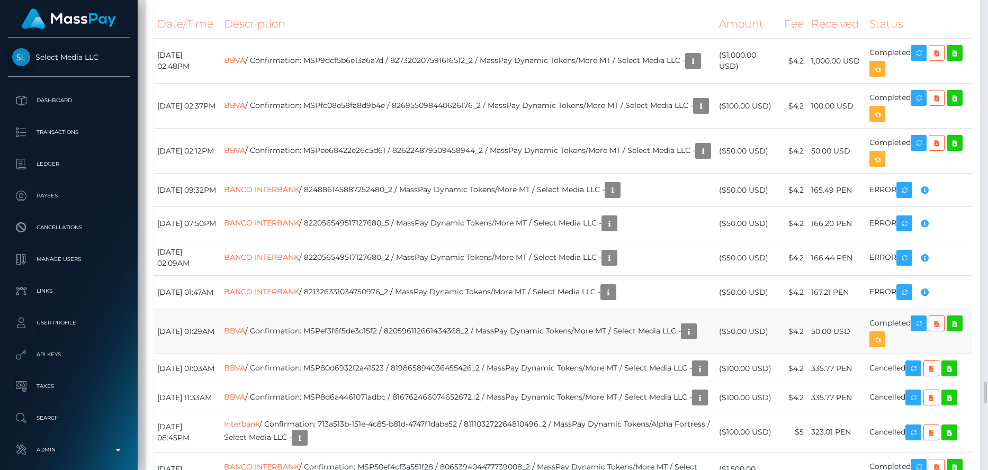
scroll to position [6989, 0]
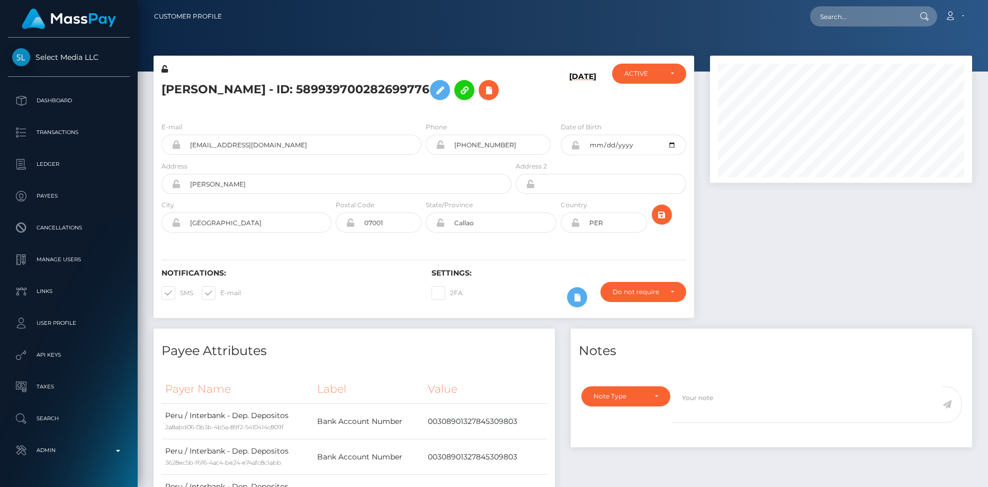
scroll to position [127, 263]
drag, startPoint x: 454, startPoint y: 114, endPoint x: 416, endPoint y: 90, distance: 44.8
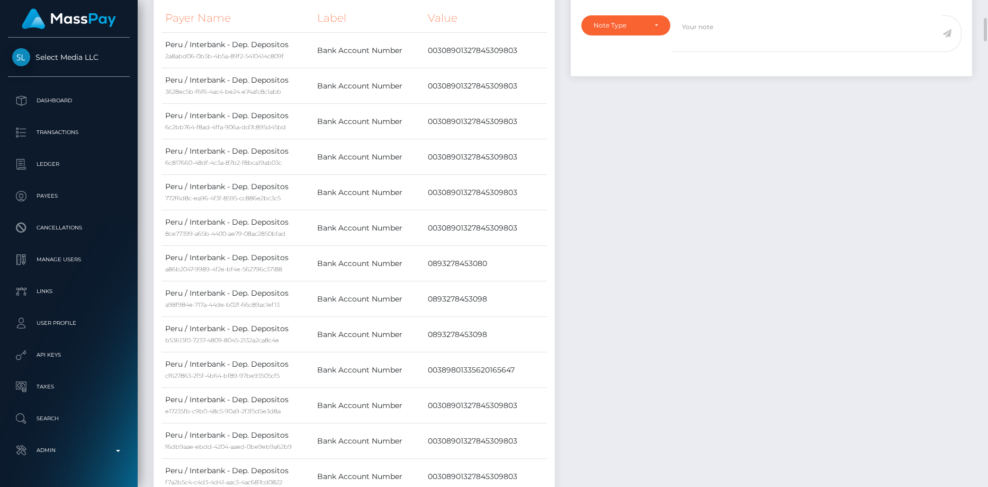
scroll to position [0, 0]
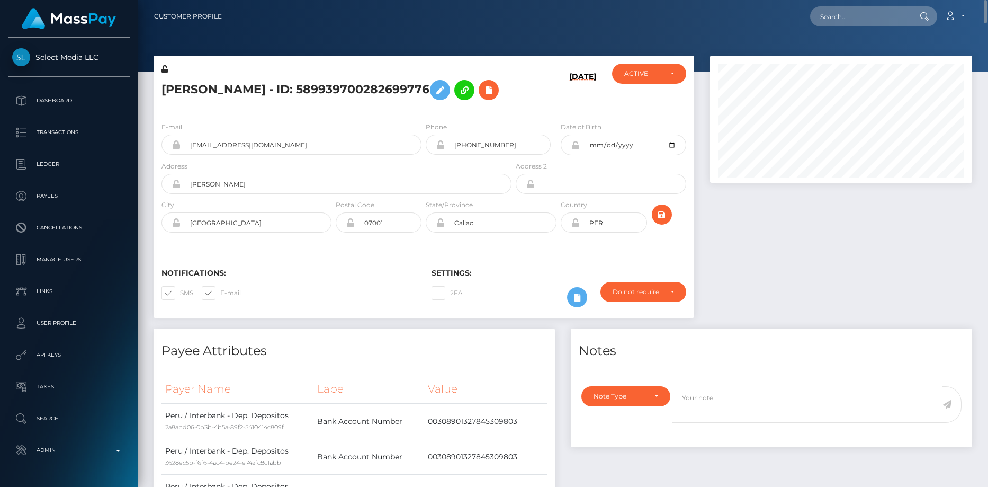
click at [837, 26] on div "Loading... Loading... Account Edit Profile Logout" at bounding box center [600, 16] width 741 height 22
click at [840, 19] on input "text" at bounding box center [860, 16] width 100 height 20
paste input "pout_qoLnqSi6o2S8W"
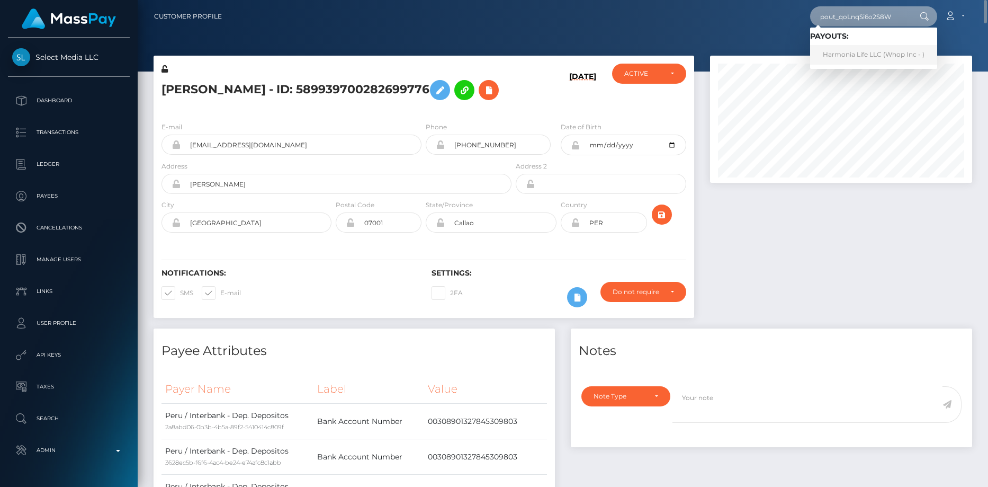
type input "pout_qoLnqSi6o2S8W"
click at [850, 55] on link "Harmonia Life LLC (Whop Inc - )" at bounding box center [873, 55] width 127 height 20
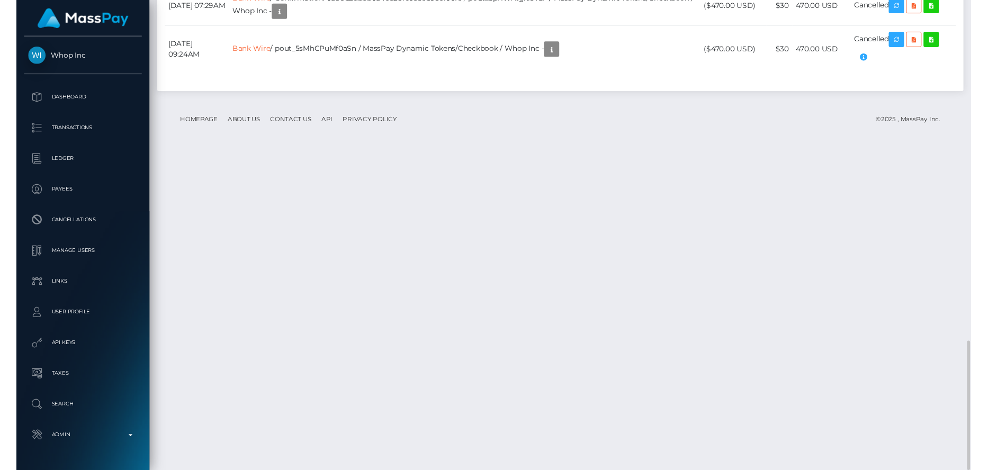
scroll to position [1225, 0]
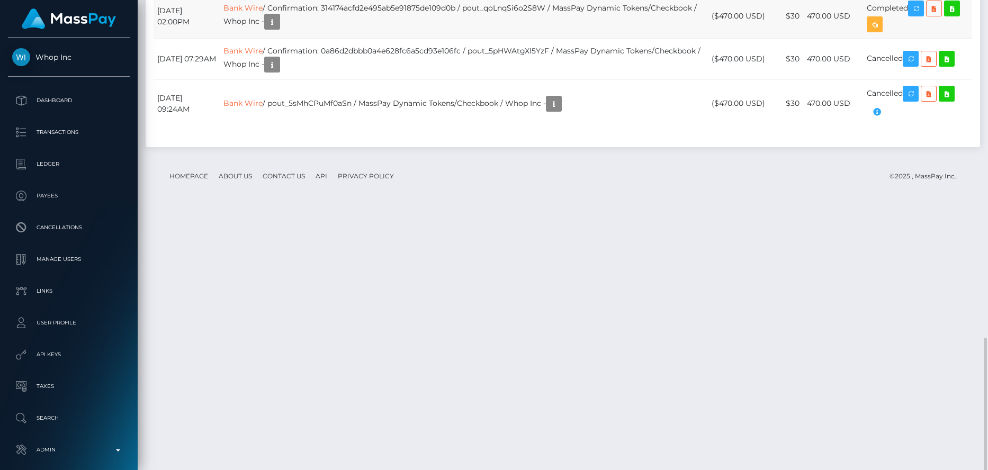
click at [419, 39] on td "Bank Wire / Confirmation: 314174acfd2e495ab5e91875de109d0b / pout_qoLnqSi6o2S8W…" at bounding box center [464, 16] width 488 height 45
copy td "314174acfd2e495ab5e91875de109d0b"
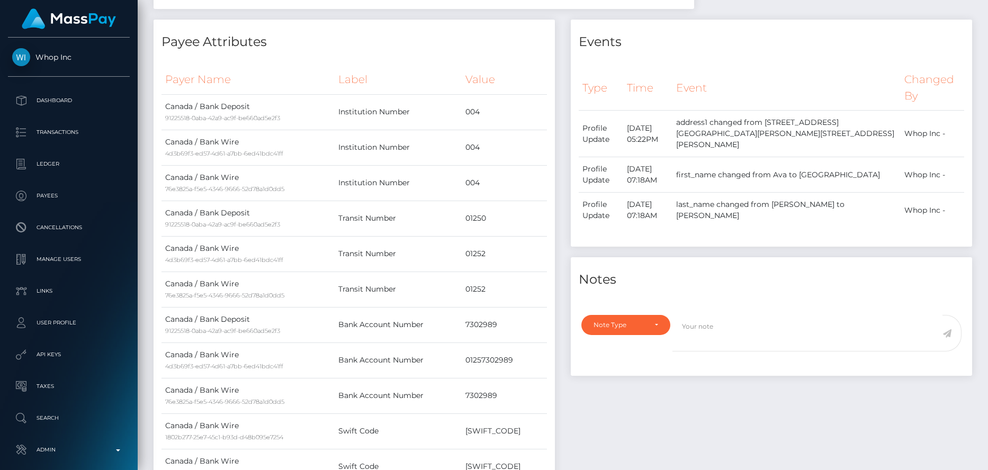
scroll to position [0, 0]
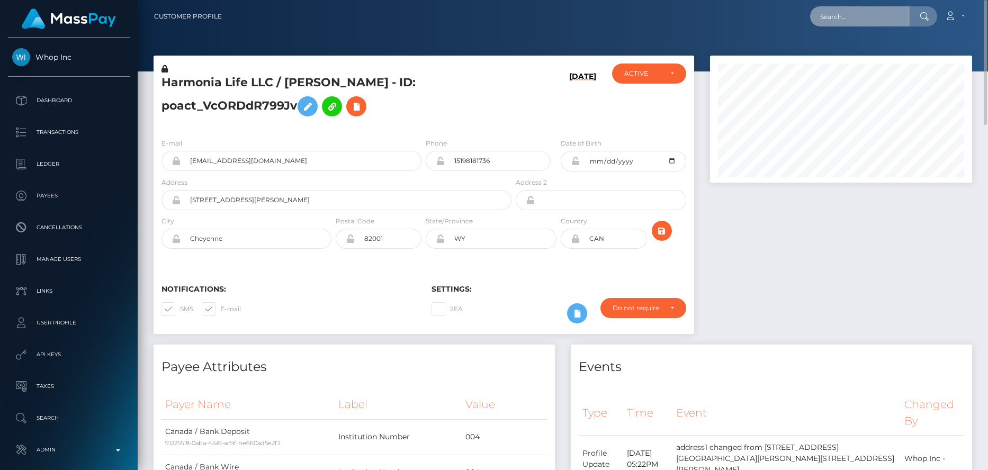
click at [892, 16] on input "text" at bounding box center [860, 16] width 100 height 20
paste input "poact_eizkeHoZxpli"
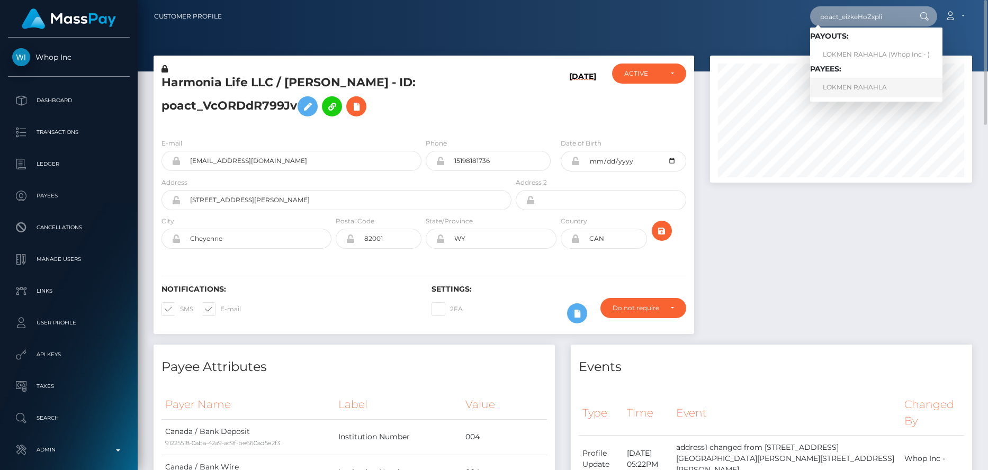
type input "poact_eizkeHoZxpli"
click at [890, 88] on link "LOKMEN RAHAHLA" at bounding box center [876, 88] width 132 height 20
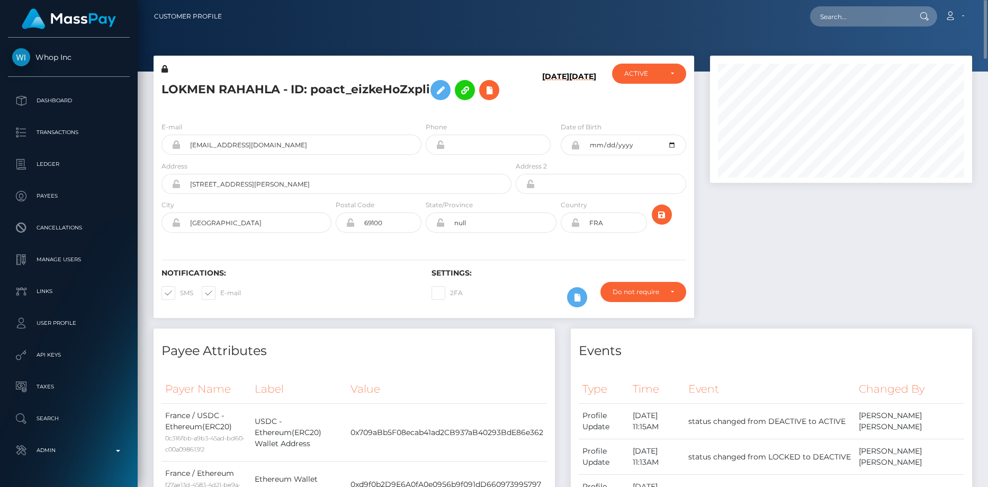
click at [211, 93] on h5 "LOKMEN RAHAHLA - ID: poact_eizkeHoZxpli" at bounding box center [333, 90] width 344 height 31
click at [208, 151] on input "[EMAIL_ADDRESS][DOMAIN_NAME]" at bounding box center [301, 144] width 241 height 20
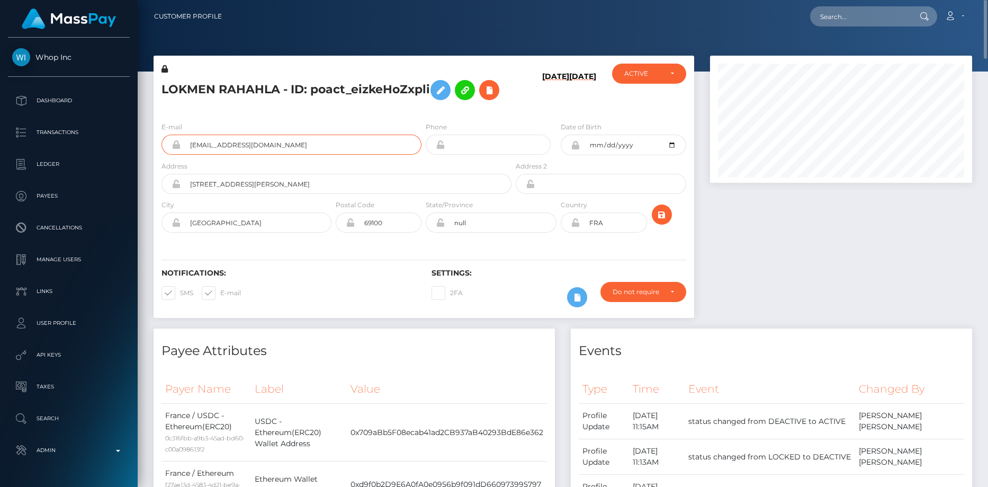
click at [208, 151] on input "[EMAIL_ADDRESS][DOMAIN_NAME]" at bounding box center [301, 144] width 241 height 20
click at [489, 86] on icon at bounding box center [489, 90] width 13 height 13
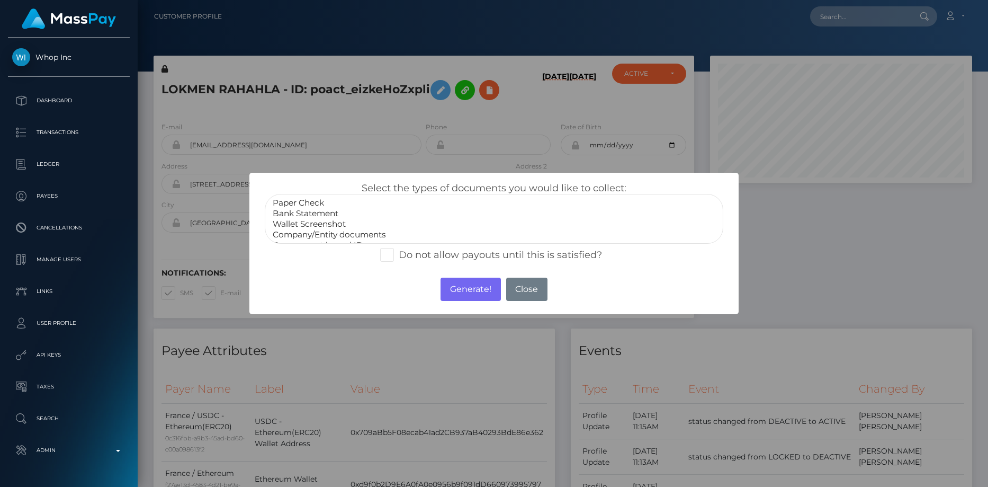
select select "Wallet Screenshot"
click at [324, 221] on option "Wallet Screenshot" at bounding box center [494, 224] width 445 height 11
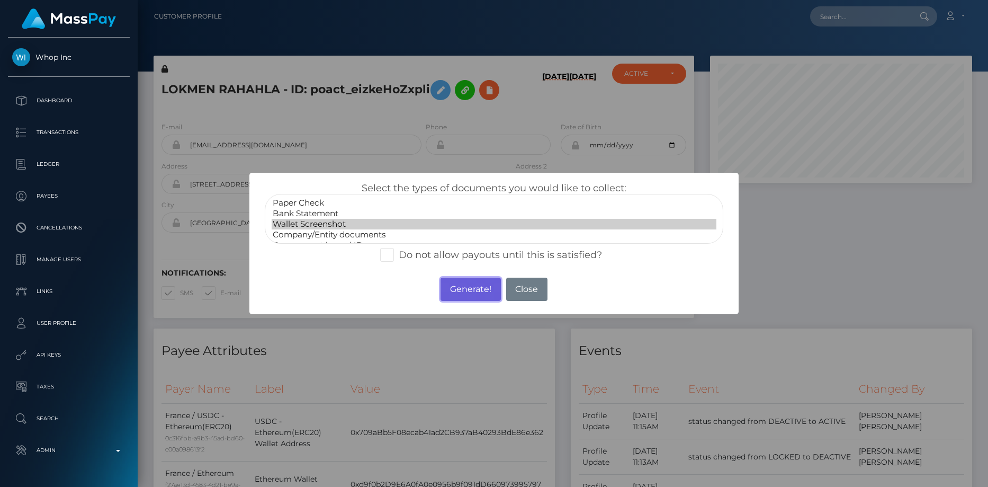
click at [449, 284] on button "Generate!" at bounding box center [471, 288] width 60 height 23
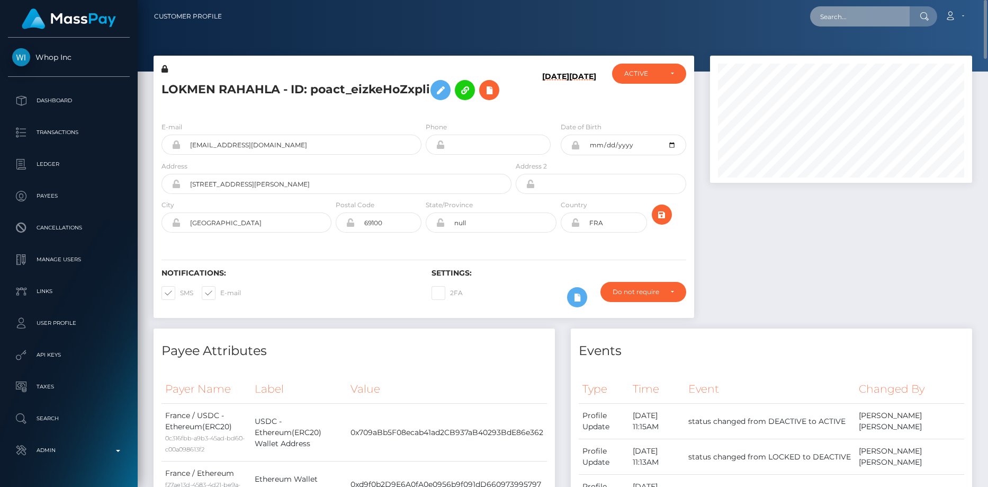
click at [860, 23] on input "text" at bounding box center [860, 16] width 100 height 20
paste input "poact_JCYXIdrFGjt5"
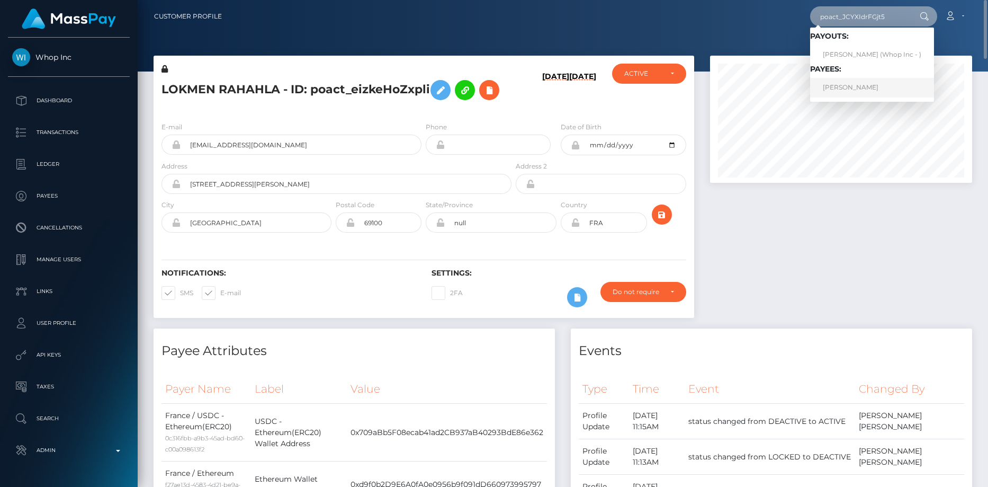
type input "poact_JCYXIdrFGjt5"
click at [844, 89] on link "ABDELMOUNAIM OUAZIZ" at bounding box center [872, 88] width 124 height 20
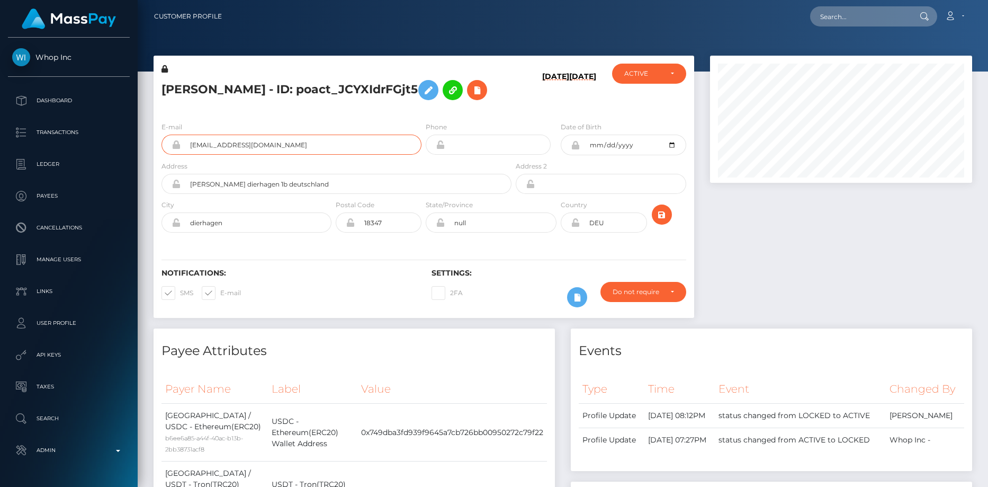
scroll to position [127, 263]
click at [471, 97] on icon at bounding box center [477, 90] width 13 height 13
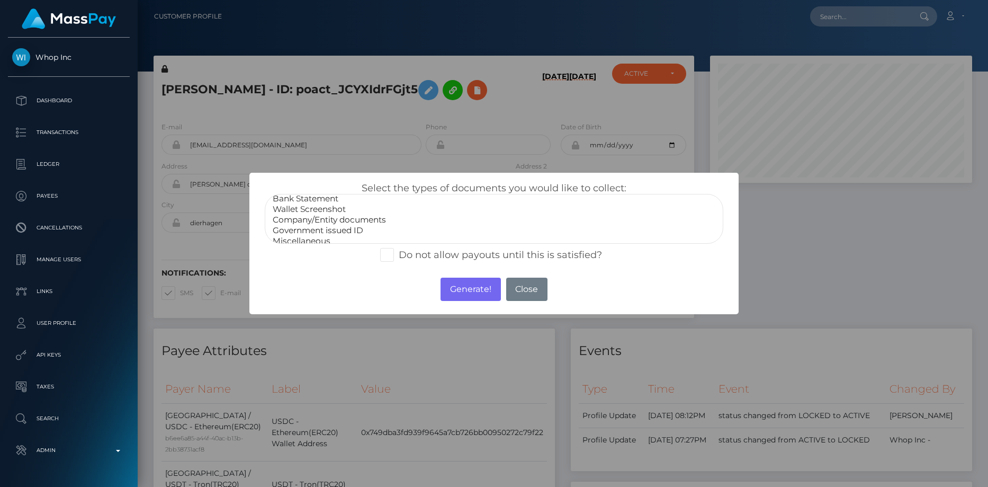
scroll to position [21, 0]
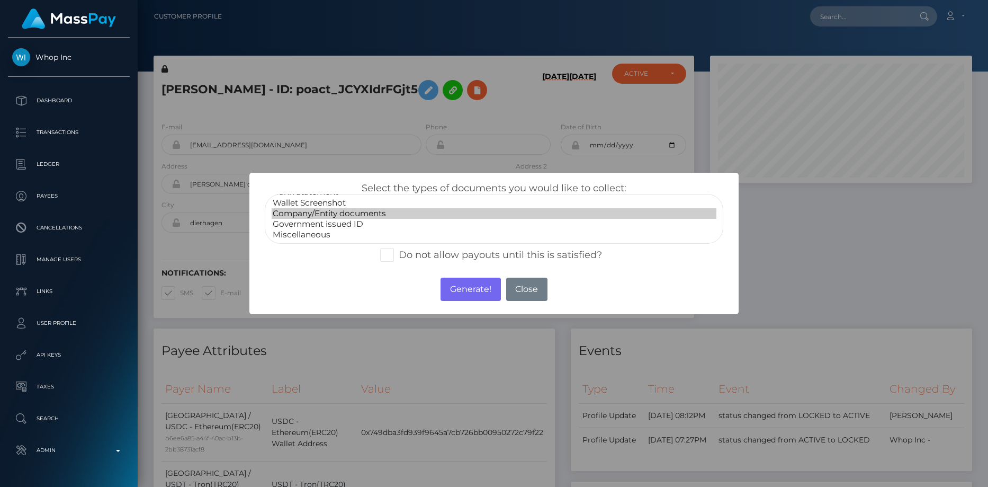
click at [317, 211] on option "Company/Entity documents" at bounding box center [494, 213] width 445 height 11
select select "Wallet Screenshot"
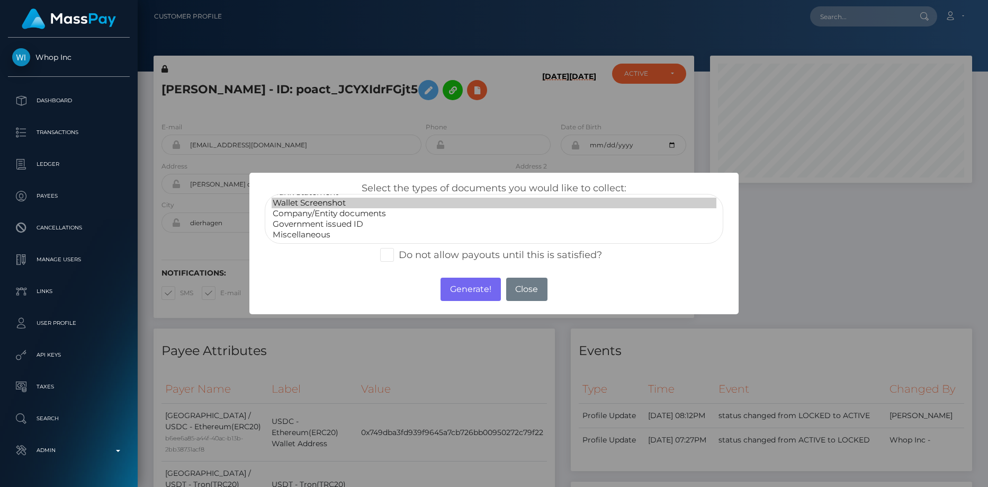
click at [318, 204] on option "Wallet Screenshot" at bounding box center [494, 202] width 445 height 11
drag, startPoint x: 470, startPoint y: 280, endPoint x: 101, endPoint y: 0, distance: 463.3
click at [470, 281] on button "Generate!" at bounding box center [471, 288] width 60 height 23
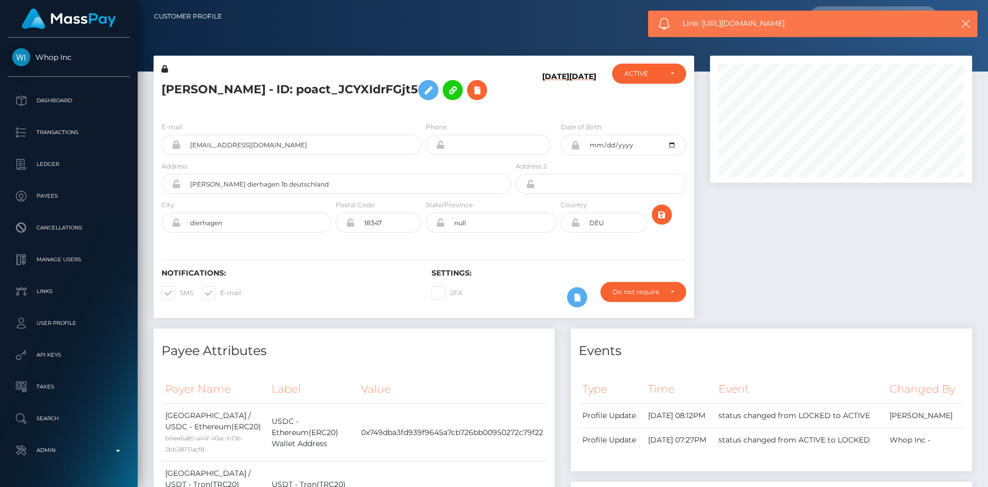
click at [222, 79] on h5 "ABDELMOUNAIM OUAZIZ - ID: poact_JCYXIdrFGjt5" at bounding box center [333, 90] width 344 height 31
click at [204, 155] on input "rhimisoulaymane1@gmail.com" at bounding box center [301, 144] width 241 height 20
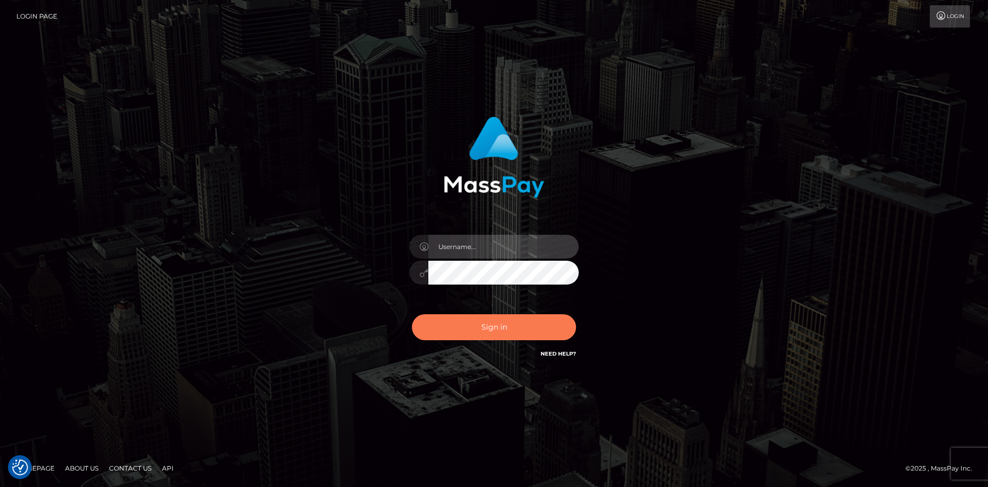
type input "[PERSON_NAME]"
click at [442, 321] on button "Sign in" at bounding box center [494, 327] width 164 height 26
type input "[PERSON_NAME]"
click at [476, 319] on button "Sign in" at bounding box center [494, 327] width 164 height 26
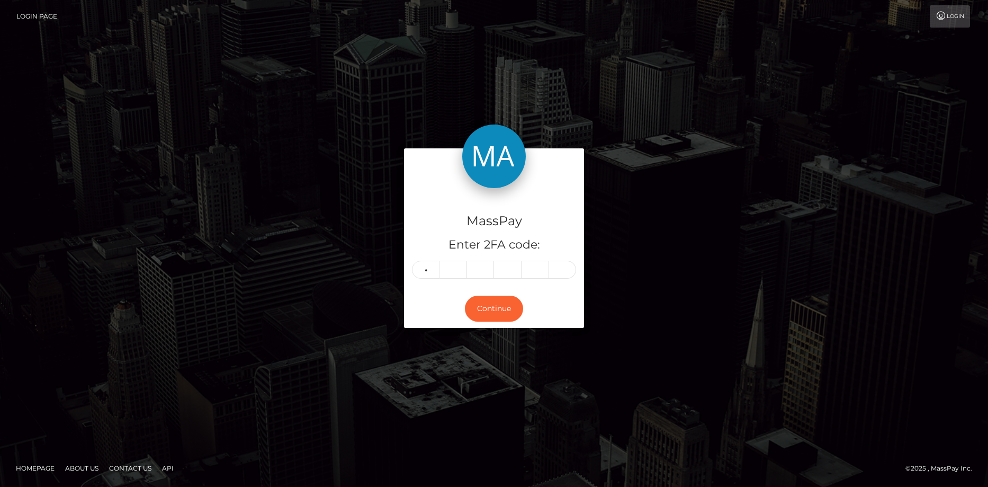
type input "4"
type input "3"
type input "7"
type input "3"
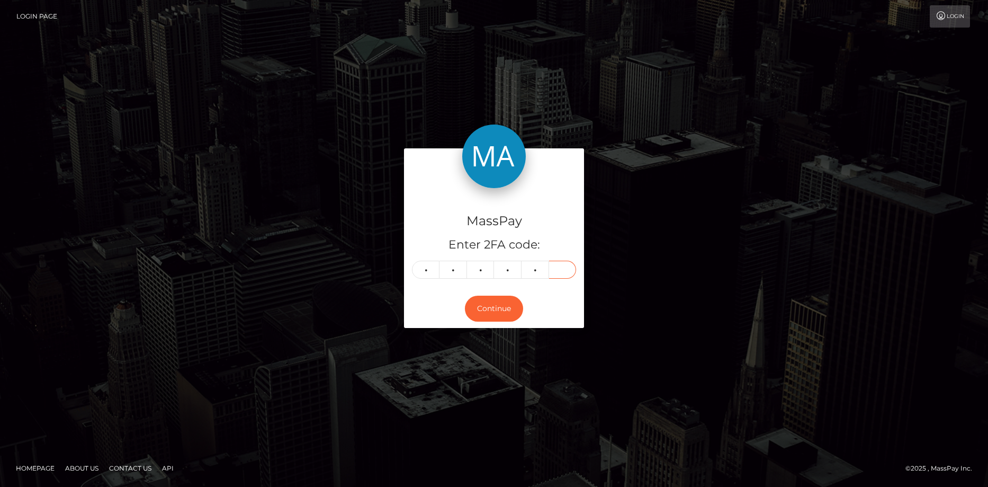
type input "3"
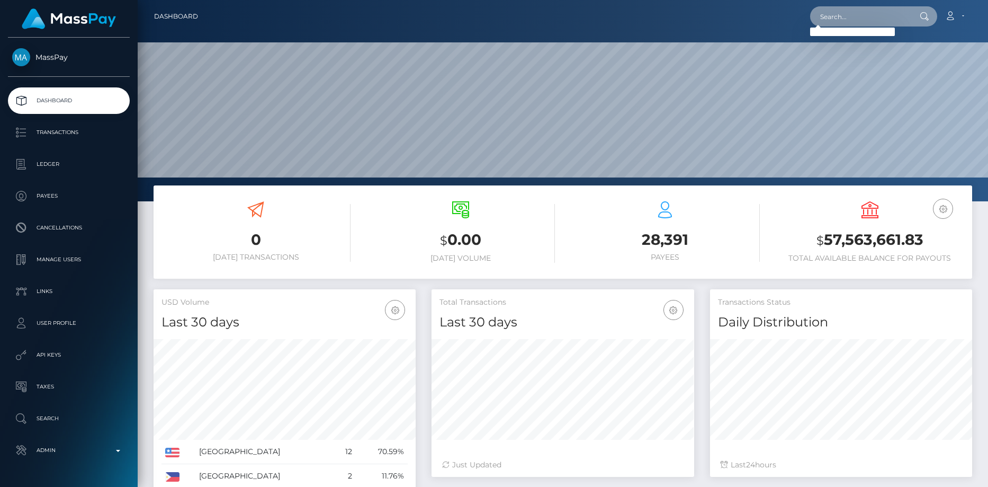
paste input "poact_Ehw3MxDDDyKs"
type input "poact_Ehw3MxDDDyKs"
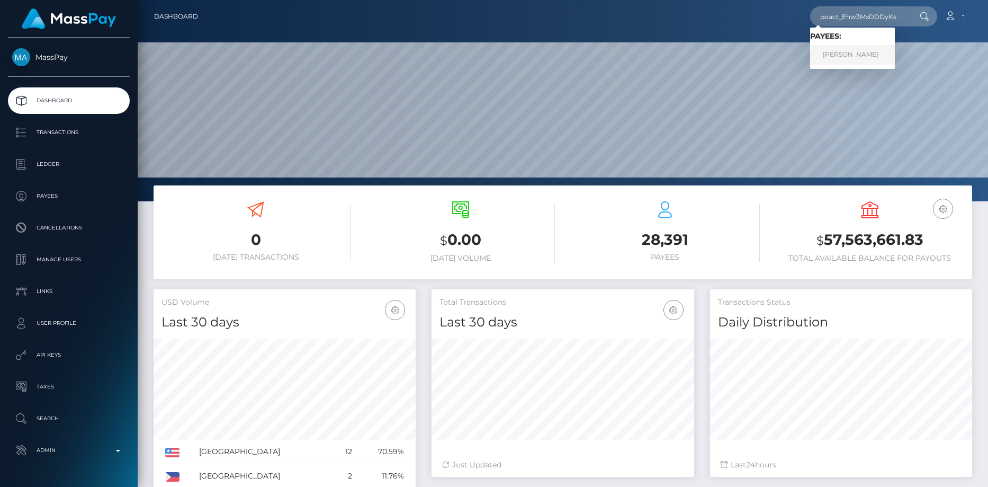
click at [846, 49] on link "[PERSON_NAME]" at bounding box center [852, 55] width 85 height 20
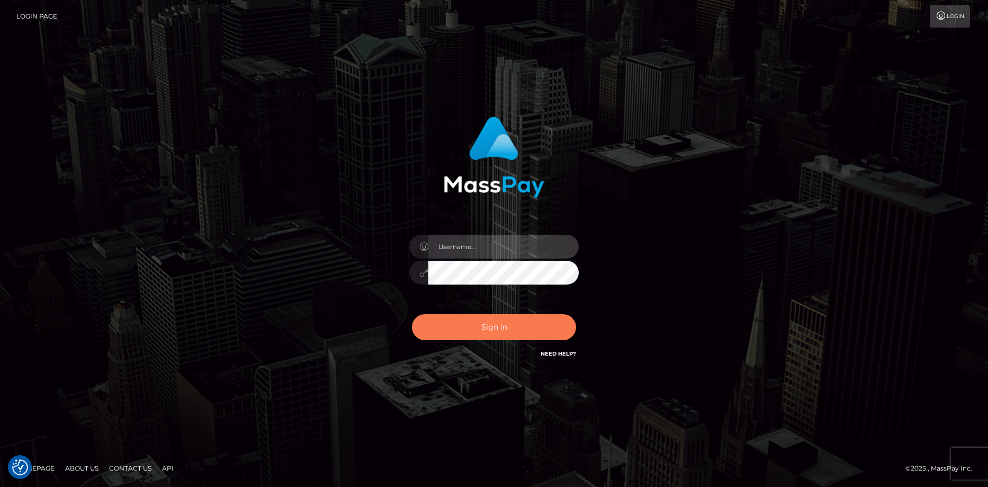
type input "[PERSON_NAME]"
click at [463, 335] on button "Sign in" at bounding box center [494, 327] width 164 height 26
type input "[PERSON_NAME]"
click at [481, 318] on button "Sign in" at bounding box center [494, 327] width 164 height 26
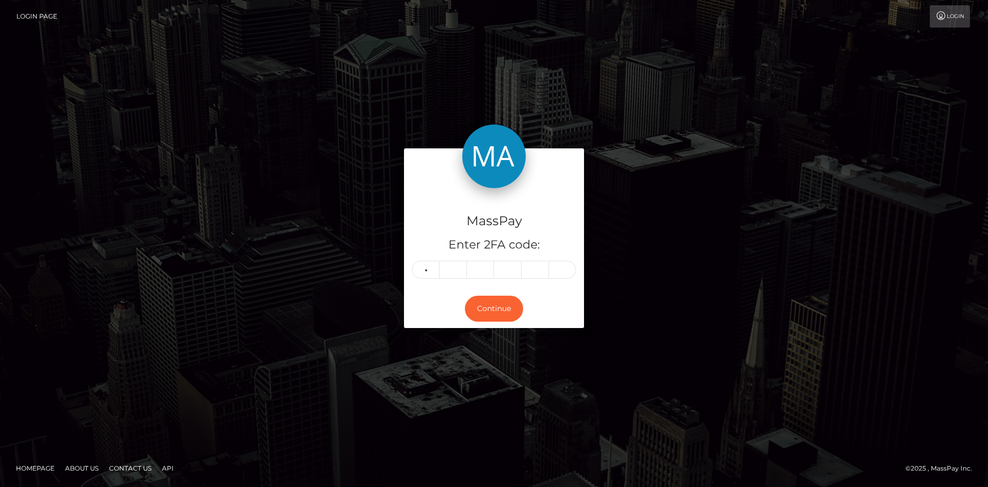
type input "2"
type input "4"
type input "7"
type input "6"
type input "7"
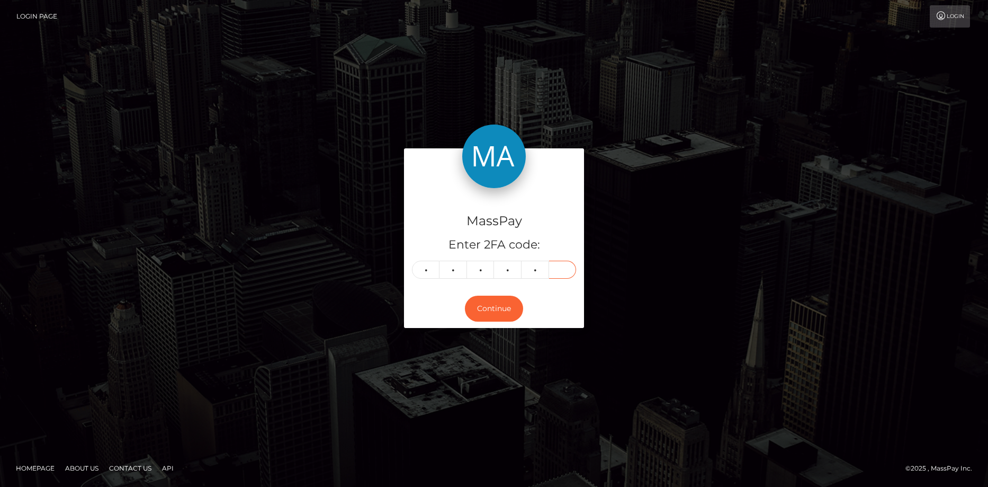
type input "1"
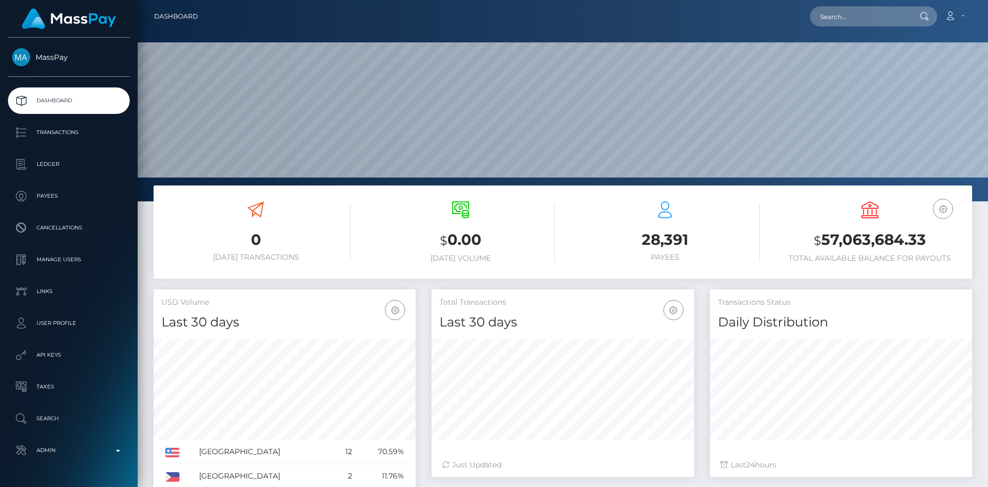
scroll to position [188, 263]
click at [820, 19] on input "text" at bounding box center [860, 16] width 100 height 20
paste input "MSP571bcc561c51b90"
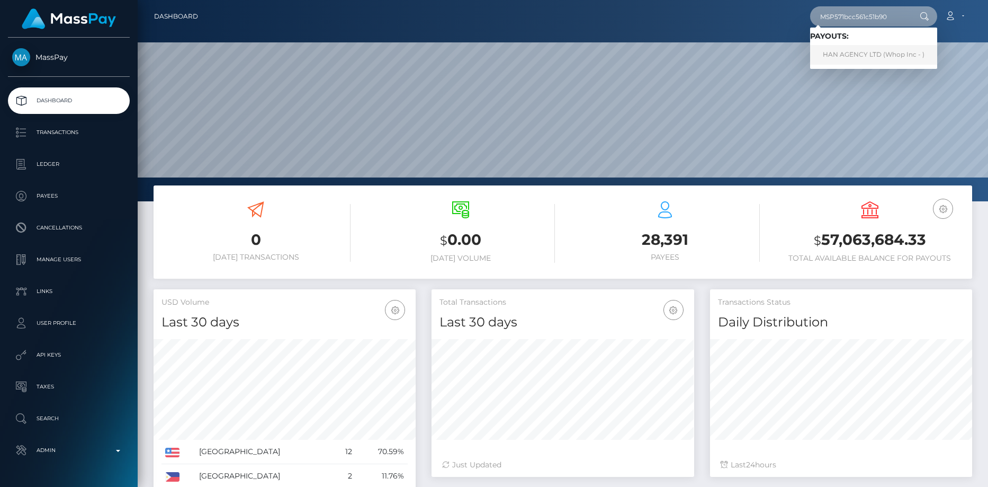
type input "MSP571bcc561c51b90"
click at [848, 55] on link "HAN AGENCY LTD (Whop Inc - )" at bounding box center [873, 55] width 127 height 20
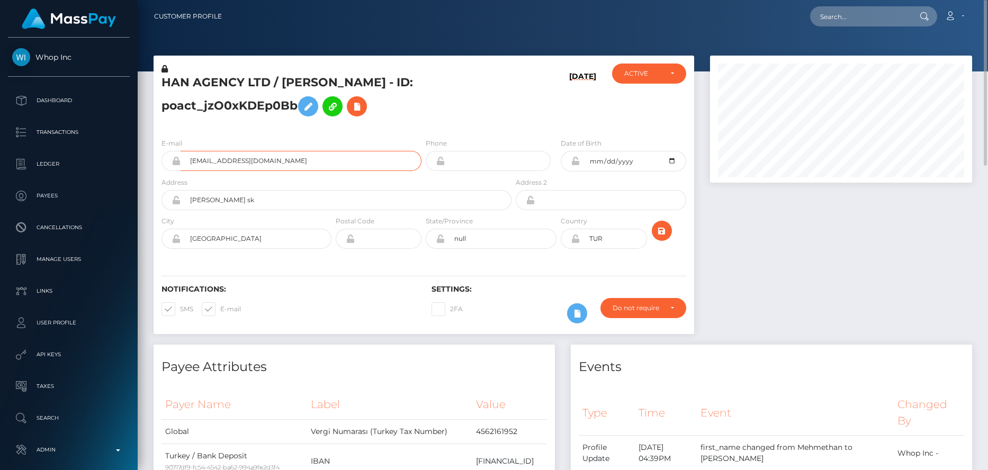
click at [298, 161] on input "[EMAIL_ADDRESS][DOMAIN_NAME]" at bounding box center [301, 161] width 241 height 20
click at [298, 161] on input "4ad5b3a2-1ab1-4d26-aa19-67f93c7c8e73@payouts.whop.com" at bounding box center [301, 161] width 241 height 20
click at [839, 10] on input "text" at bounding box center [860, 16] width 100 height 20
paste input "MSPD38AF1437CCEC7F"
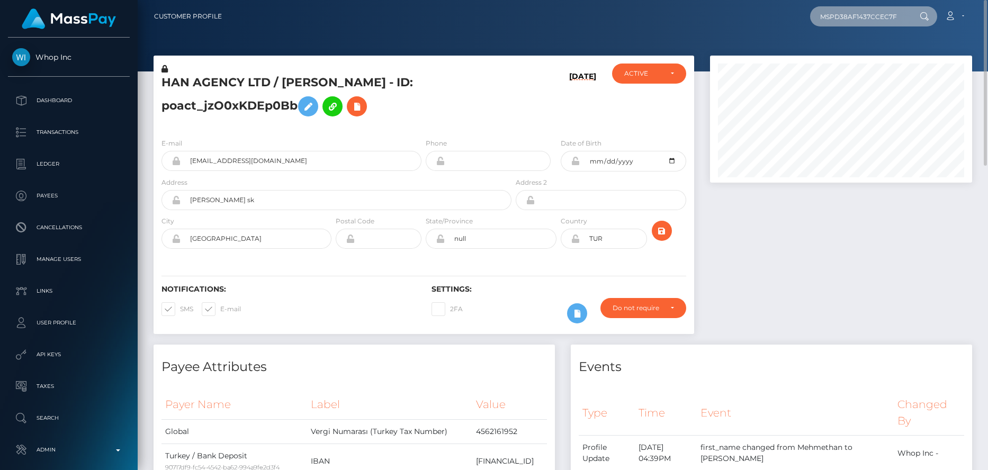
scroll to position [0, 3]
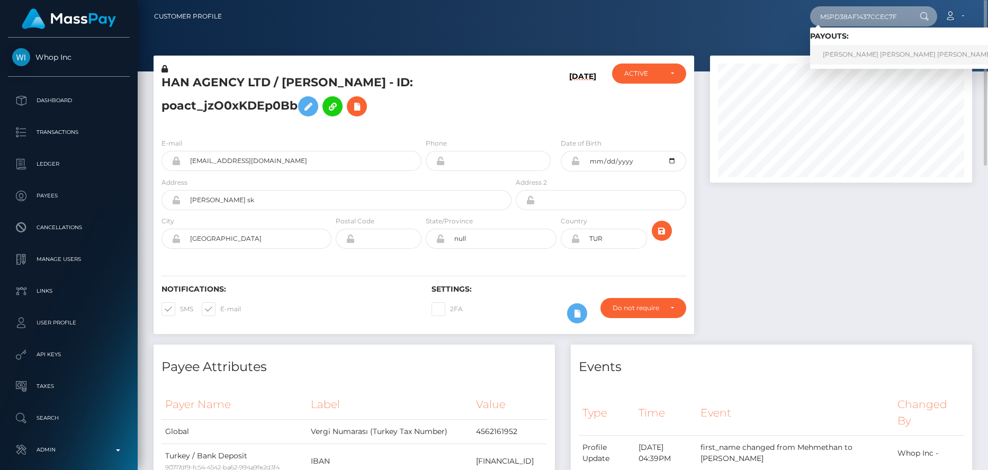
type input "MSPD38AF1437CCEC7F"
click at [848, 49] on link "ANDRES DAVID DOMINGUEZ RODRIGUEZ (Global Gifting Technologies Inc - Throne)" at bounding box center [974, 55] width 328 height 20
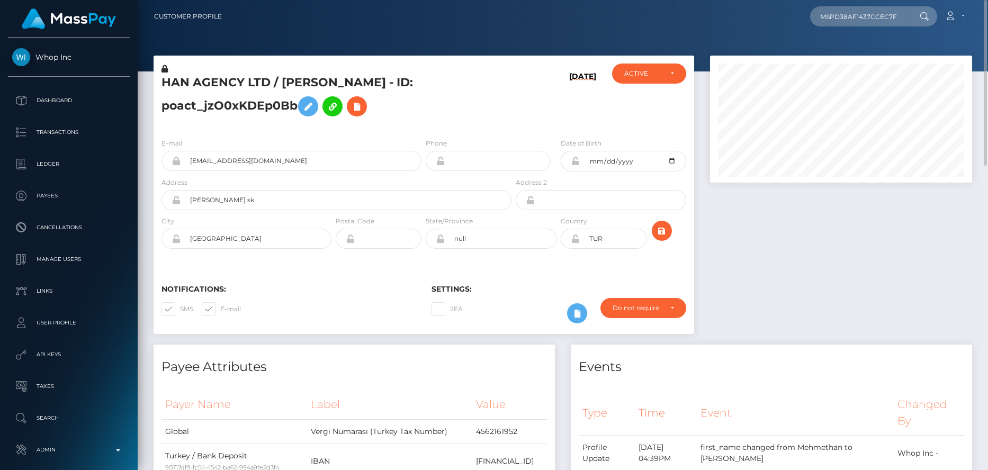
scroll to position [0, 0]
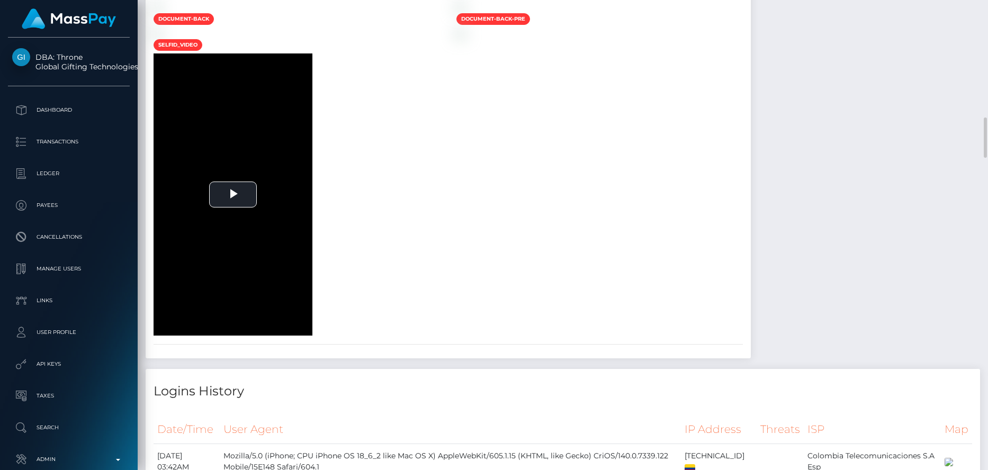
scroll to position [1800, 0]
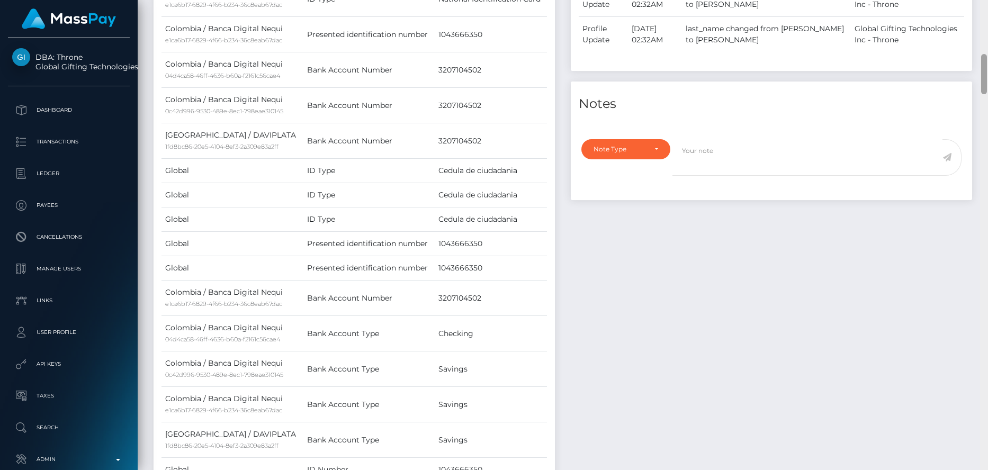
click at [986, 29] on div at bounding box center [984, 235] width 8 height 470
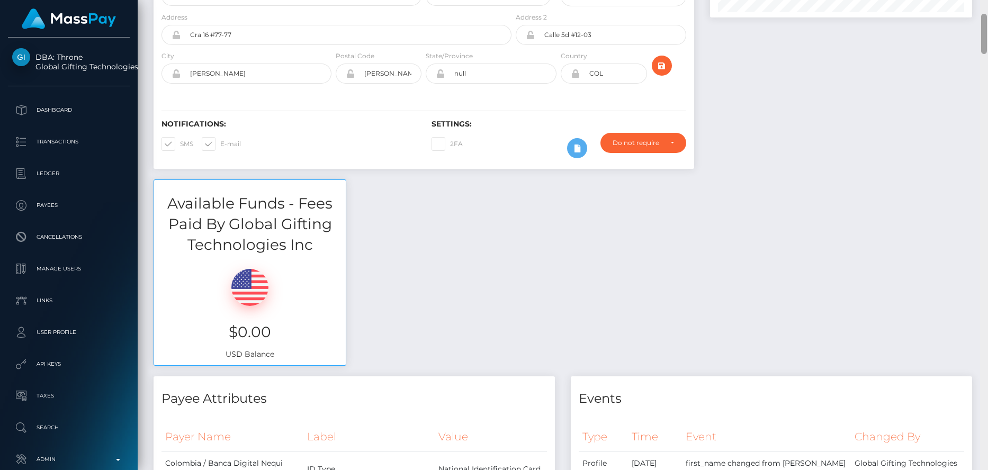
click at [986, 29] on div at bounding box center [984, 34] width 6 height 40
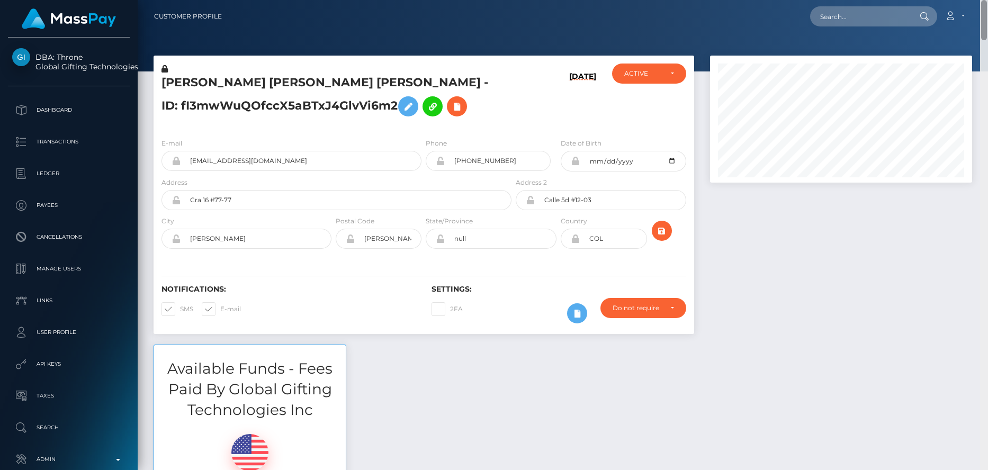
drag, startPoint x: 986, startPoint y: 29, endPoint x: 982, endPoint y: -3, distance: 32.0
click at [982, 0] on html "DBA: Throne Global Gifting Technologies Inc Dashboard Transactions Ledger Payee…" at bounding box center [494, 235] width 988 height 470
click at [874, 22] on input "text" at bounding box center [860, 16] width 100 height 20
paste input "MSP1b50e353d7967a1"
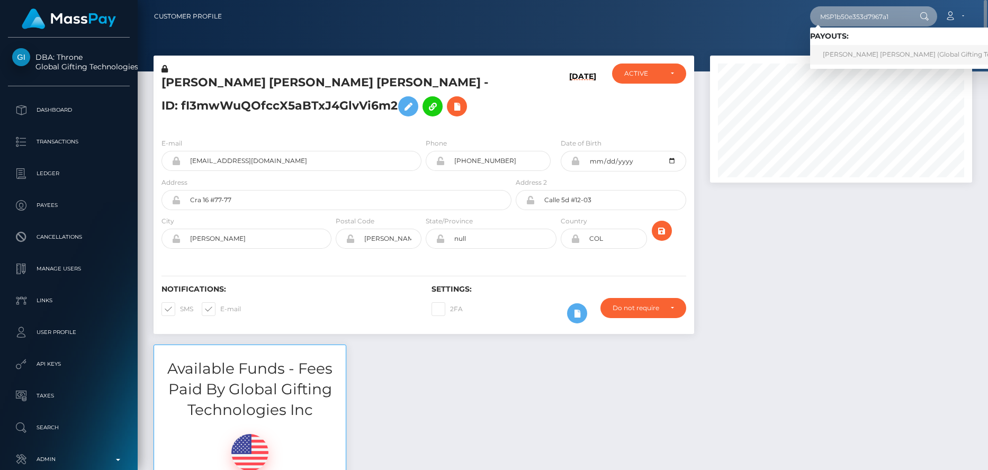
type input "MSP1b50e353d7967a1"
click at [849, 53] on link "ANA RUTH ORTIZ MUÑOZ (Global Gifting Technologies Inc - Throne)" at bounding box center [945, 55] width 271 height 20
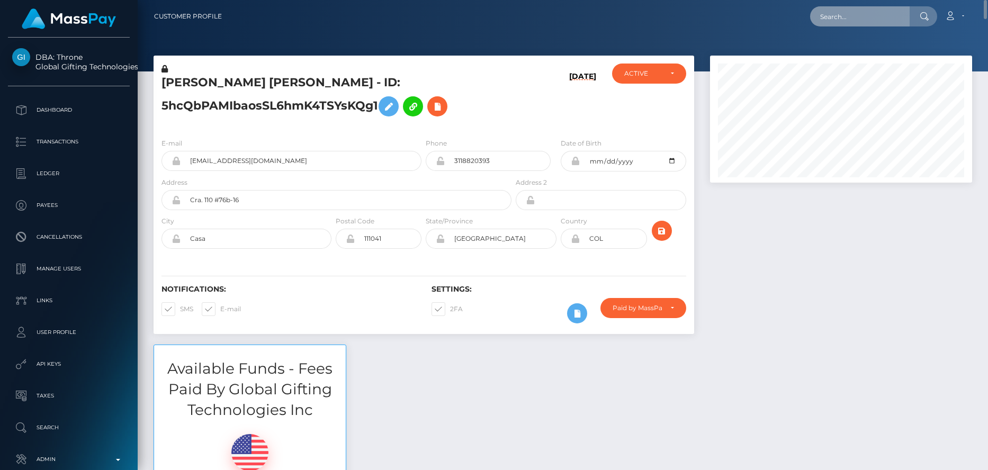
click at [867, 21] on input "text" at bounding box center [860, 16] width 100 height 20
paste input "MSP8ed04883b79db99"
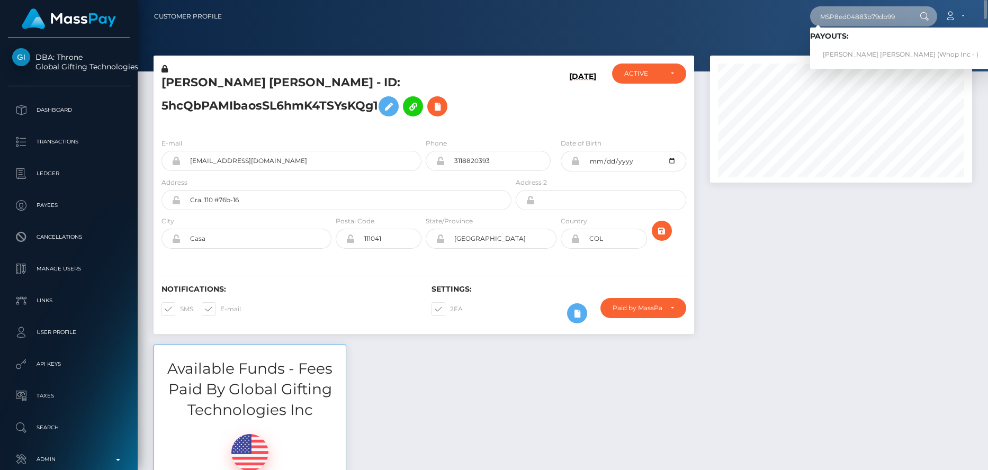
type input "MSP8ed04883b79db99"
click at [857, 50] on link "CRISTIAN ALBEIRO OBANDO BARRIENTOS (Whop Inc - )" at bounding box center [900, 55] width 181 height 20
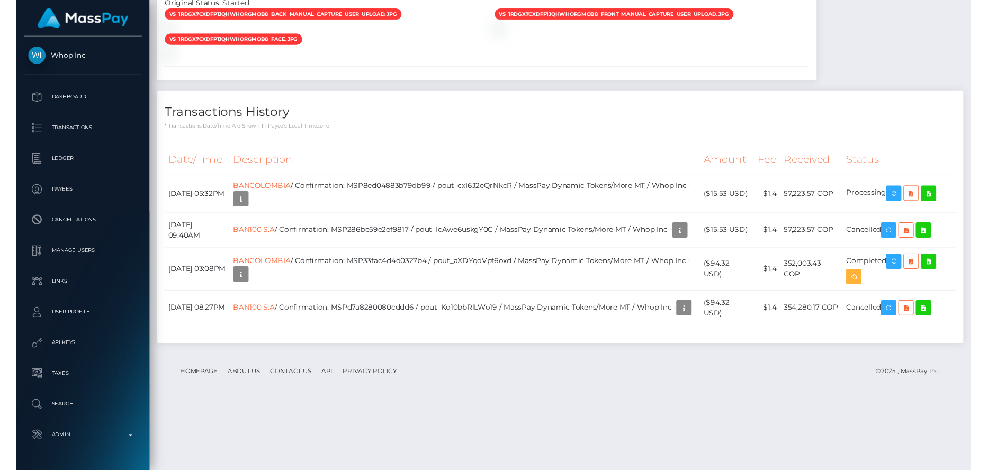
scroll to position [1161, 0]
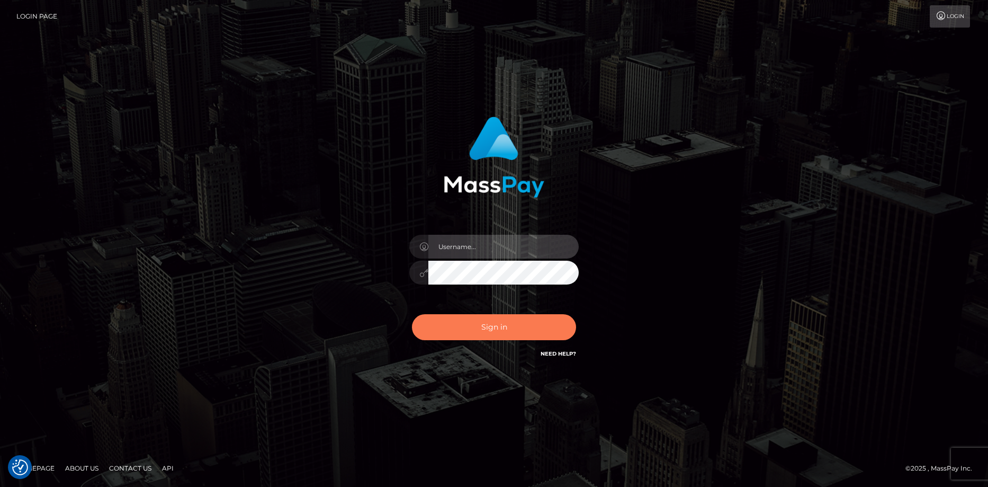
type input "[PERSON_NAME]"
click at [490, 322] on button "Sign in" at bounding box center [494, 327] width 164 height 26
type input "[PERSON_NAME]"
click at [488, 322] on button "Sign in" at bounding box center [494, 327] width 164 height 26
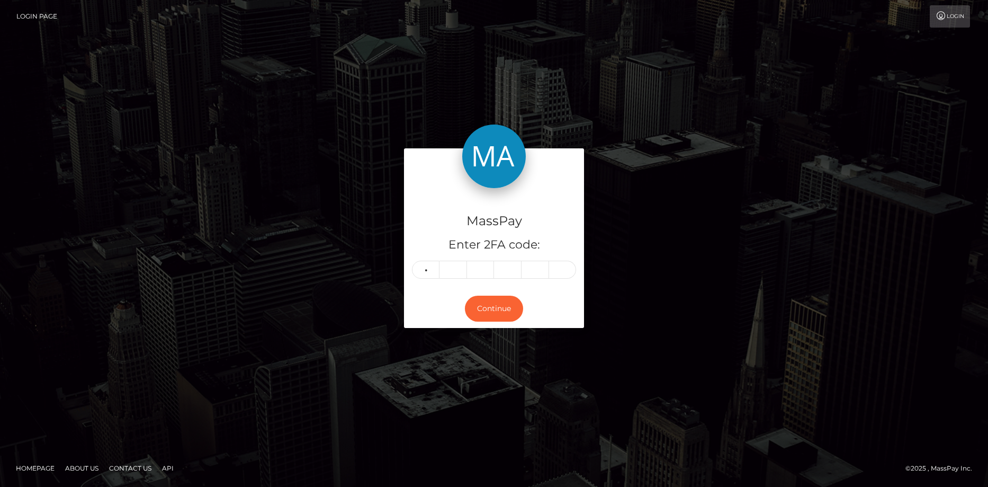
type input "0"
type input "8"
type input "3"
type input "6"
type input "3"
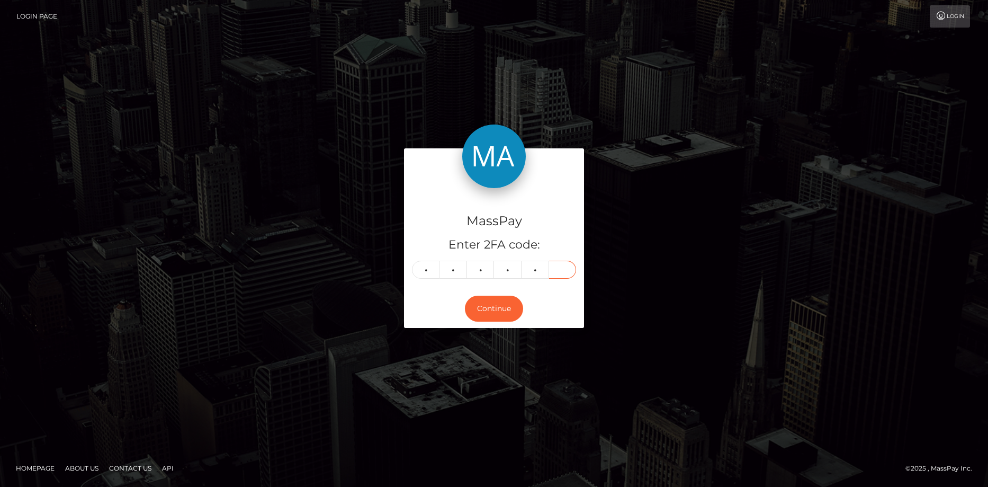
type input "8"
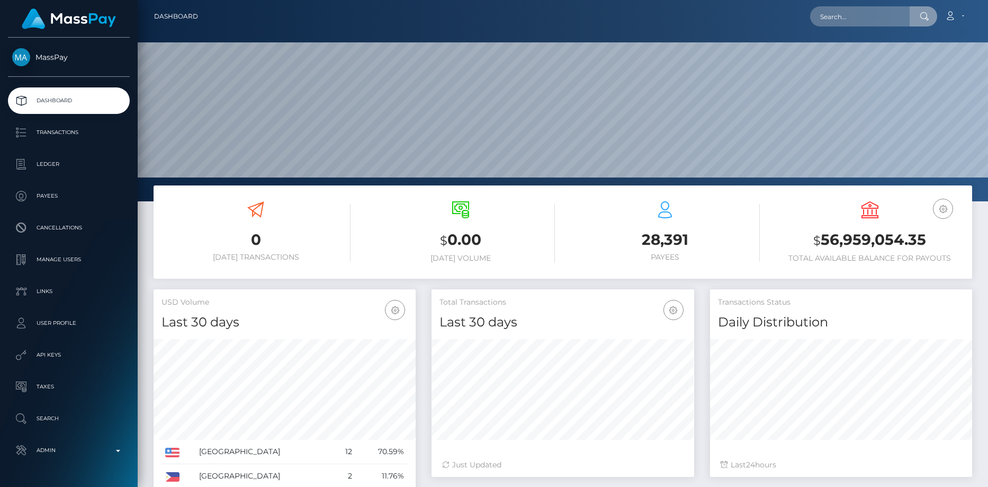
scroll to position [188, 263]
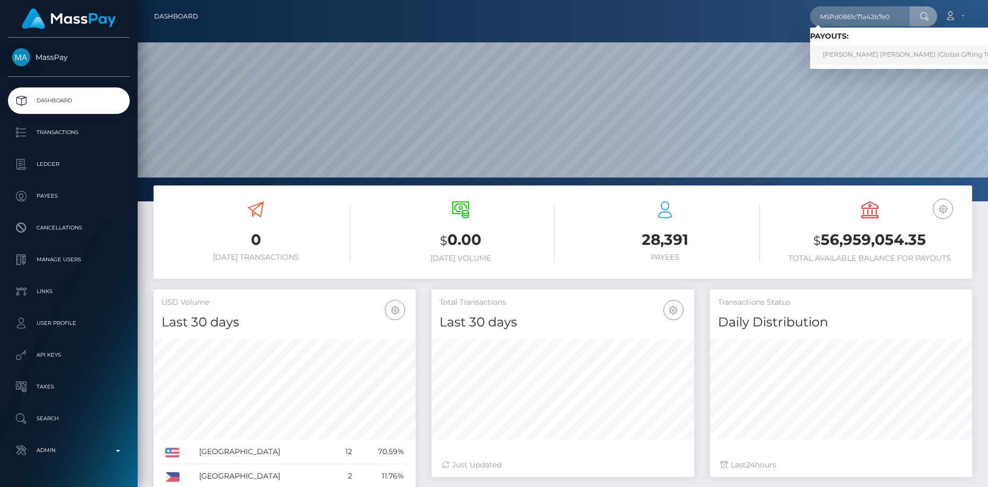
type input "MSPd0861c71a42b7e0"
click at [879, 58] on link "[PERSON_NAME] [PERSON_NAME] (Global Gifting Technologies Inc - Throne)" at bounding box center [945, 55] width 271 height 20
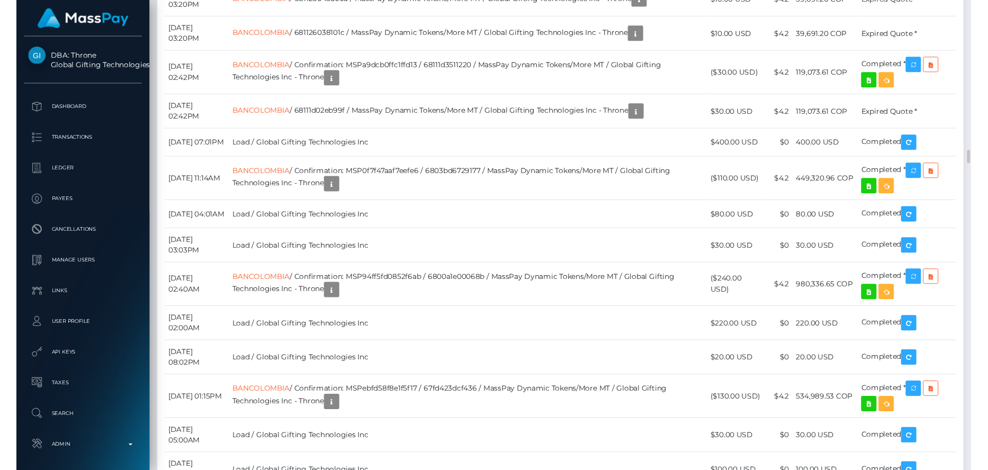
scroll to position [9001, 0]
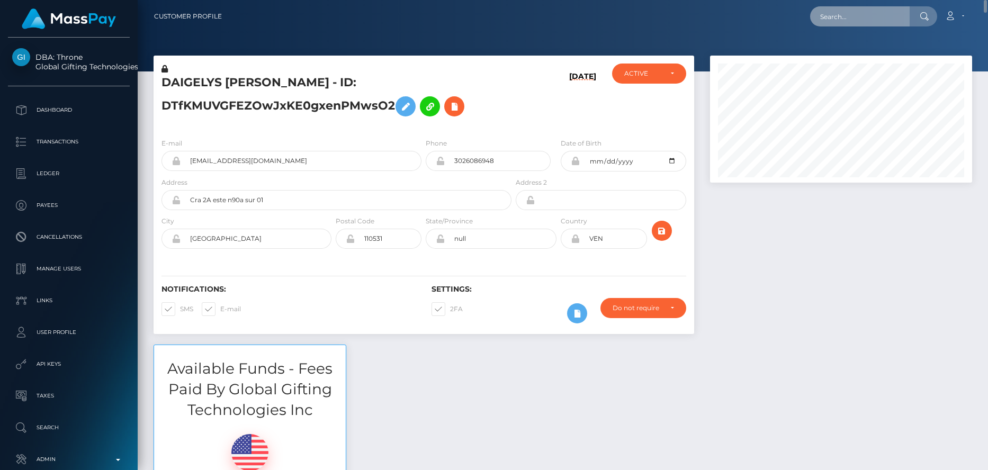
click at [836, 13] on input "text" at bounding box center [860, 16] width 100 height 20
paste input "MSPd0861c71a42b7e0"
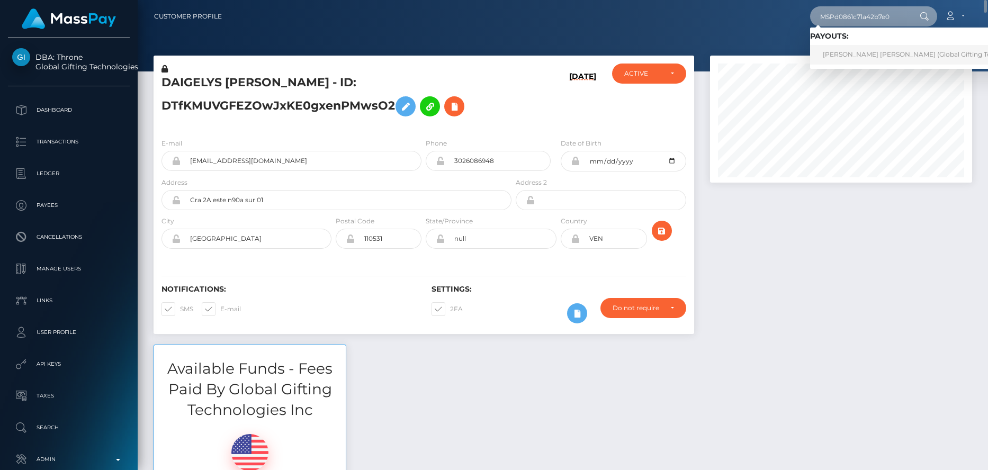
type input "MSPd0861c71a42b7e0"
click at [864, 50] on link "DAIGELYS LIZNEY MELLADO TOVAR (Global Gifting Technologies Inc - Throne)" at bounding box center [945, 55] width 271 height 20
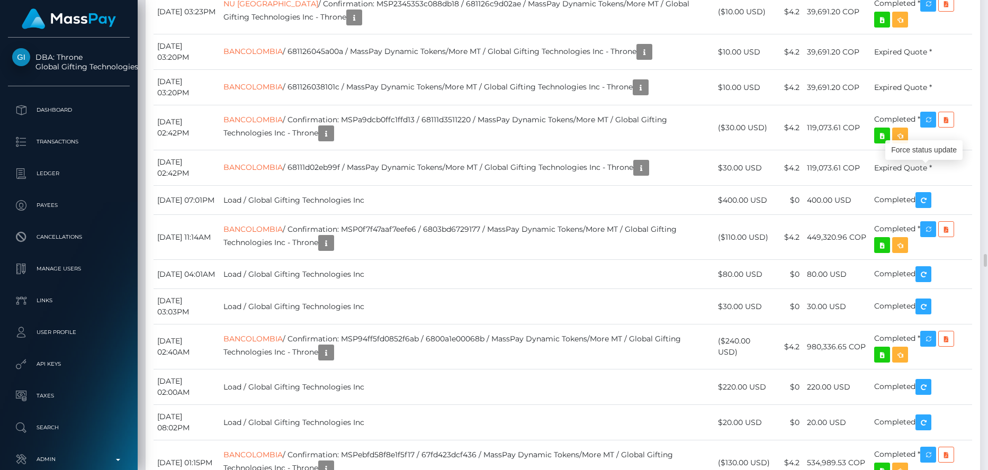
scroll to position [127, 263]
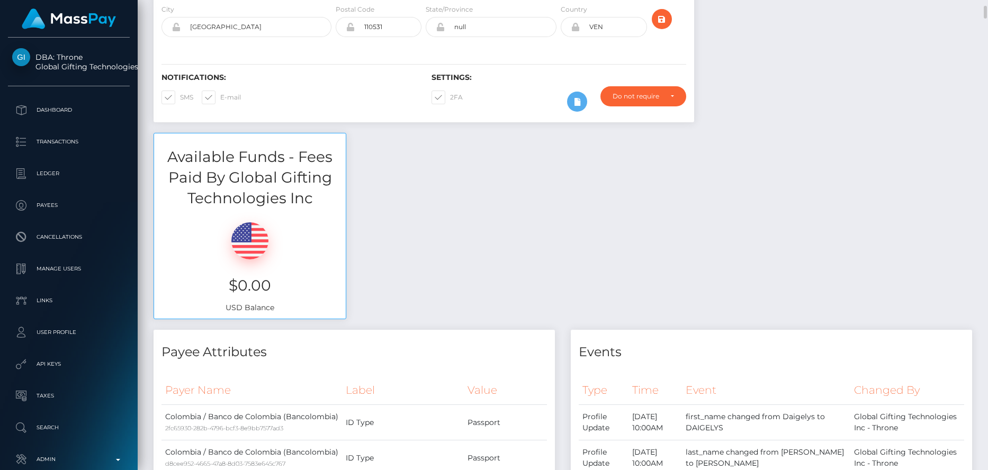
scroll to position [0, 0]
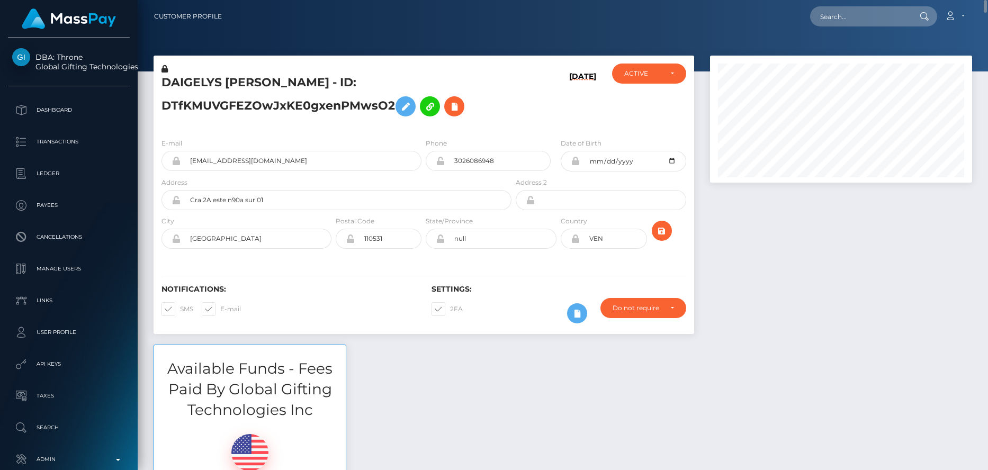
click at [915, 44] on div at bounding box center [563, 35] width 850 height 71
click at [871, 21] on input "text" at bounding box center [860, 16] width 100 height 20
paste input "MSP5d54309d80fde95"
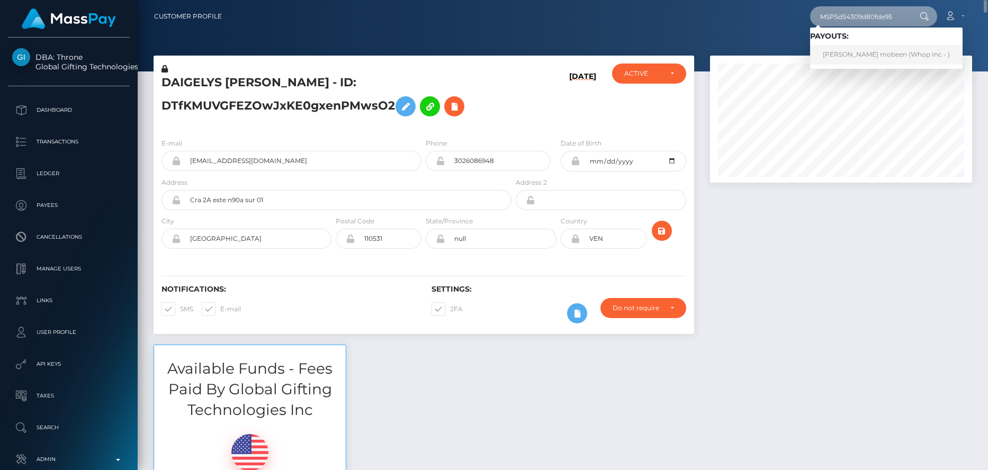
type input "MSP5d54309d80fde95"
click at [870, 51] on link "MUHAMMAD MOBEEN mobeen (Whop Inc - )" at bounding box center [886, 55] width 152 height 20
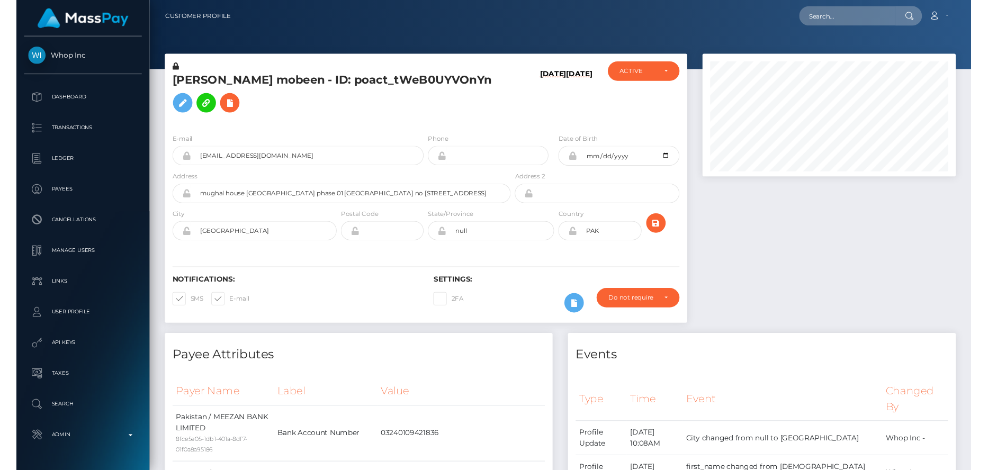
scroll to position [127, 263]
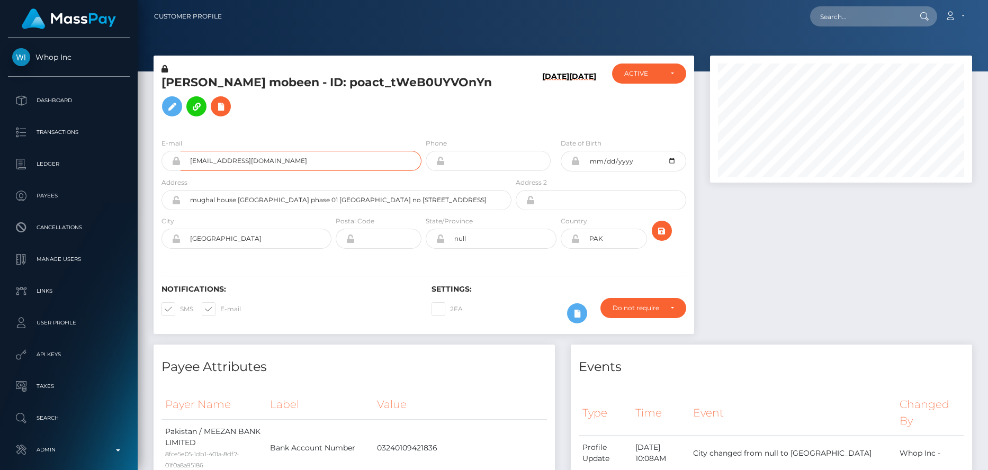
click at [278, 166] on input "amazonexpert.9000@gmail.com" at bounding box center [301, 161] width 241 height 20
click at [278, 165] on input "amazonexpert.9000@gmail.com" at bounding box center [301, 161] width 241 height 20
